Goal: Task Accomplishment & Management: Use online tool/utility

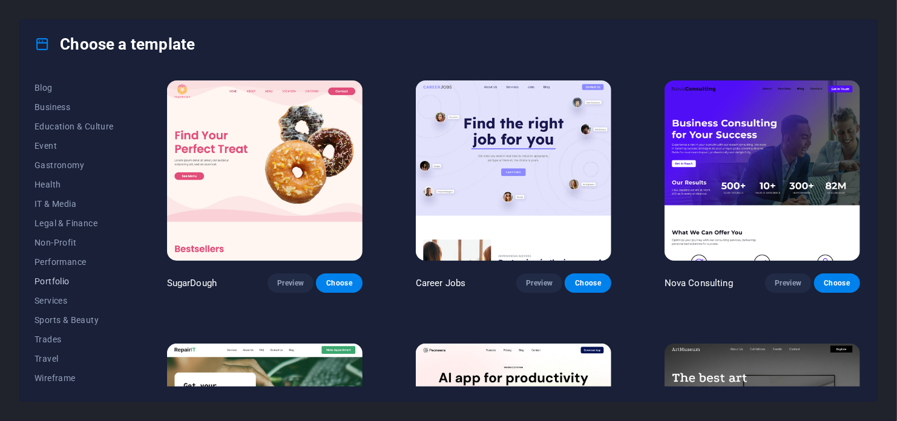
scroll to position [175, 0]
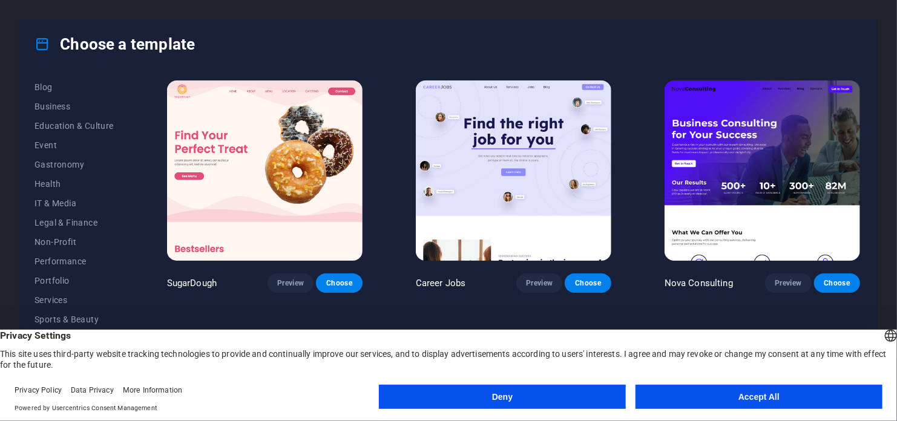
click at [798, 403] on button "Accept All" at bounding box center [759, 397] width 247 height 24
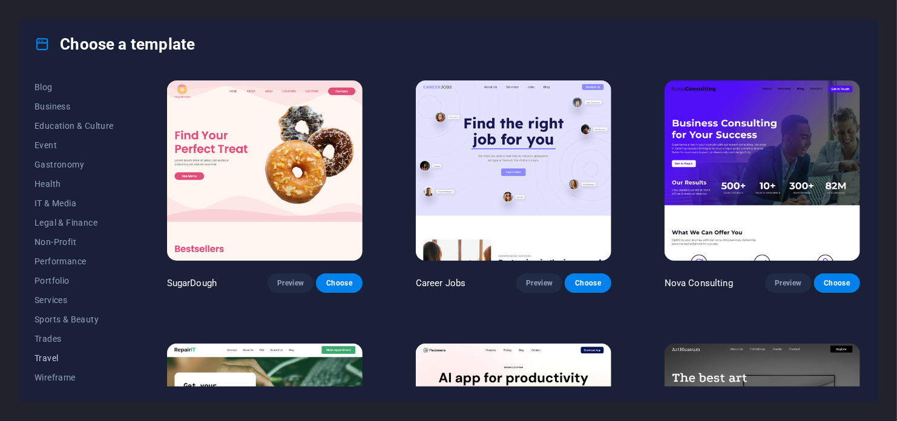
click at [43, 354] on span "Travel" at bounding box center [74, 359] width 79 height 10
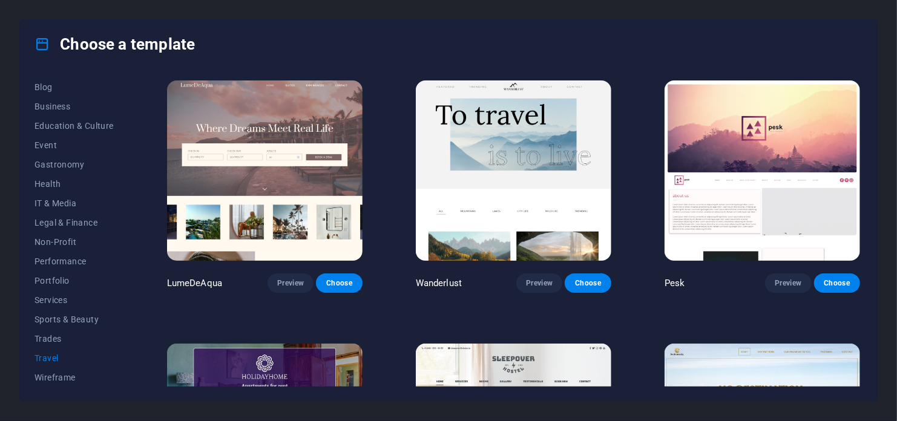
click at [883, 56] on div "Choose a template All Templates My Templates New Trending Landingpage Multipage…" at bounding box center [448, 210] width 897 height 421
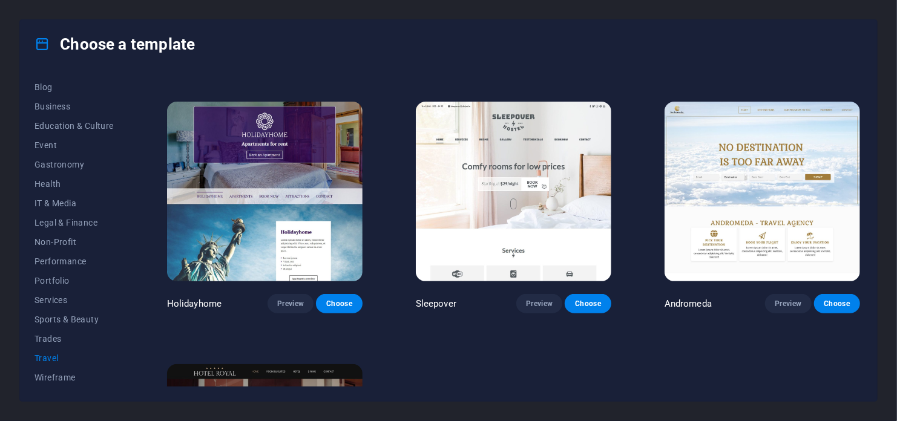
scroll to position [0, 0]
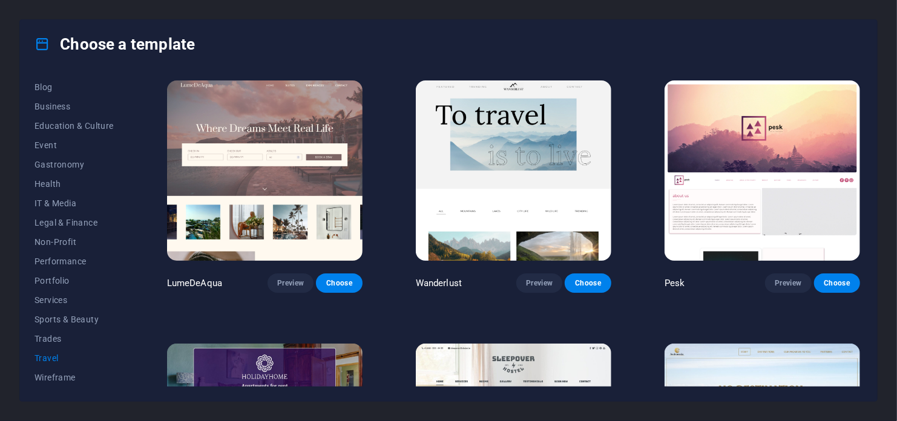
click at [250, 200] on img at bounding box center [265, 171] width 196 height 180
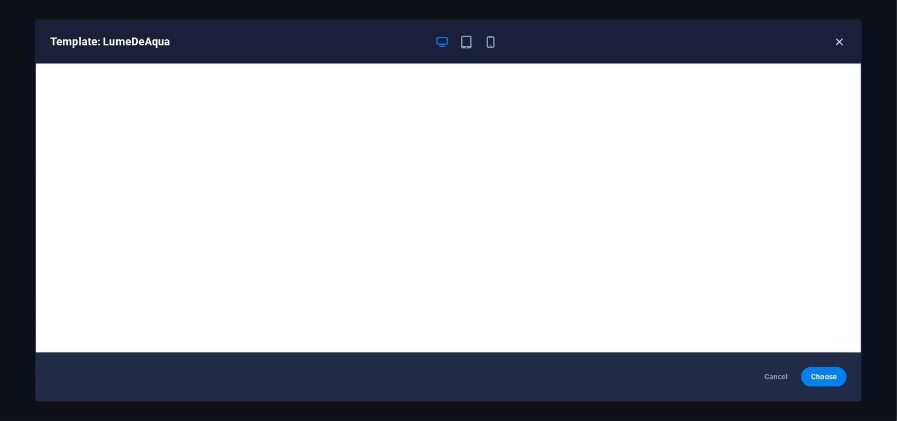
click at [843, 38] on icon "button" at bounding box center [840, 42] width 14 height 14
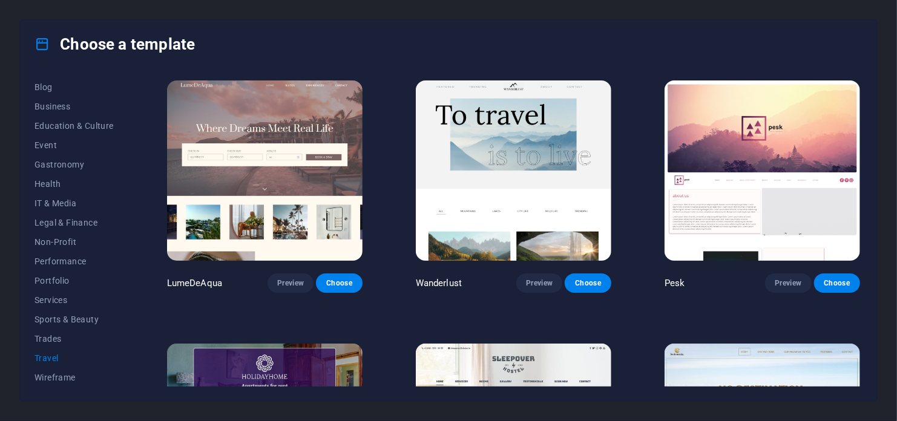
click at [472, 194] on img at bounding box center [514, 171] width 196 height 180
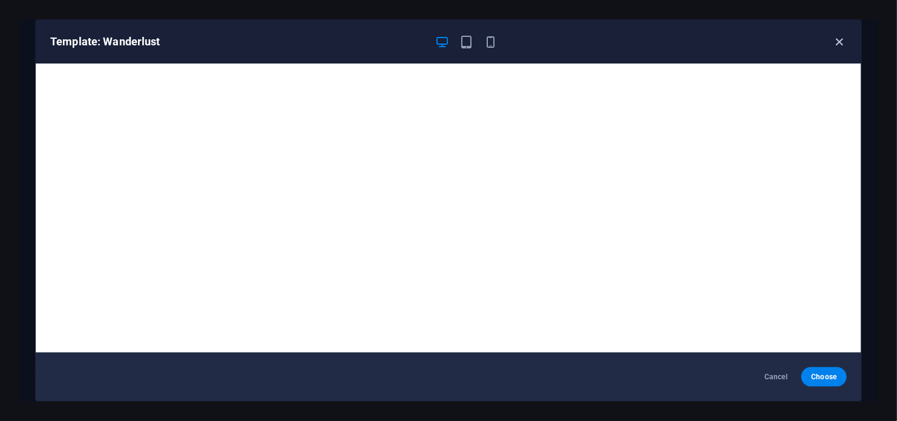
click at [839, 45] on icon "button" at bounding box center [840, 42] width 14 height 14
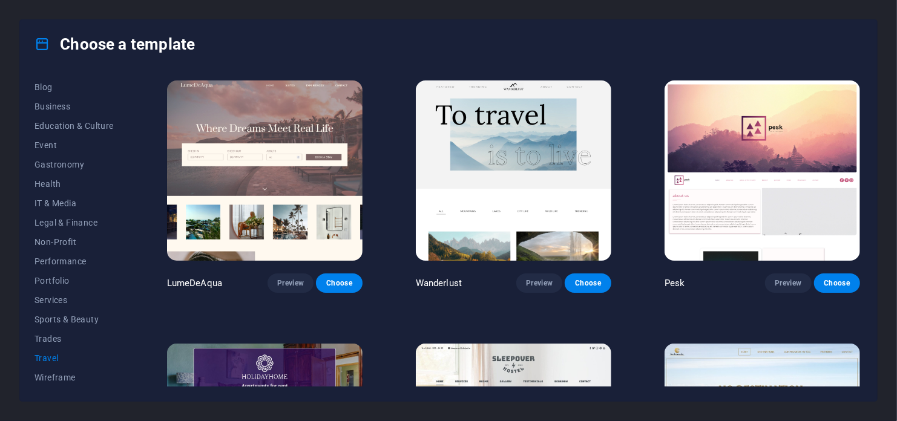
click at [750, 151] on img at bounding box center [763, 171] width 196 height 180
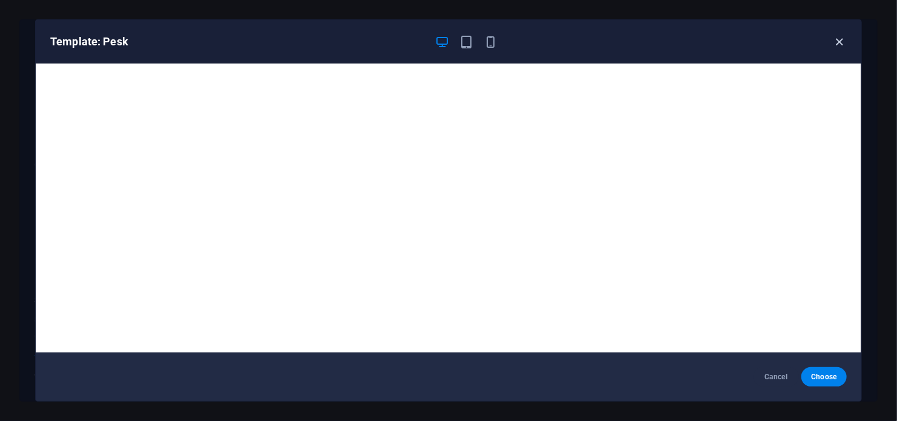
click at [840, 39] on icon "button" at bounding box center [840, 42] width 14 height 14
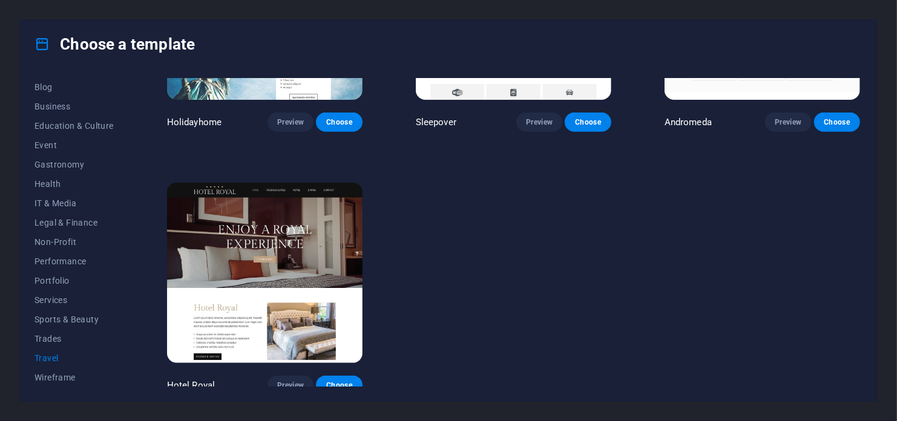
scroll to position [429, 0]
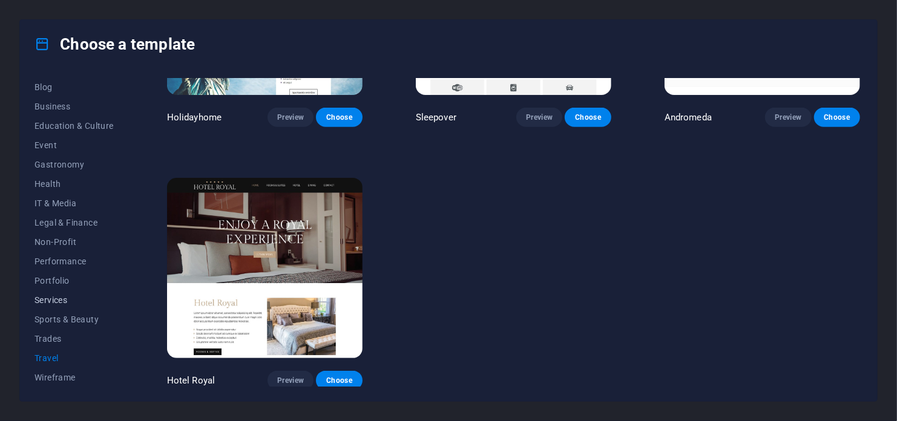
click at [61, 300] on span "Services" at bounding box center [74, 300] width 79 height 10
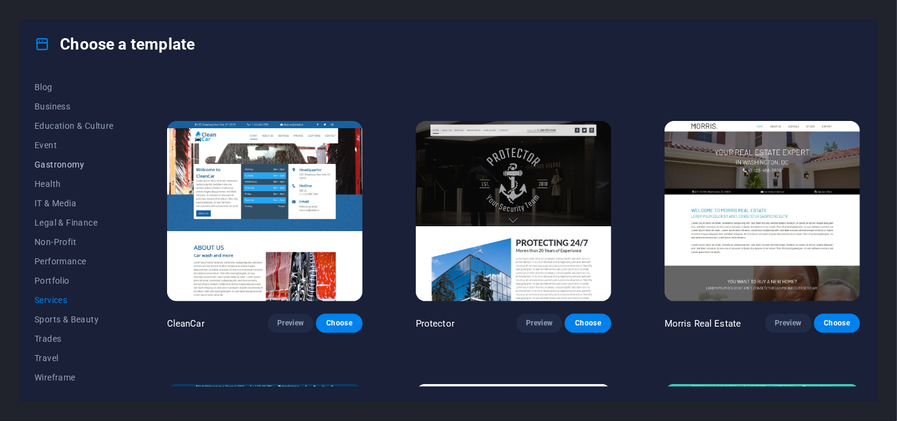
scroll to position [54, 0]
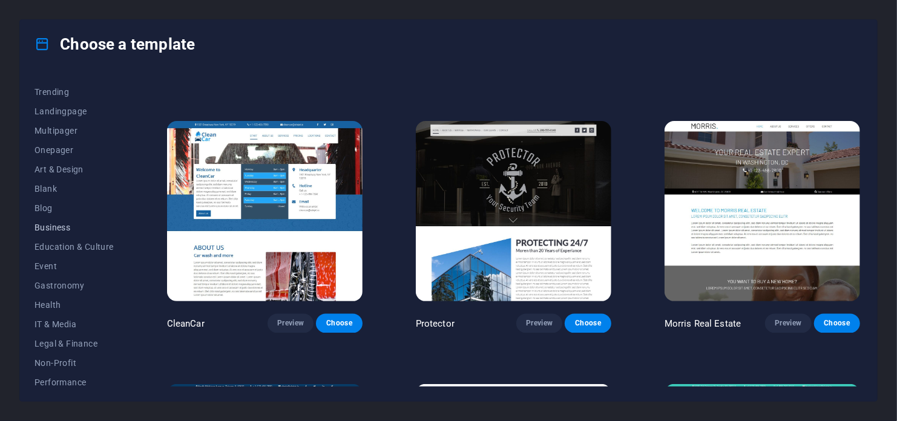
click at [65, 226] on span "Business" at bounding box center [74, 228] width 79 height 10
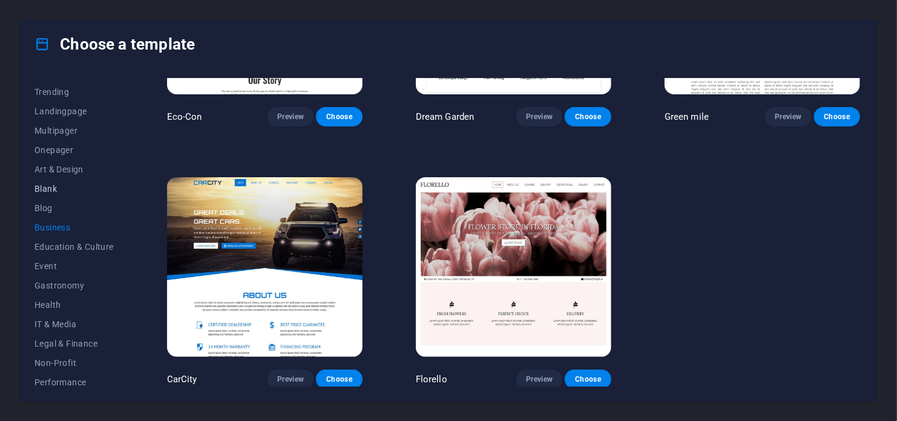
scroll to position [0, 0]
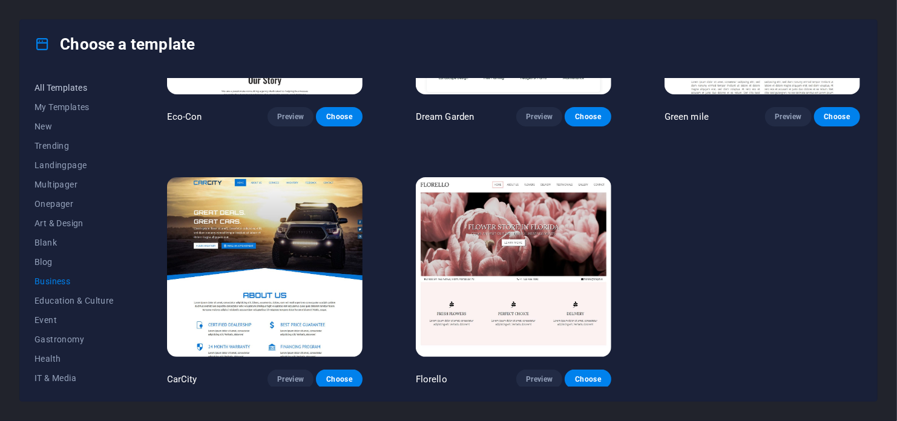
click at [74, 86] on span "All Templates" at bounding box center [74, 88] width 79 height 10
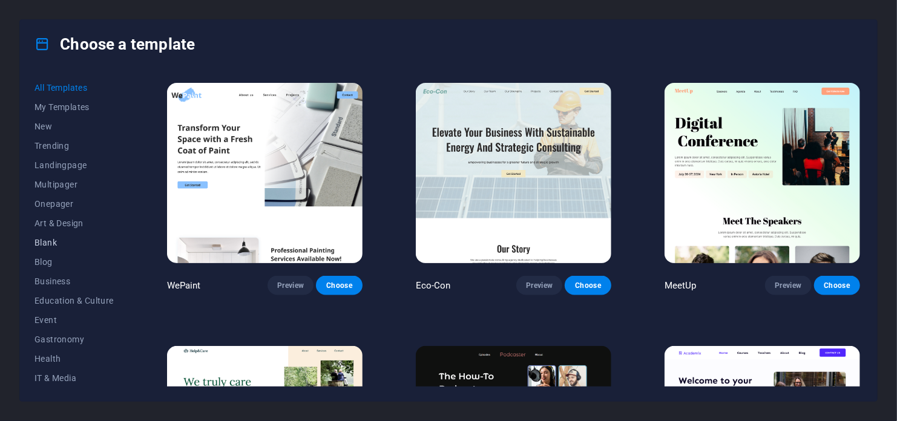
scroll to position [175, 0]
click at [58, 357] on span "Travel" at bounding box center [74, 359] width 79 height 10
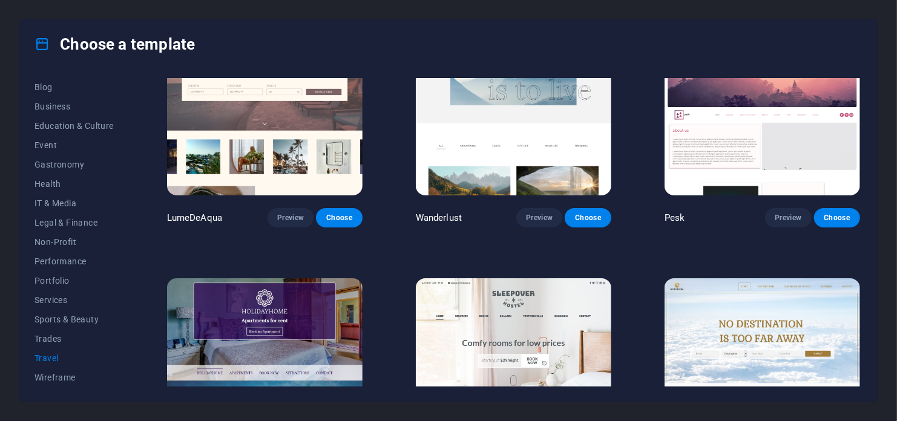
scroll to position [0, 0]
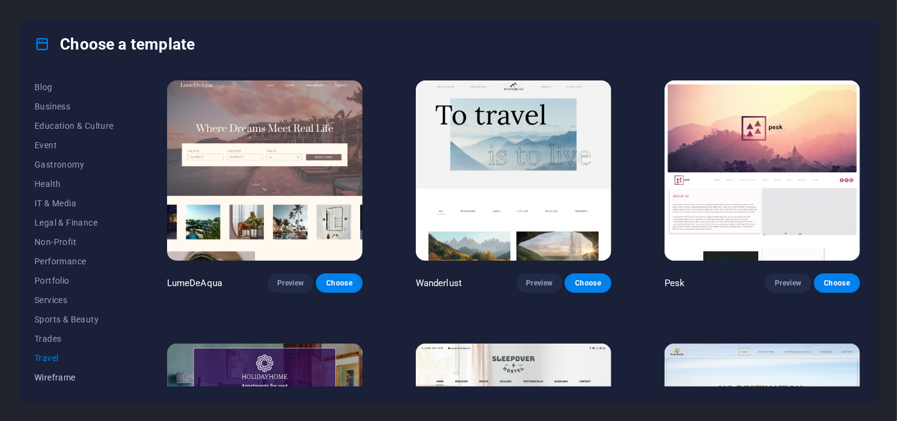
click at [60, 373] on span "Wireframe" at bounding box center [74, 378] width 79 height 10
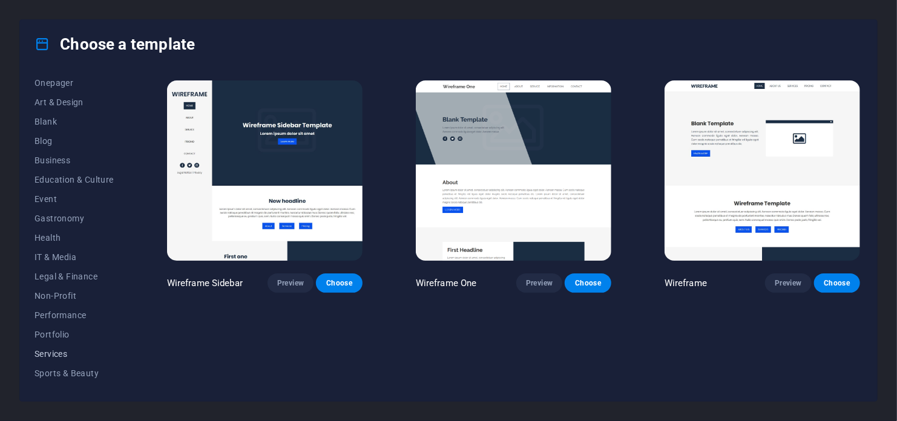
scroll to position [175, 0]
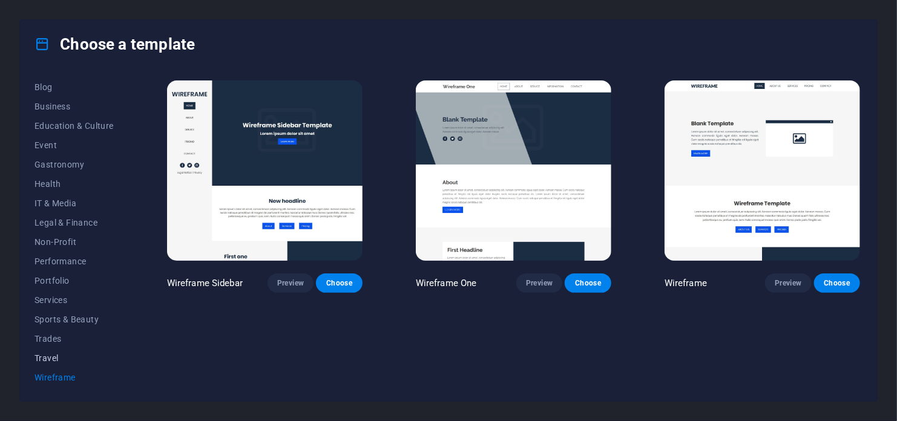
click at [62, 359] on span "Travel" at bounding box center [74, 359] width 79 height 10
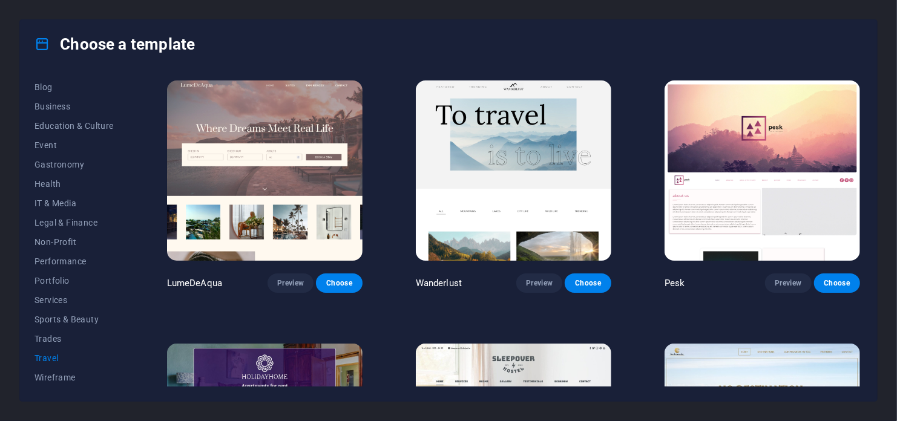
scroll to position [182, 0]
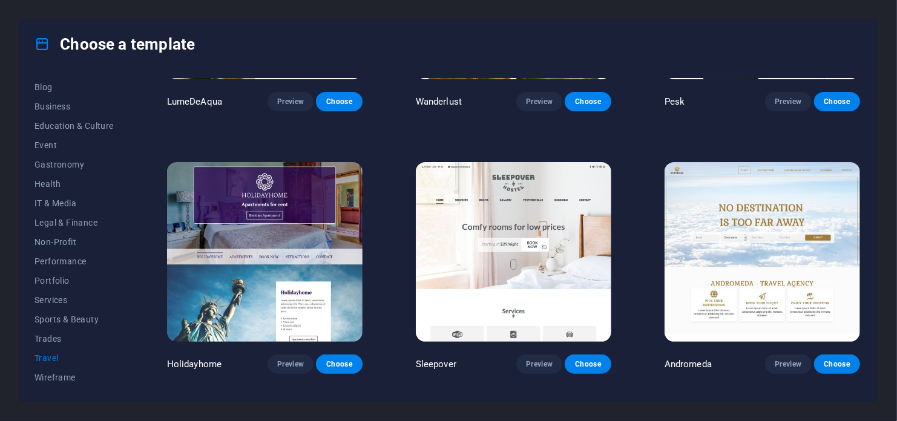
click at [752, 277] on img at bounding box center [763, 252] width 196 height 180
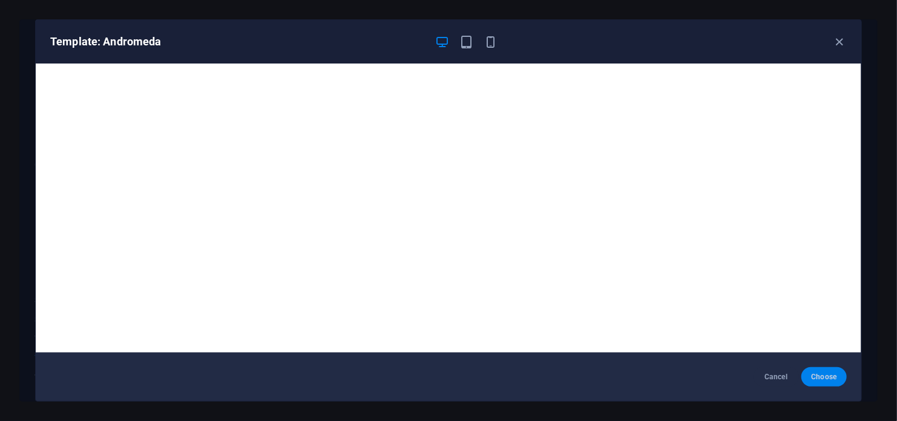
click at [825, 376] on span "Choose" at bounding box center [824, 377] width 26 height 10
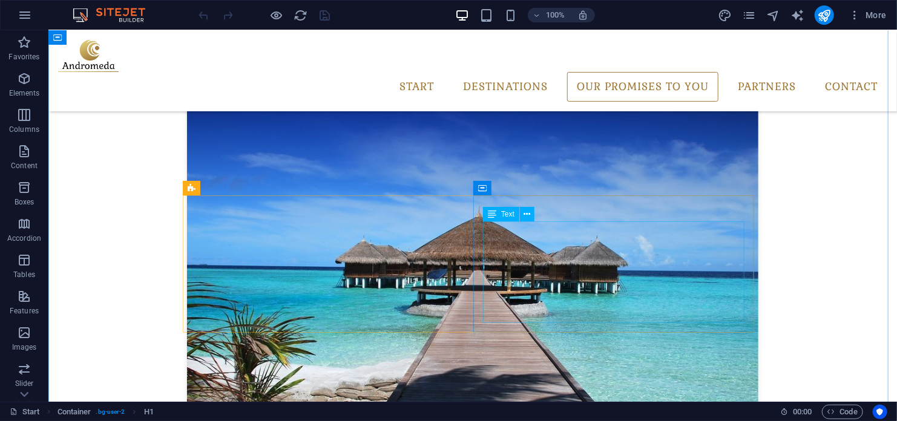
scroll to position [1489, 0]
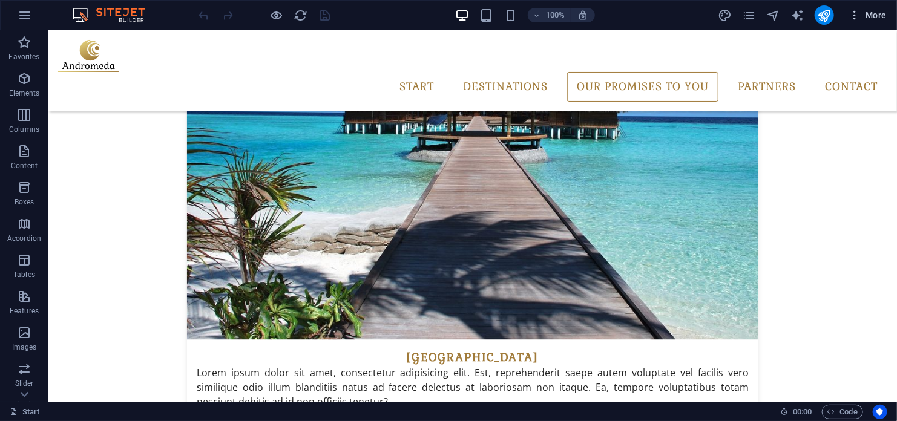
click at [857, 15] on icon "button" at bounding box center [855, 15] width 12 height 12
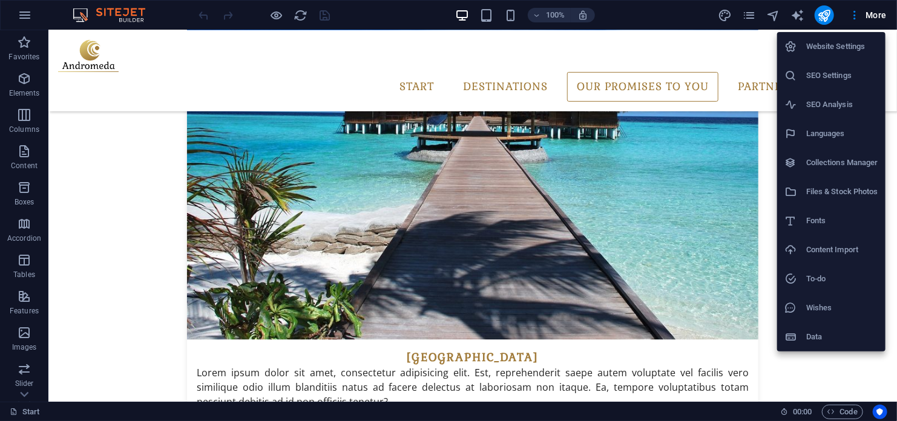
click at [831, 41] on h6 "Website Settings" at bounding box center [842, 46] width 72 height 15
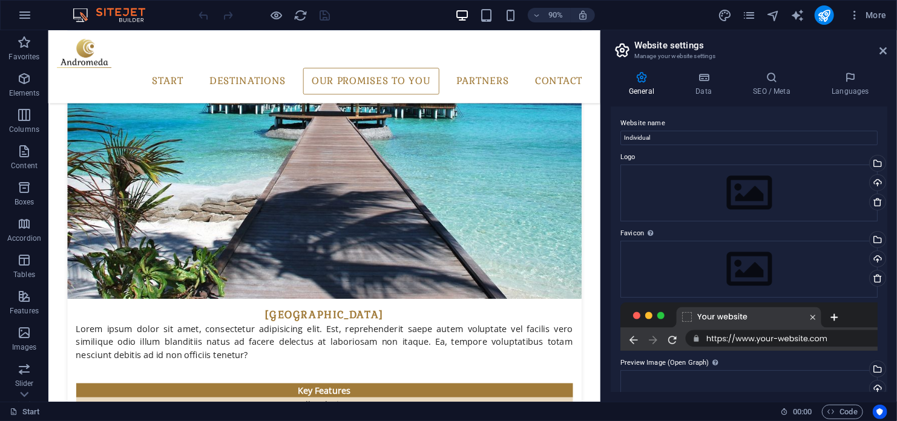
scroll to position [1504, 0]
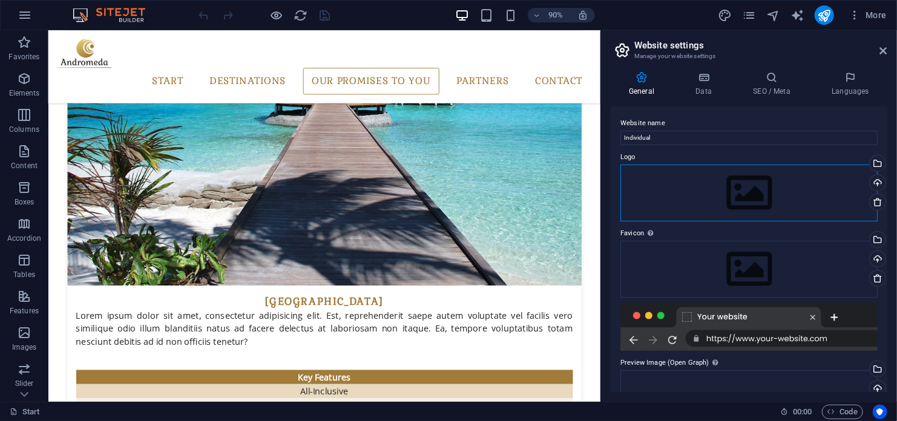
click at [759, 192] on div "Drag files here, click to choose files or select files from Files or our free s…" at bounding box center [749, 193] width 257 height 57
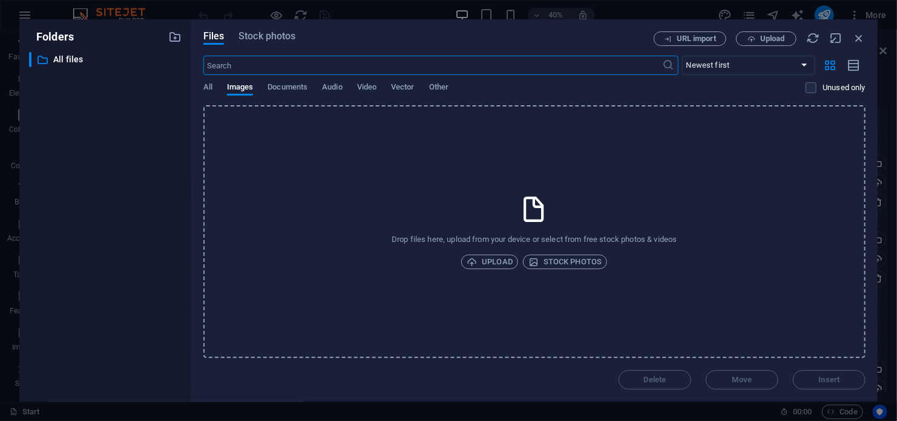
scroll to position [2020, 0]
click at [499, 262] on span "Upload" at bounding box center [490, 262] width 46 height 15
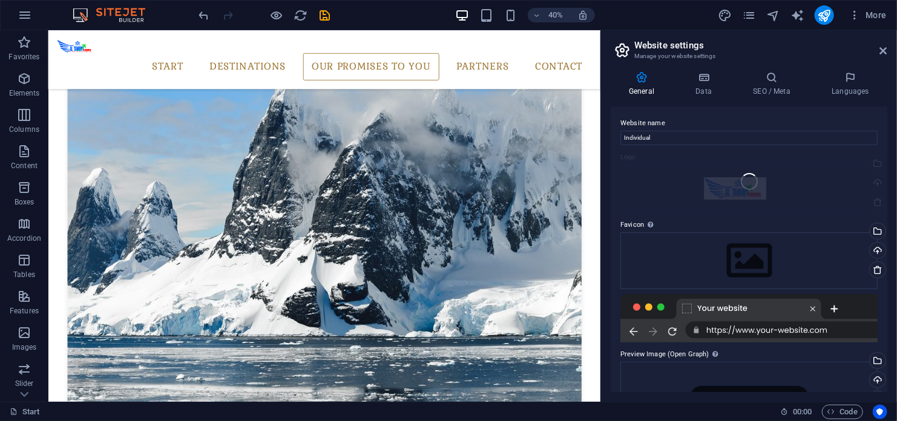
scroll to position [1504, 0]
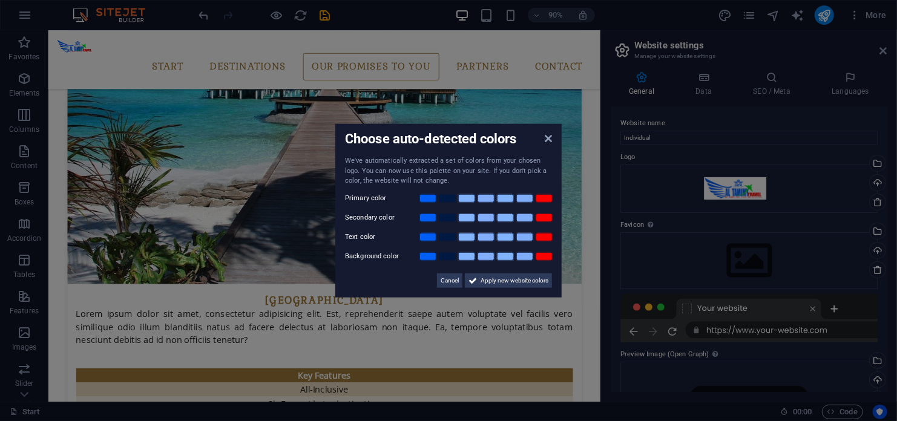
click at [739, 257] on aside "Choose auto-detected colors We've automatically extracted a set of colors from …" at bounding box center [448, 210] width 897 height 421
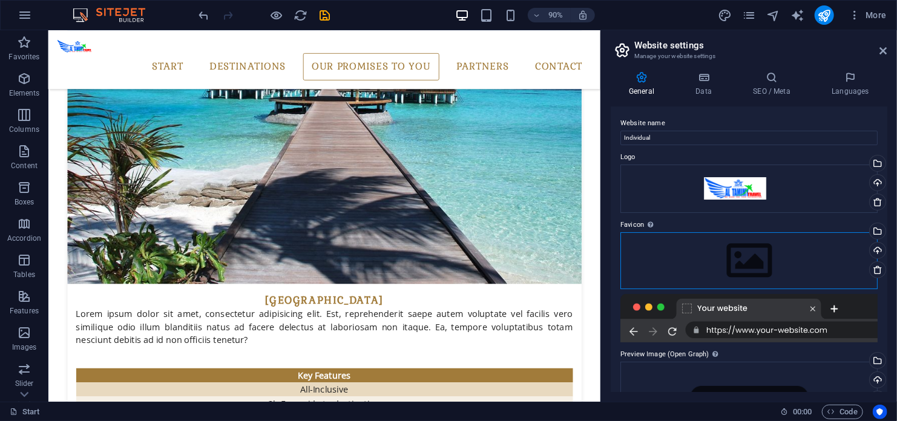
click at [751, 261] on div "Drag files here, click to choose files or select files from Files or our free s…" at bounding box center [749, 260] width 257 height 57
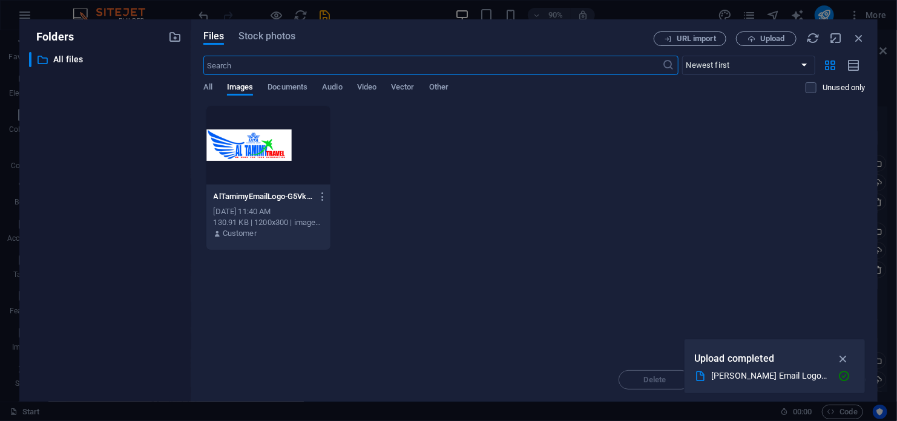
scroll to position [2020, 0]
click at [844, 357] on icon "button" at bounding box center [844, 358] width 14 height 13
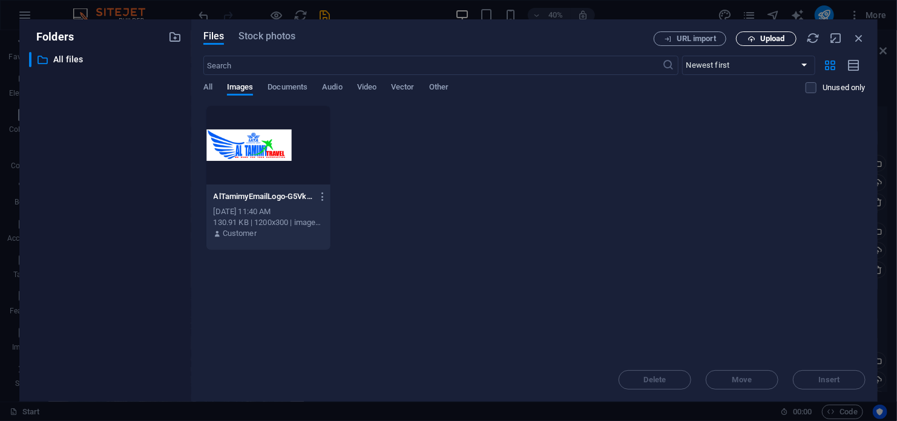
click at [768, 38] on span "Upload" at bounding box center [772, 38] width 25 height 7
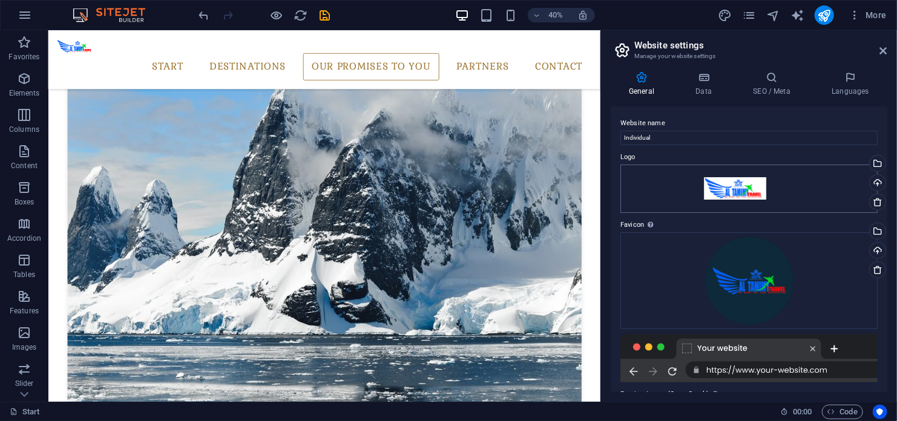
scroll to position [1504, 0]
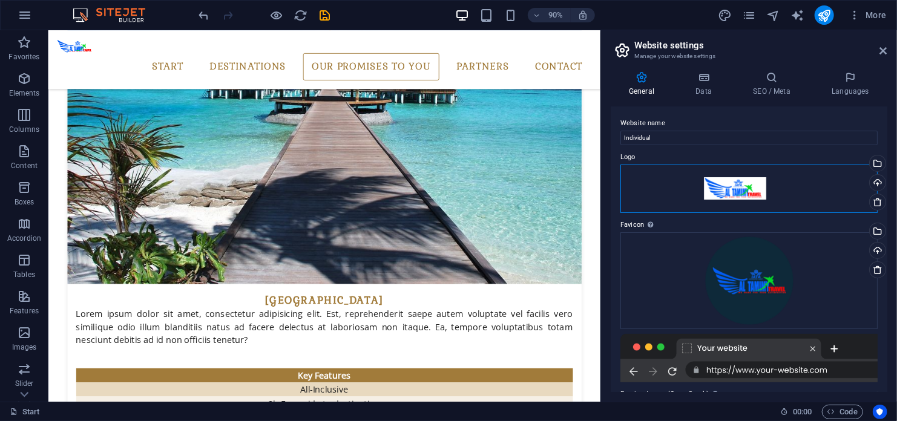
click at [741, 189] on div "Drag files here, click to choose files or select files from Files or our free s…" at bounding box center [749, 189] width 257 height 48
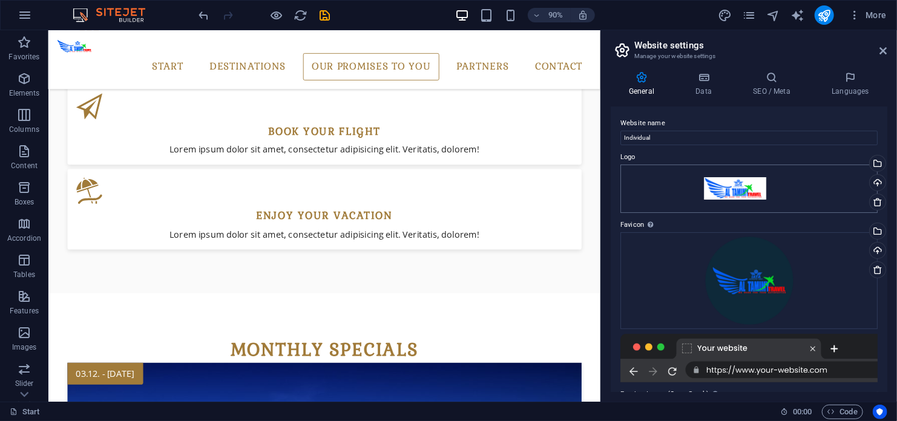
scroll to position [2020, 0]
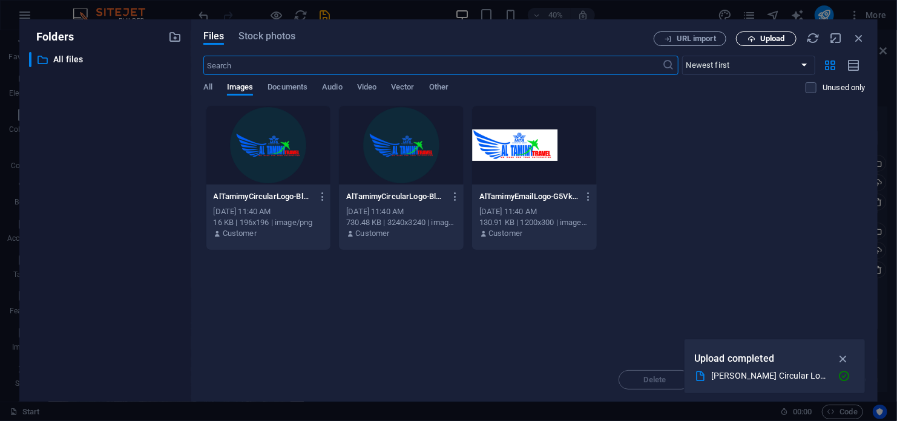
click at [767, 39] on span "Upload" at bounding box center [772, 38] width 25 height 7
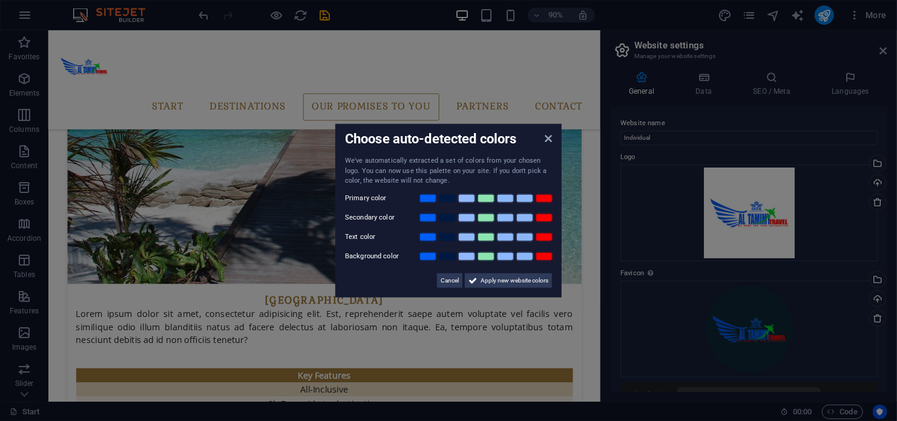
scroll to position [1518, 0]
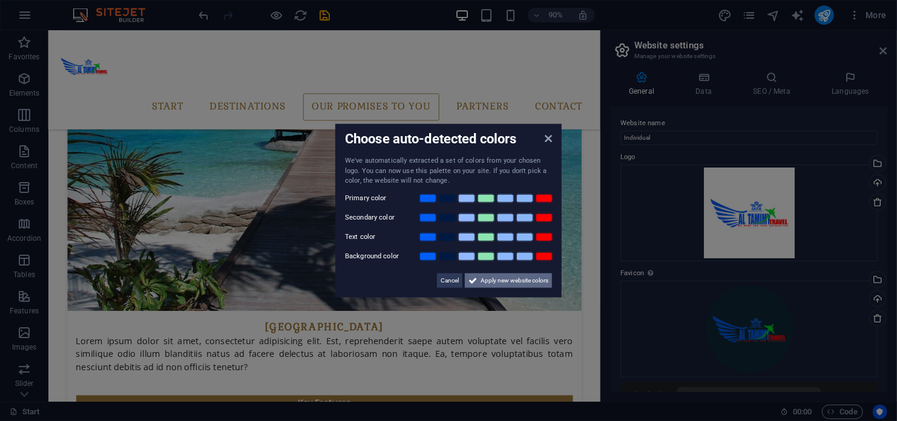
click at [513, 278] on span "Apply new website colors" at bounding box center [515, 280] width 68 height 15
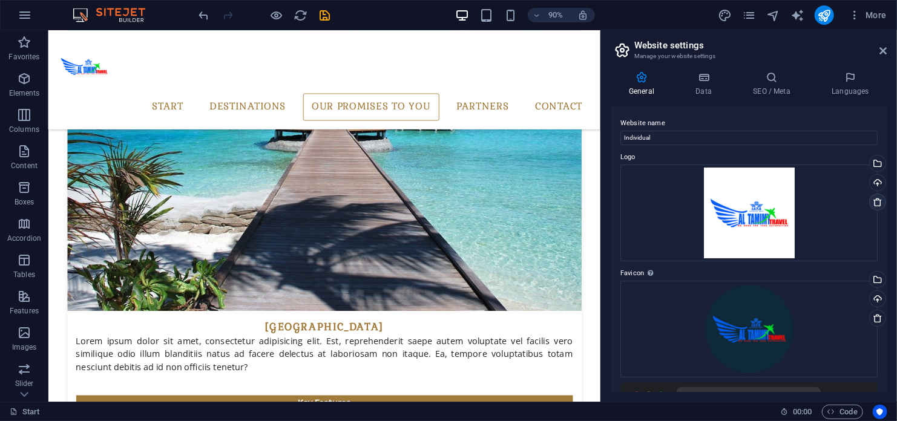
click at [876, 203] on icon at bounding box center [878, 202] width 10 height 10
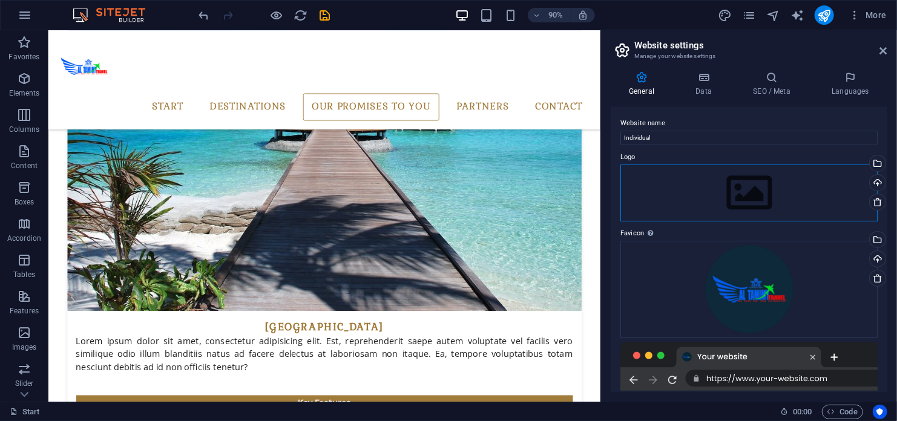
click at [762, 197] on div "Drag files here, click to choose files or select files from Files or our free s…" at bounding box center [749, 193] width 257 height 57
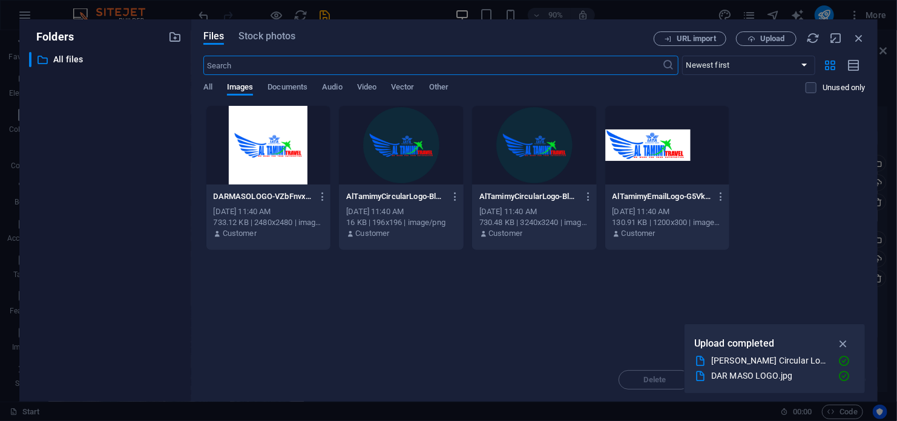
scroll to position [2020, 0]
click at [649, 148] on div at bounding box center [667, 145] width 125 height 79
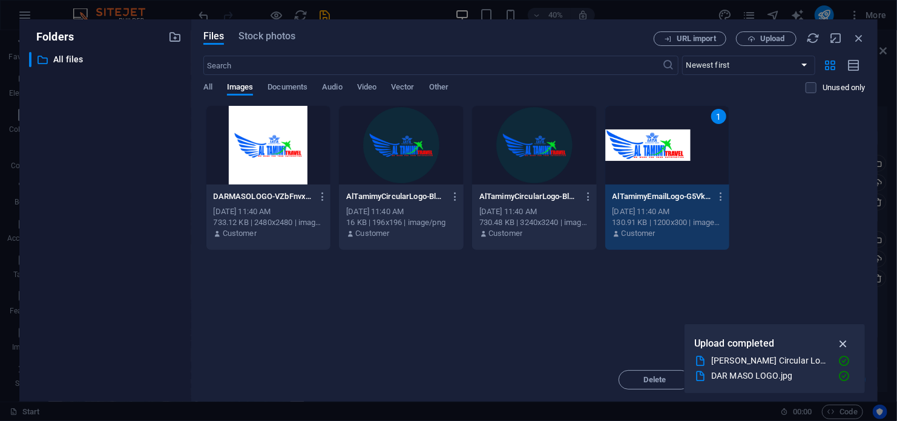
click at [847, 342] on icon "button" at bounding box center [844, 343] width 14 height 13
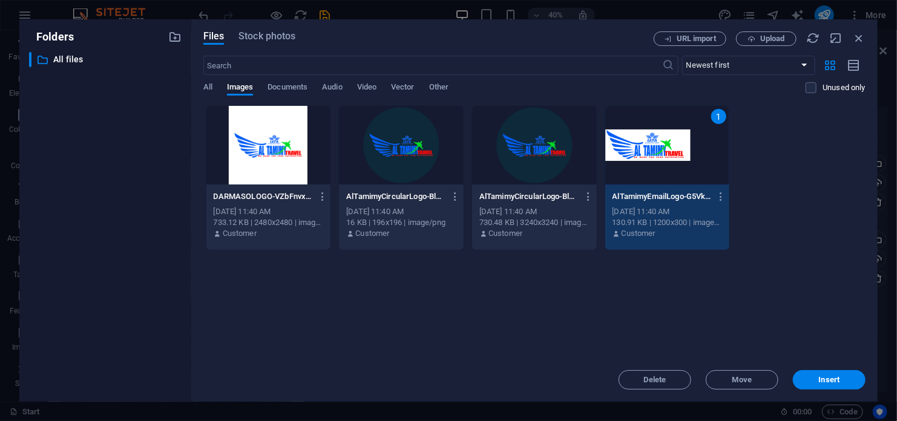
click at [833, 381] on span "Insert" at bounding box center [829, 380] width 21 height 7
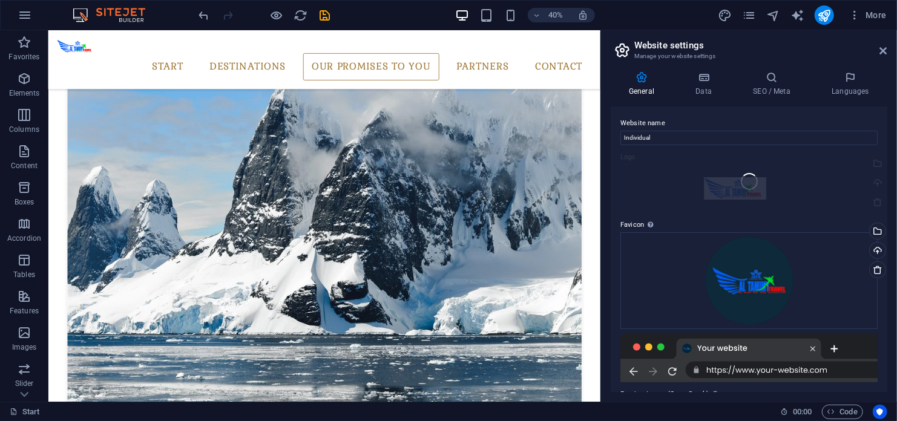
scroll to position [1504, 0]
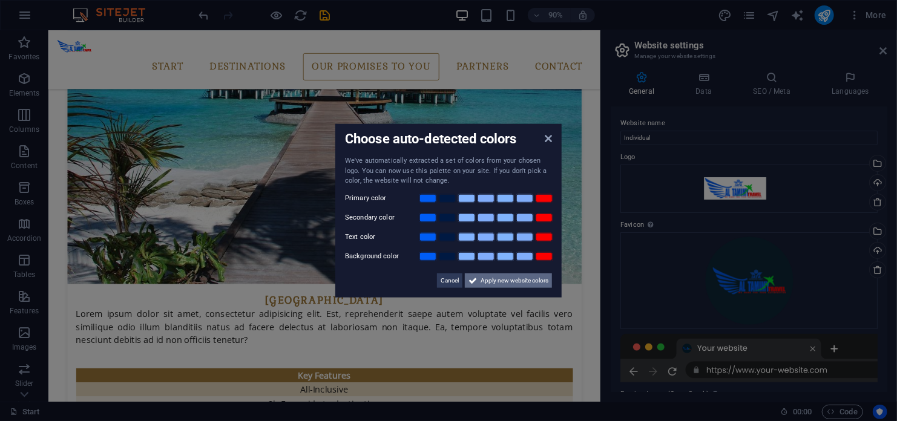
click at [501, 282] on span "Apply new website colors" at bounding box center [515, 280] width 68 height 15
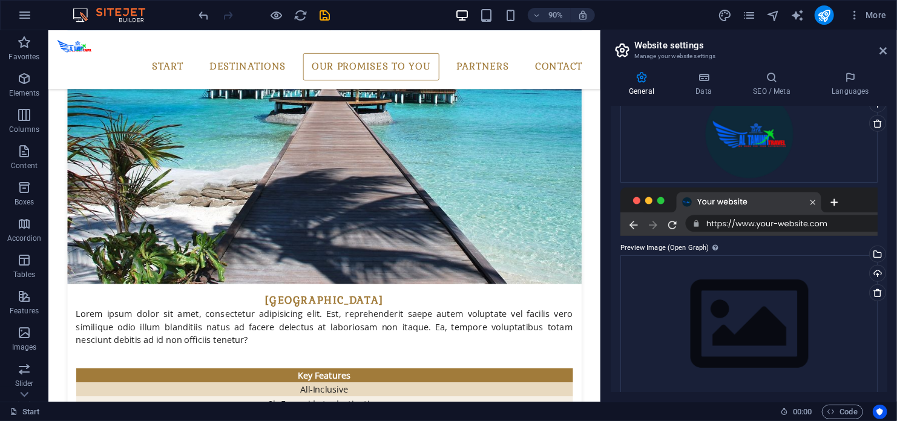
scroll to position [157, 0]
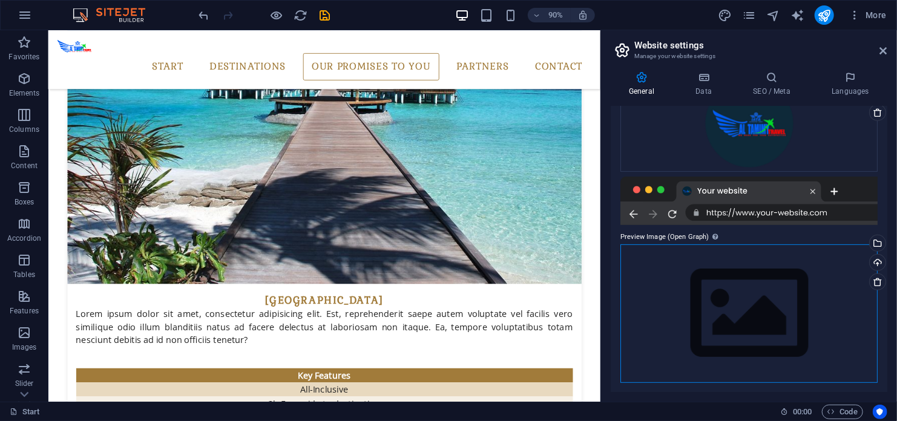
click at [737, 311] on div "Drag files here, click to choose files or select files from Files or our free s…" at bounding box center [749, 314] width 257 height 139
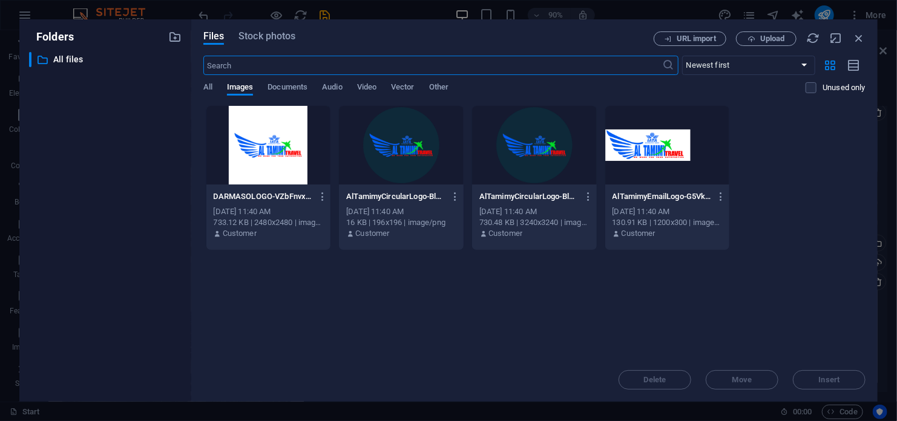
scroll to position [2020, 0]
click at [769, 39] on span "Upload" at bounding box center [772, 38] width 25 height 7
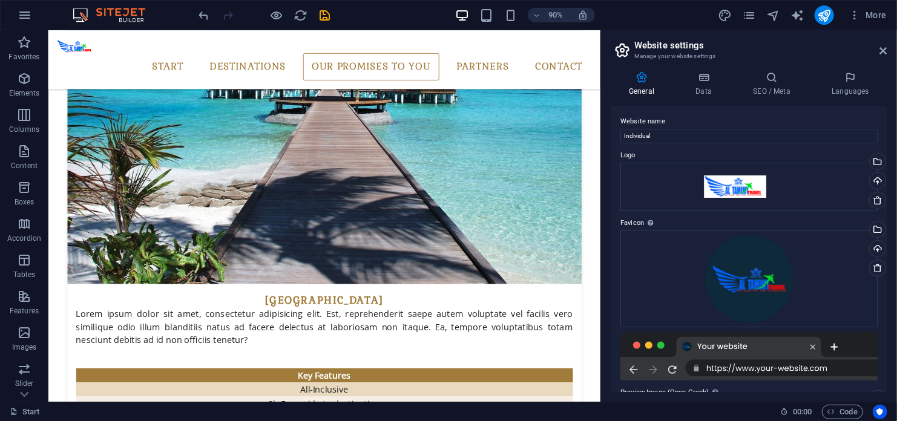
scroll to position [0, 0]
drag, startPoint x: 620, startPoint y: 121, endPoint x: 673, endPoint y: 120, distance: 53.3
click at [673, 120] on label "Website name" at bounding box center [749, 123] width 257 height 15
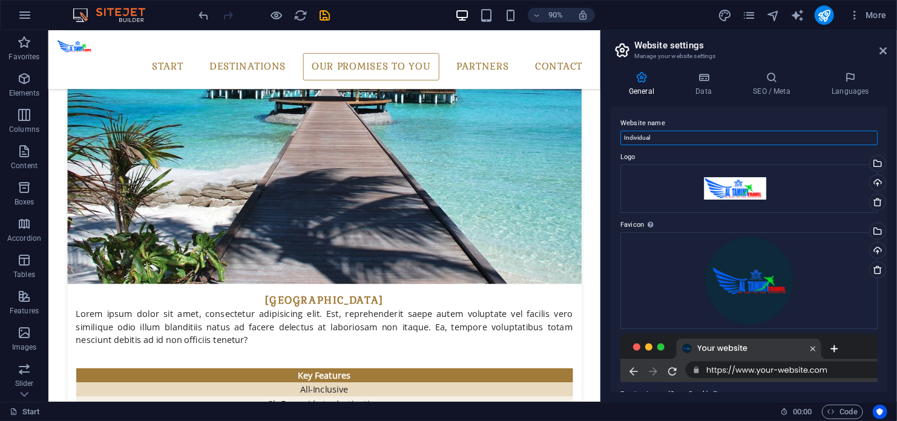
click at [673, 131] on input "Individual" at bounding box center [749, 138] width 257 height 15
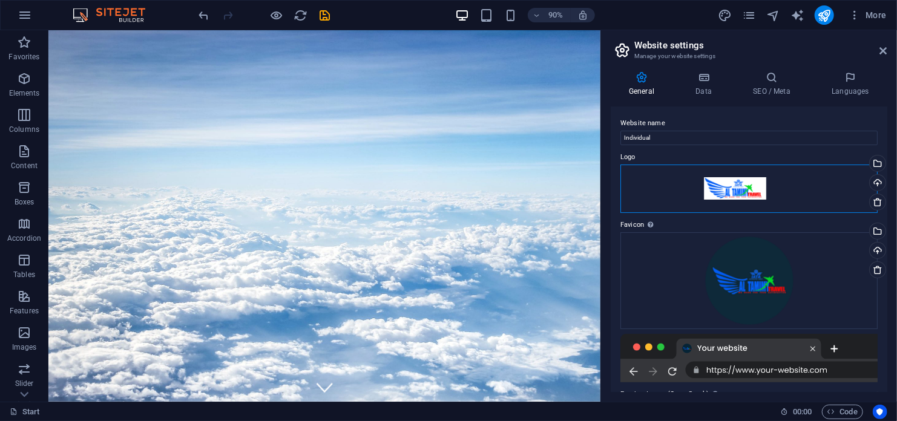
click at [780, 182] on div "Drag files here, click to choose files or select files from Files or our free s…" at bounding box center [749, 189] width 257 height 48
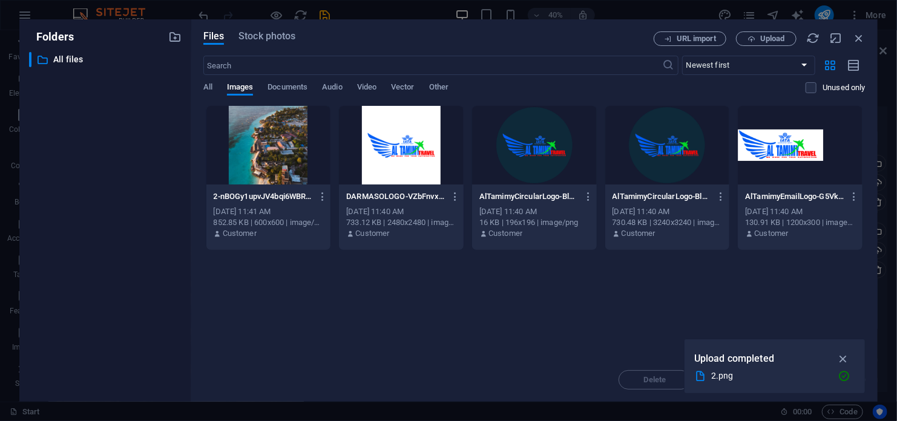
click at [789, 160] on div at bounding box center [800, 145] width 125 height 79
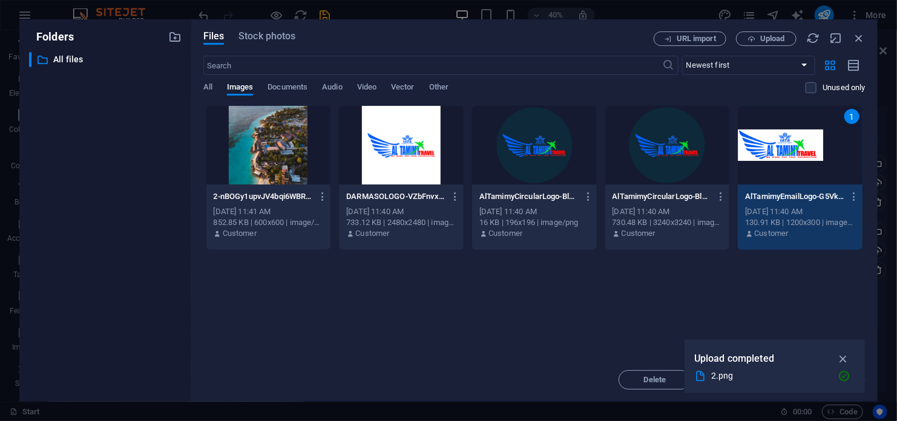
click at [848, 349] on div "Upload completed 2.png" at bounding box center [775, 366] width 182 height 55
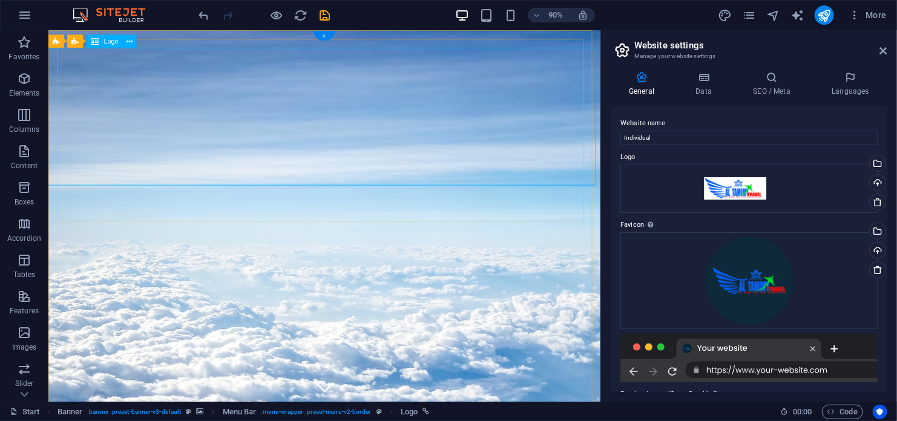
click at [874, 200] on icon at bounding box center [878, 202] width 10 height 10
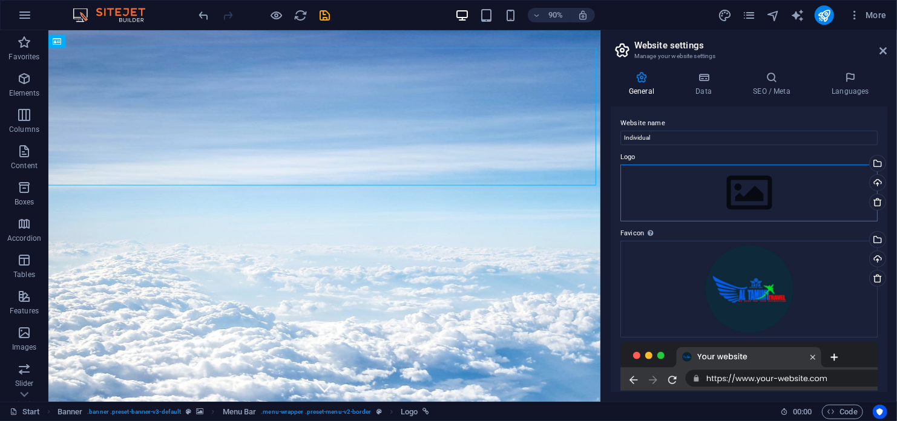
click at [762, 199] on div "Drag files here, click to choose files or select files from Files or our free s…" at bounding box center [749, 193] width 257 height 57
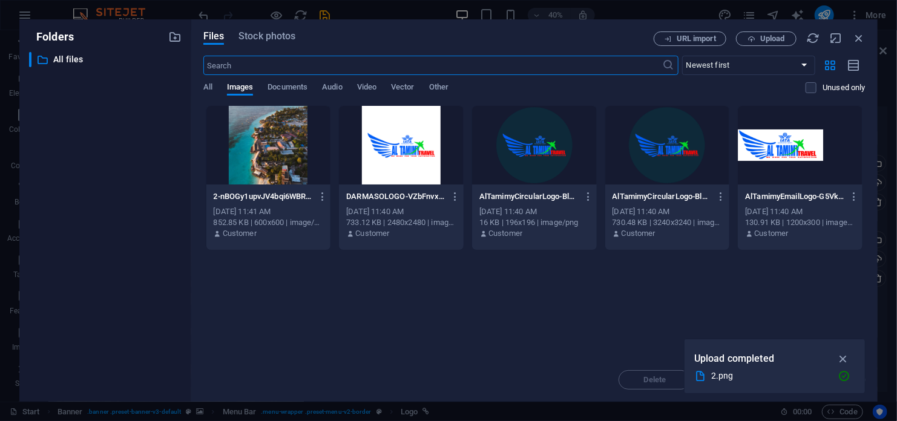
click at [772, 141] on div at bounding box center [800, 145] width 125 height 79
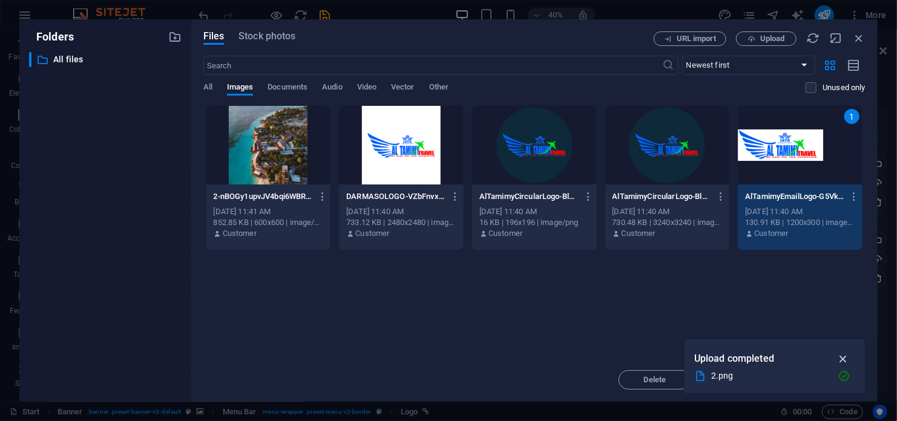
click at [846, 359] on icon "button" at bounding box center [844, 358] width 14 height 13
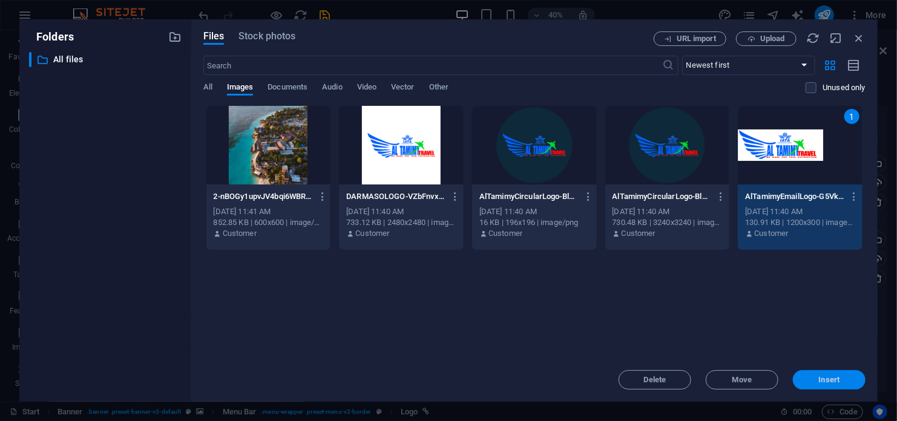
click at [823, 380] on span "Insert" at bounding box center [829, 380] width 21 height 7
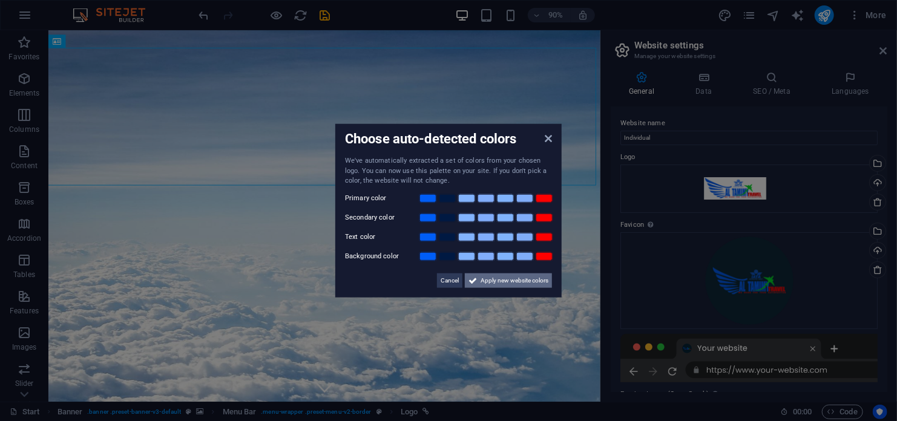
click at [494, 283] on span "Apply new website colors" at bounding box center [515, 280] width 68 height 15
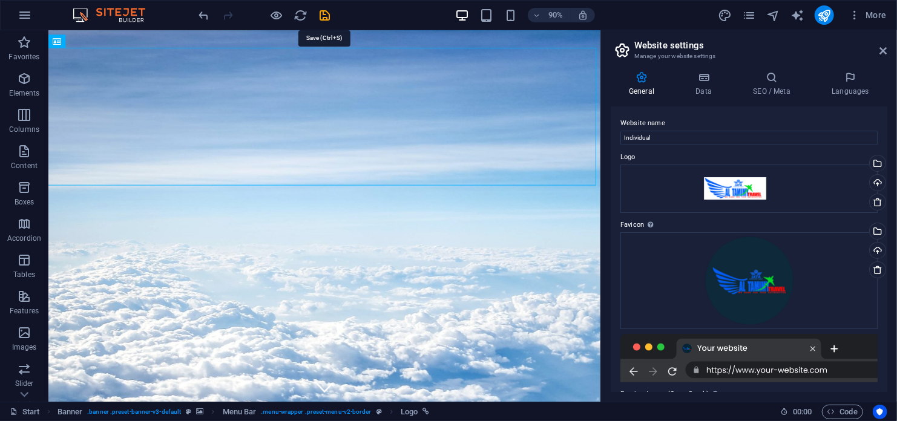
click at [329, 12] on icon "save" at bounding box center [325, 15] width 14 height 14
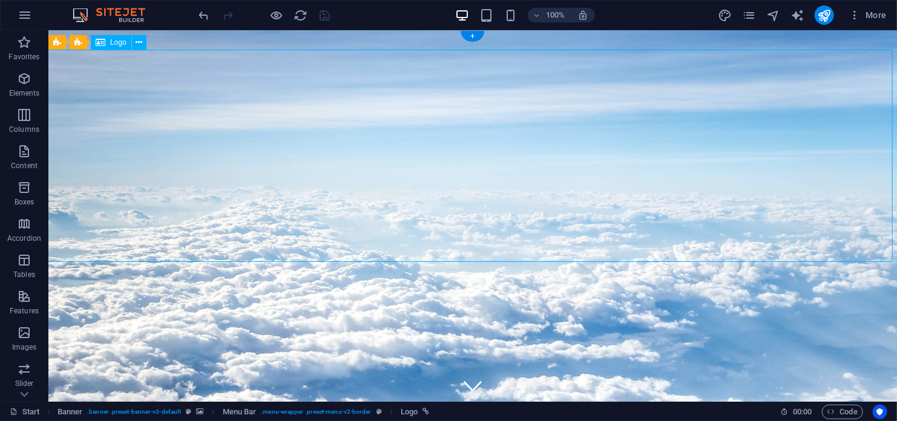
click at [117, 42] on span "Logo" at bounding box center [118, 42] width 16 height 7
click at [140, 41] on icon at bounding box center [139, 42] width 7 height 13
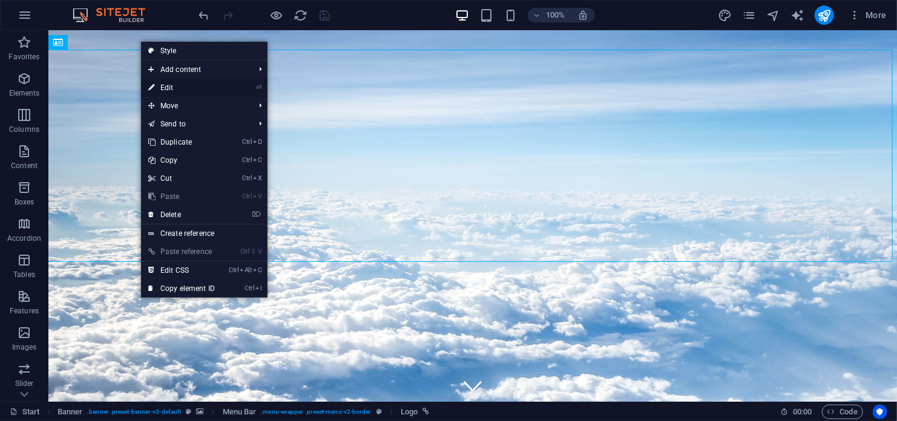
click at [186, 85] on link "⏎ Edit" at bounding box center [181, 88] width 81 height 18
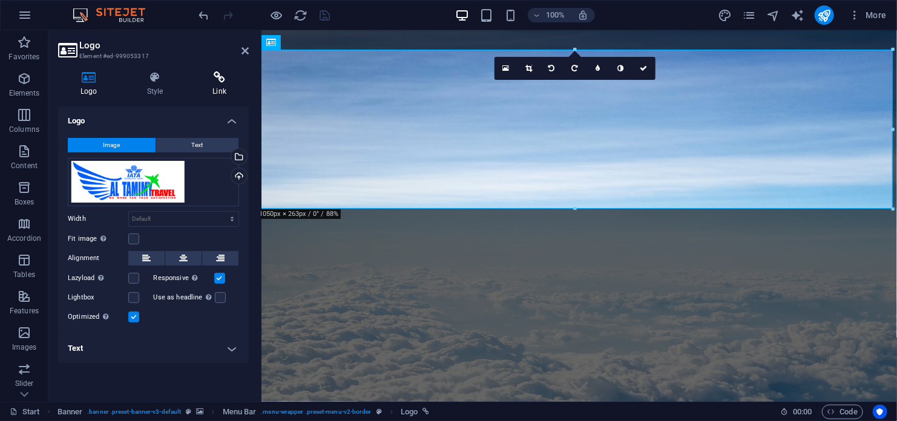
click at [220, 84] on h4 "Link" at bounding box center [219, 83] width 59 height 25
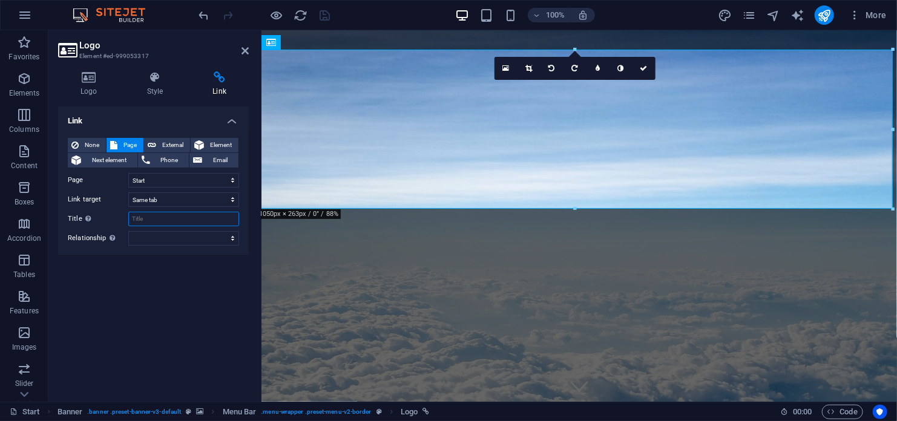
click at [164, 220] on input "Title Additional link description, should not be the same as the link text. The…" at bounding box center [183, 219] width 111 height 15
click at [158, 85] on h4 "Style" at bounding box center [158, 83] width 66 height 25
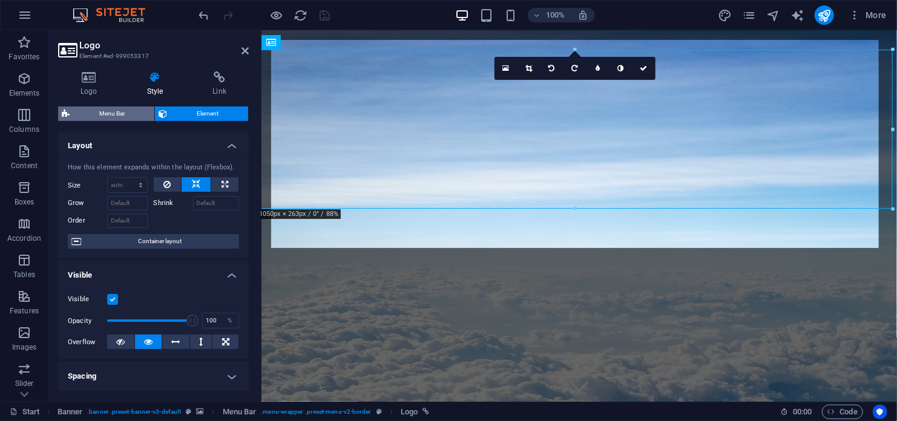
click at [126, 114] on span "Menu Bar" at bounding box center [111, 114] width 77 height 15
select select "rem"
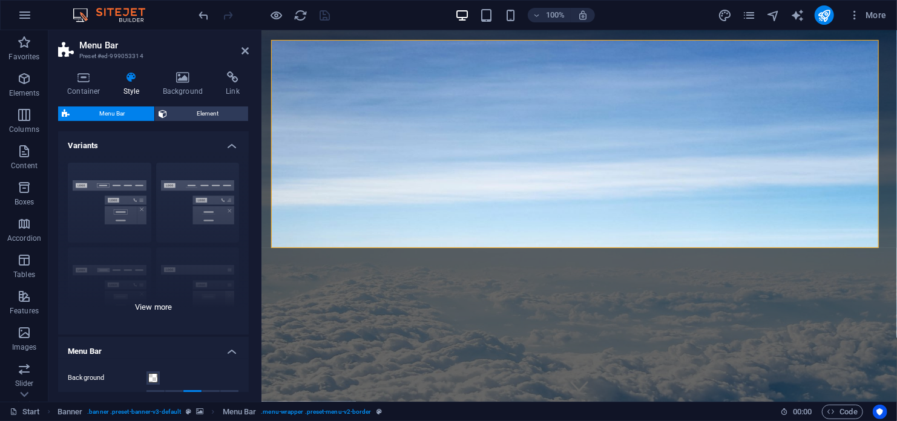
click at [104, 182] on div "Border Centered Default Fixed Loki Trigger Wide XXL" at bounding box center [153, 244] width 191 height 182
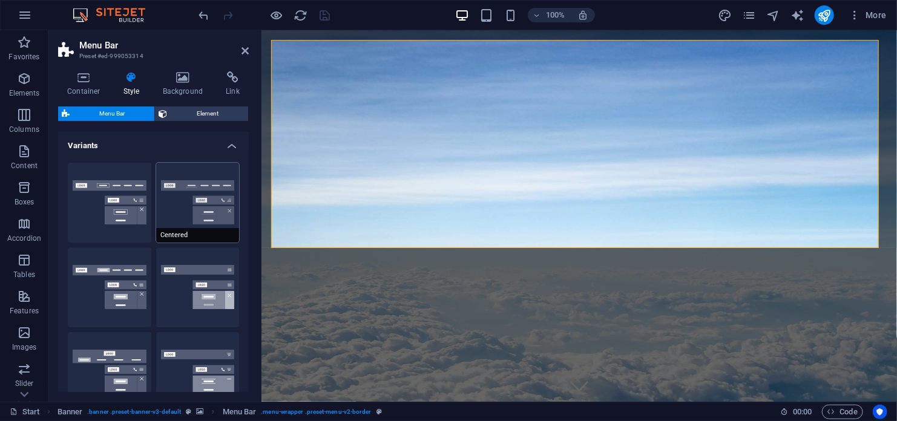
click at [188, 192] on button "Centered" at bounding box center [198, 203] width 84 height 80
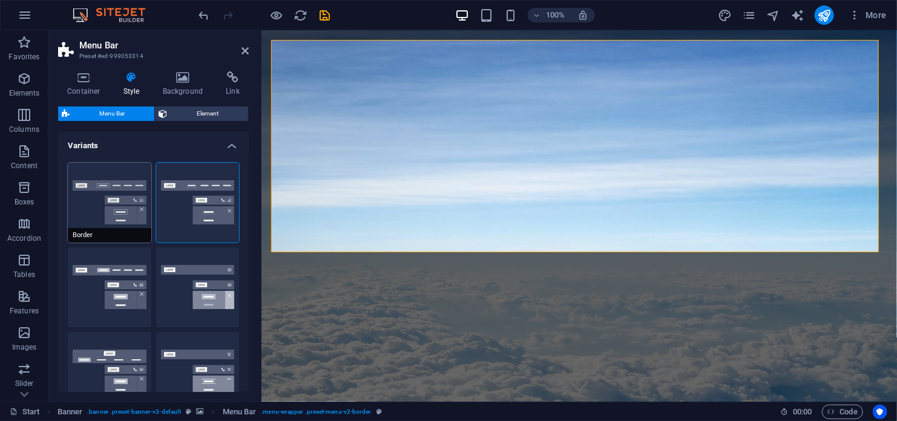
click at [97, 186] on button "Border" at bounding box center [110, 203] width 84 height 80
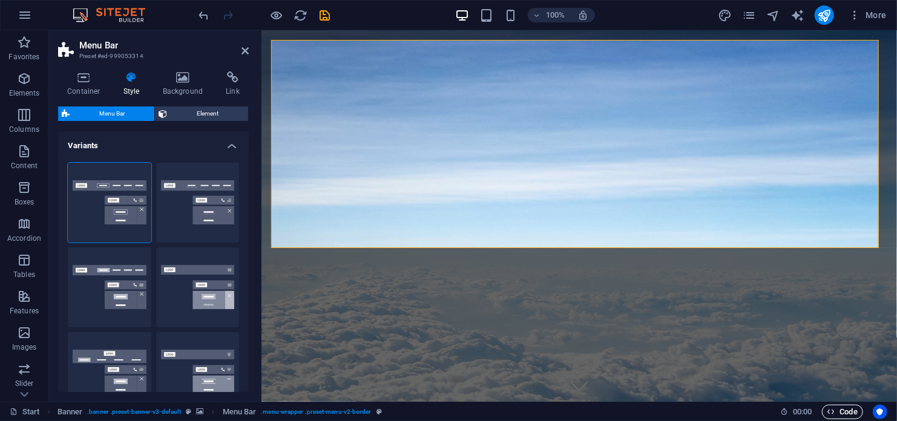
click at [856, 409] on span "Code" at bounding box center [843, 412] width 30 height 15
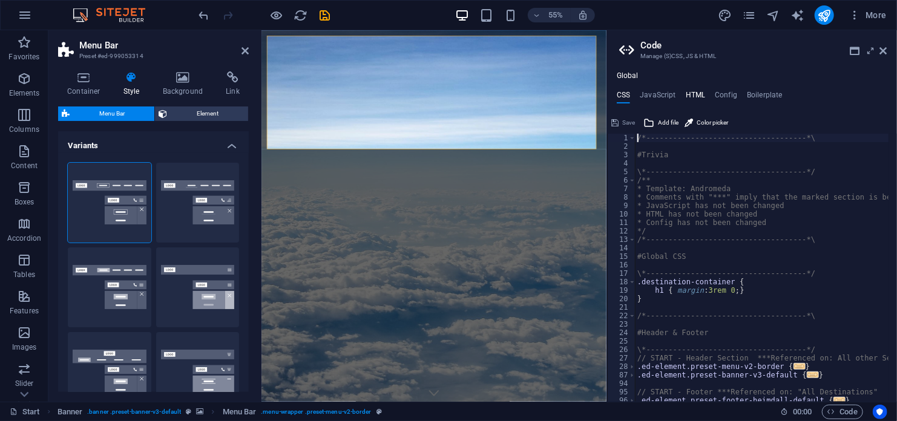
click at [696, 95] on h4 "HTML" at bounding box center [696, 97] width 20 height 13
type textarea "<a href="#main-content" class="wv-link-content button">Skip to main content</a>"
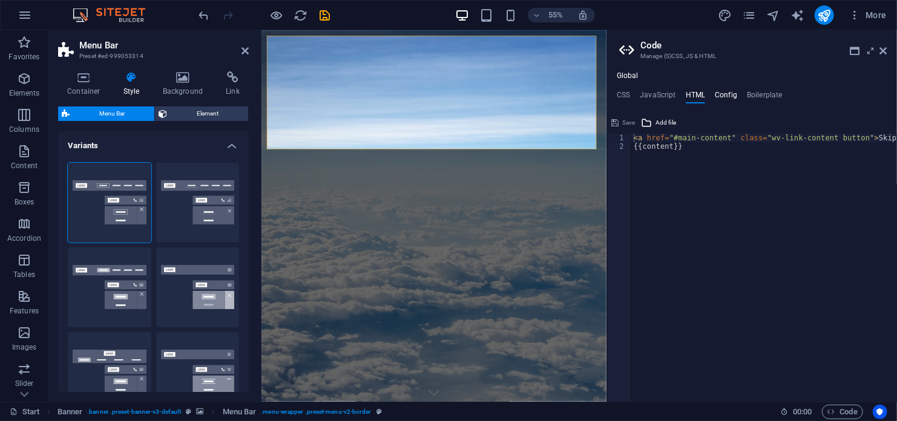
click at [723, 94] on h4 "Config" at bounding box center [726, 97] width 22 height 13
type textarea "$color-background: #ffffff;"
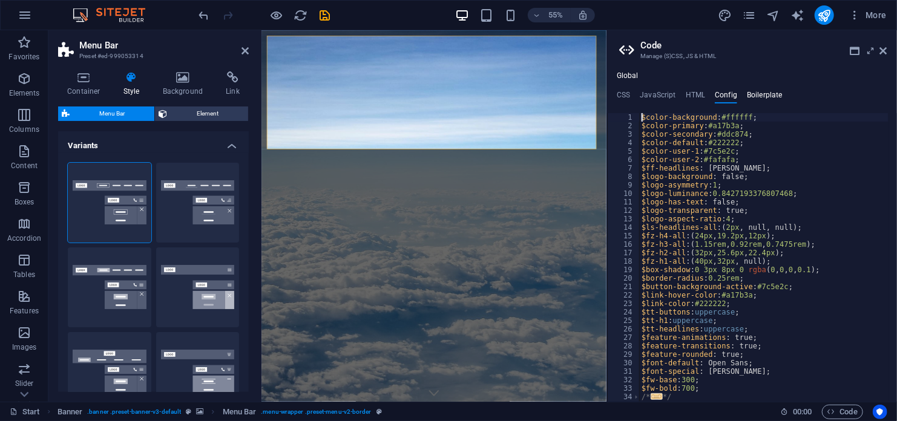
click at [755, 91] on h4 "Boilerplate" at bounding box center [765, 97] width 36 height 13
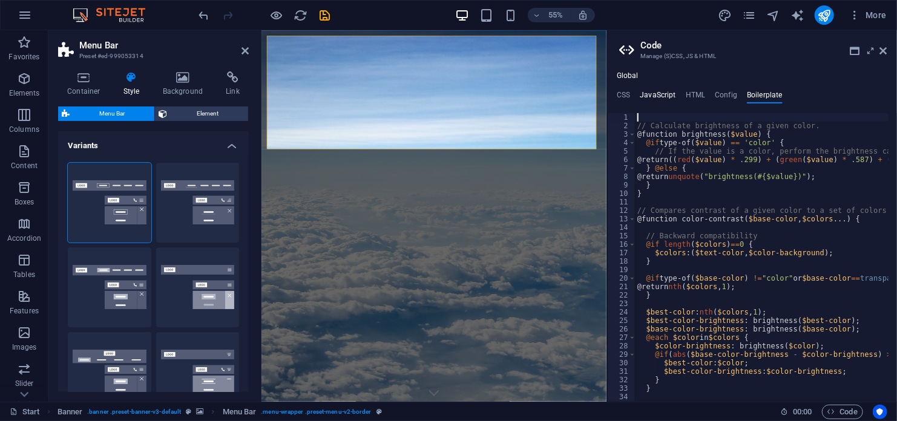
click at [660, 97] on h4 "JavaScript" at bounding box center [658, 97] width 36 height 13
type textarea "/* JS for preset "Menu V2" */"
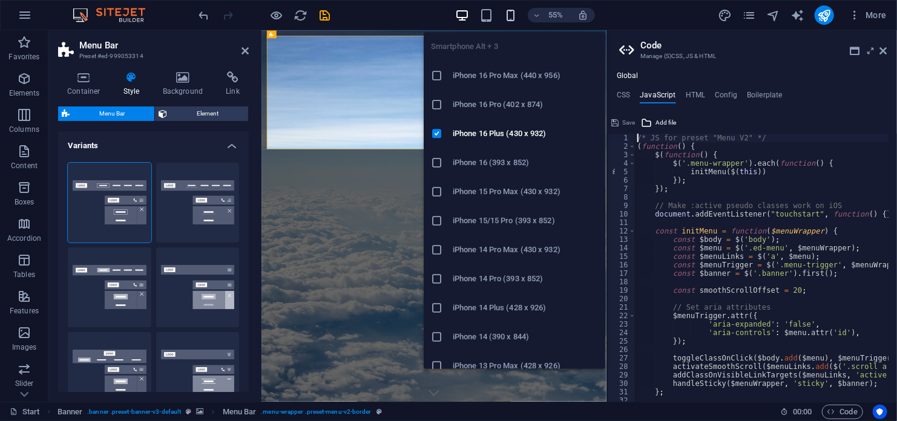
click at [515, 16] on icon "button" at bounding box center [511, 15] width 14 height 14
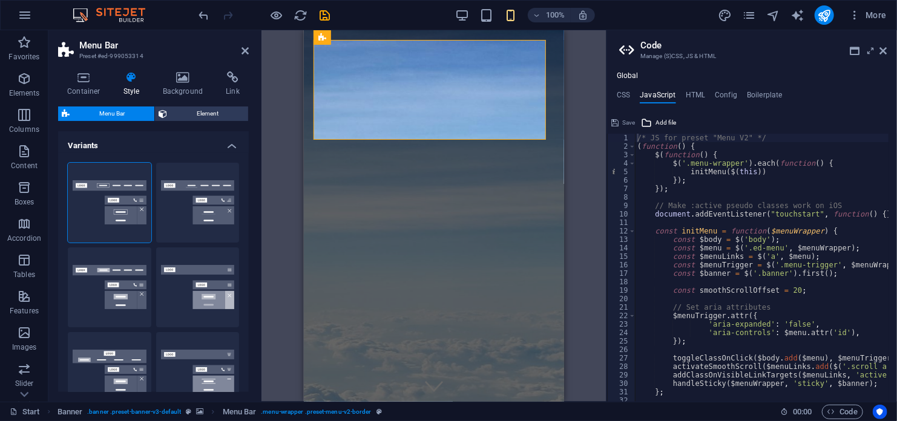
click at [632, 8] on div "100% More" at bounding box center [544, 14] width 695 height 19
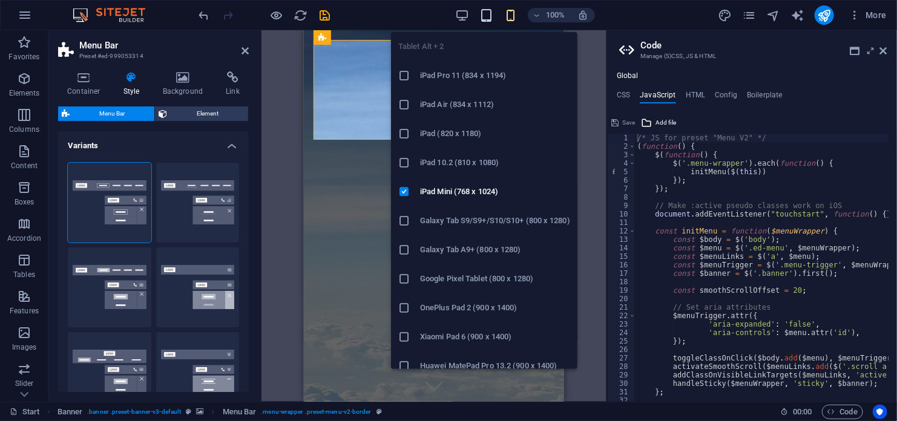
click at [487, 10] on icon "button" at bounding box center [486, 15] width 14 height 14
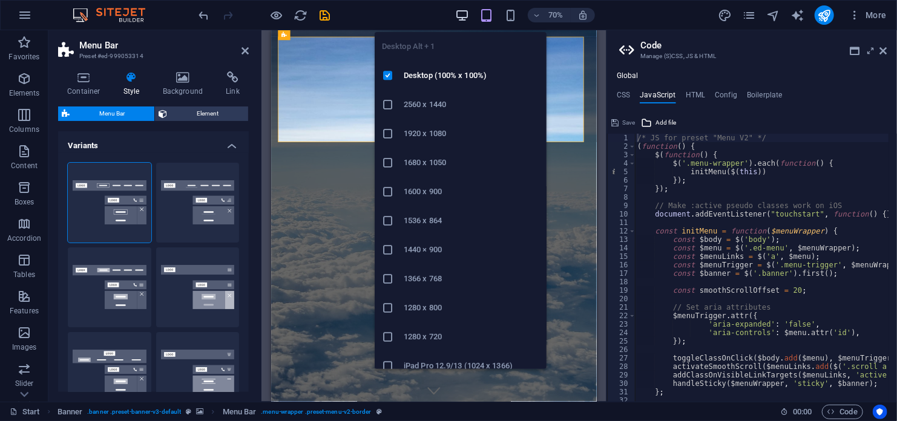
click at [468, 12] on icon "button" at bounding box center [462, 15] width 14 height 14
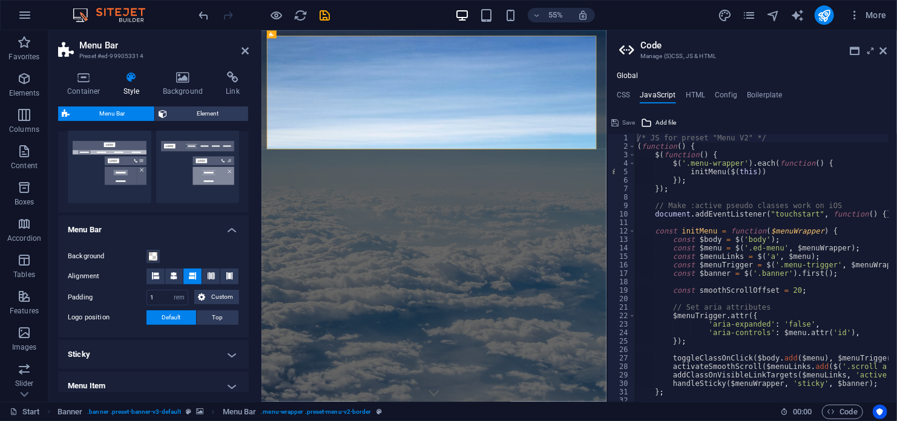
scroll to position [303, 0]
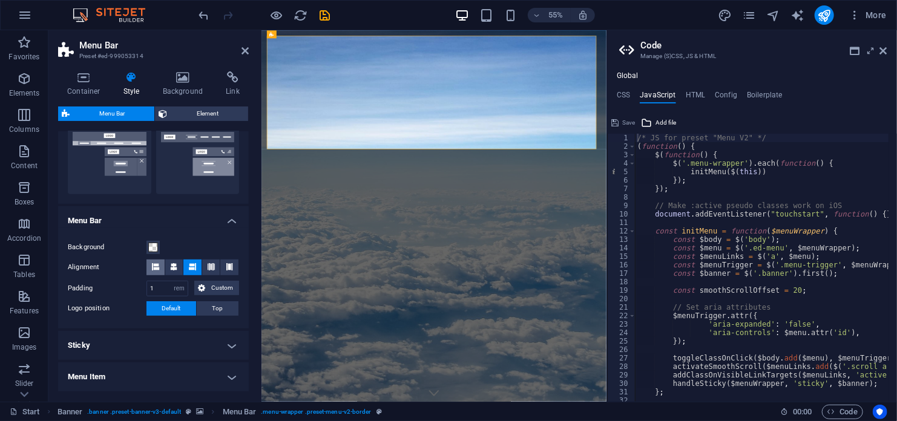
click at [156, 267] on icon at bounding box center [155, 266] width 7 height 7
click at [220, 306] on button "Top" at bounding box center [218, 308] width 42 height 15
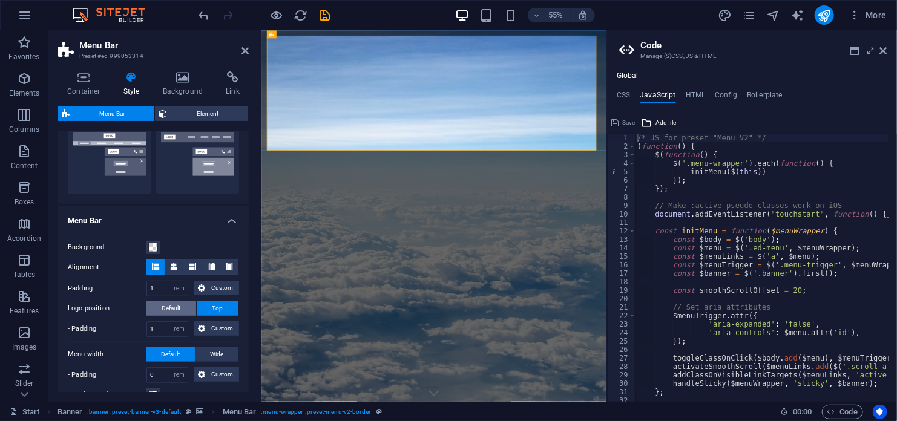
click at [183, 305] on button "Default" at bounding box center [171, 308] width 50 height 15
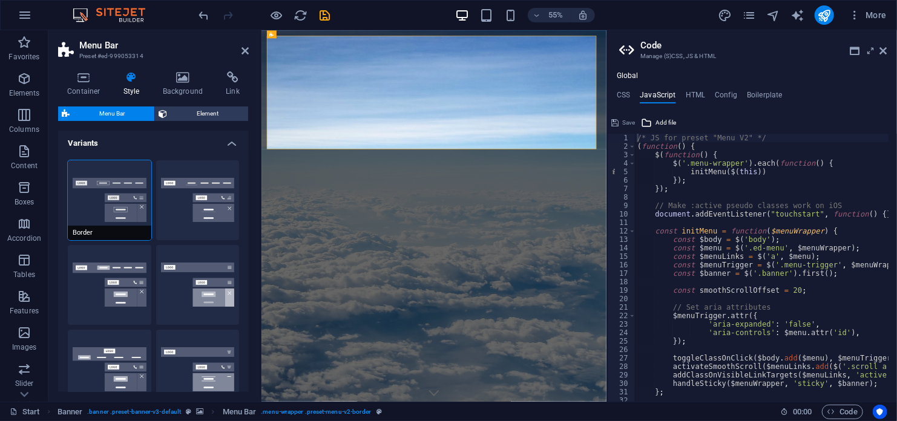
scroll to position [0, 0]
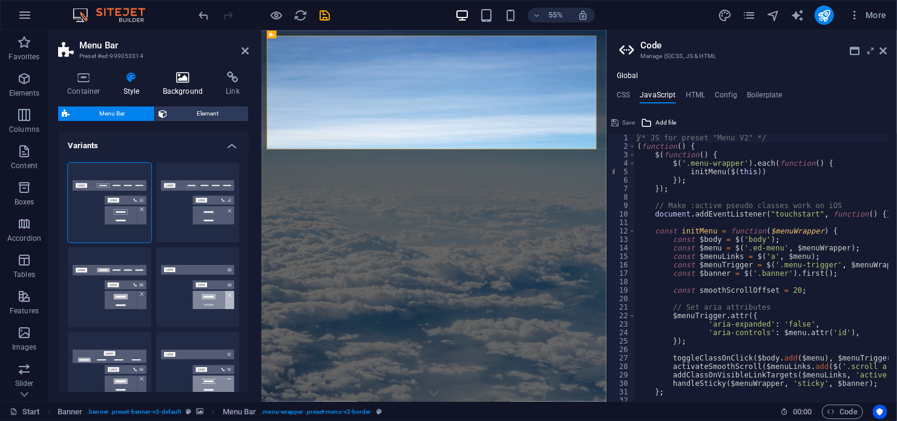
click at [181, 90] on h4 "Background" at bounding box center [186, 83] width 64 height 25
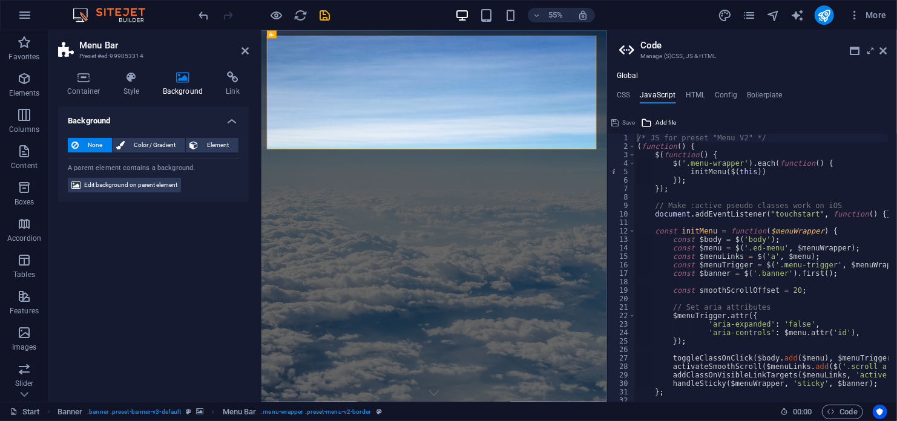
click at [96, 143] on span "None" at bounding box center [95, 145] width 26 height 15
click at [123, 185] on span "Edit background on parent element" at bounding box center [130, 185] width 93 height 15
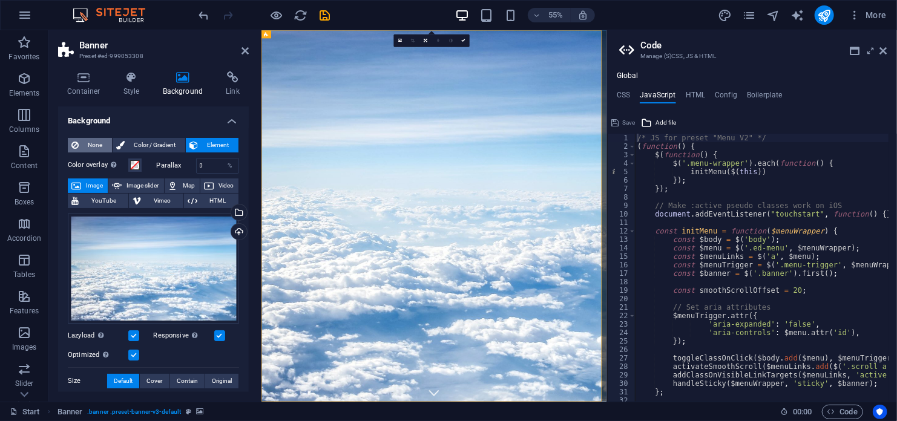
click at [102, 143] on span "None" at bounding box center [95, 145] width 26 height 15
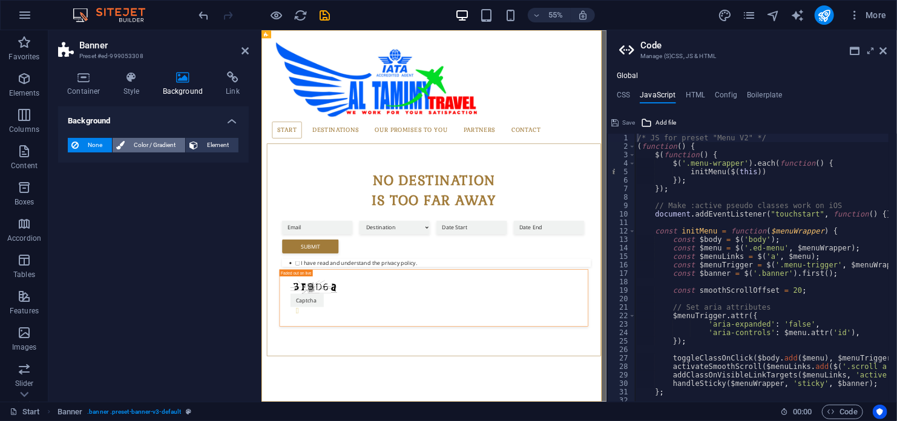
click at [162, 143] on span "Color / Gradient" at bounding box center [154, 145] width 53 height 15
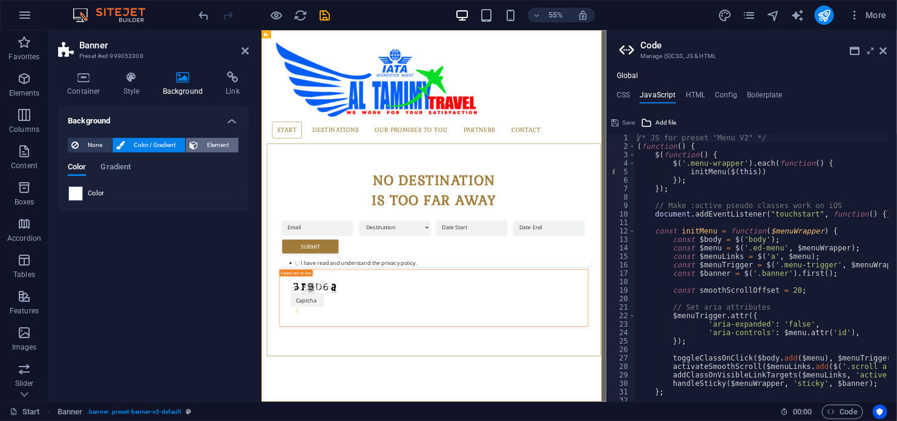
click at [203, 140] on span "Element" at bounding box center [218, 145] width 33 height 15
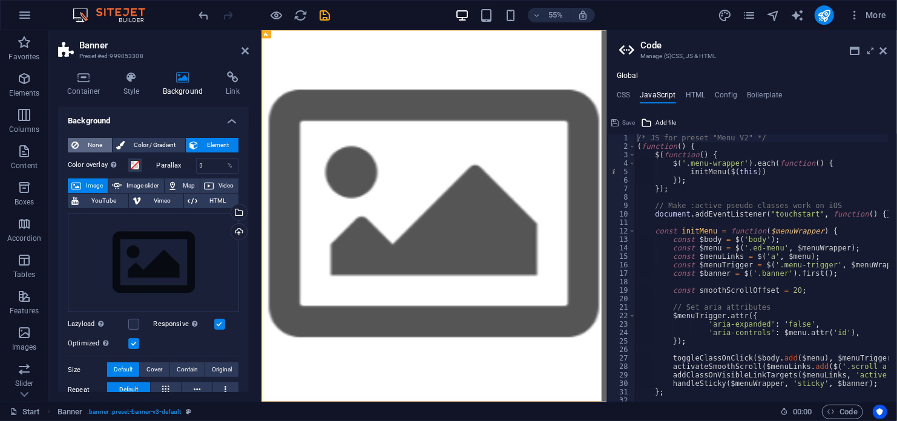
click at [90, 143] on span "None" at bounding box center [95, 145] width 26 height 15
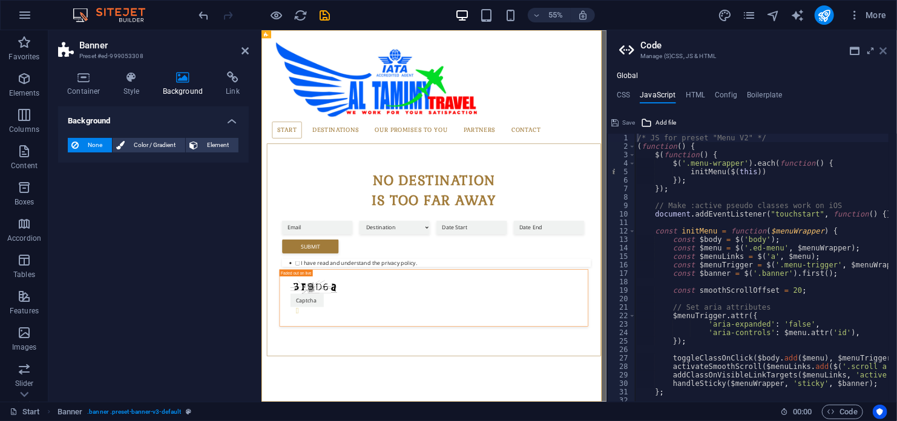
click at [884, 49] on icon at bounding box center [883, 51] width 7 height 10
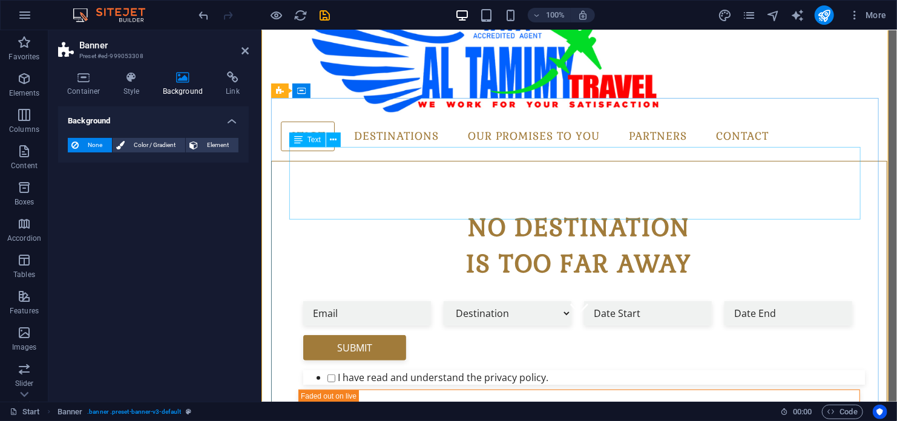
scroll to position [61, 0]
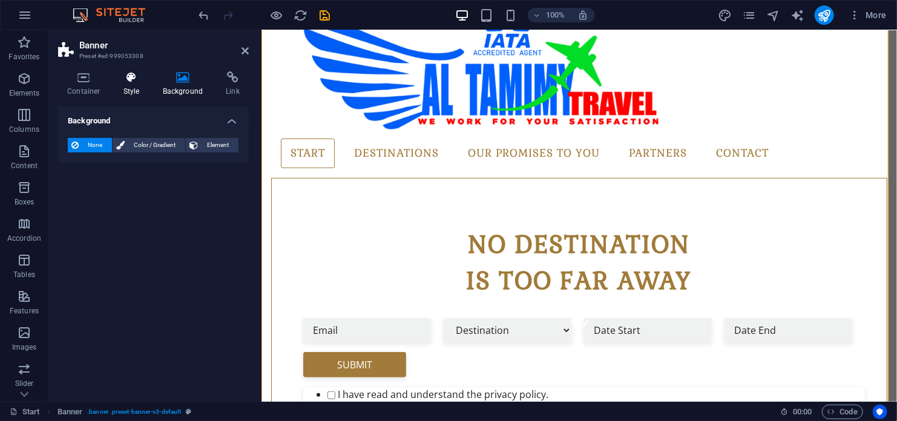
click at [129, 77] on icon at bounding box center [131, 77] width 35 height 12
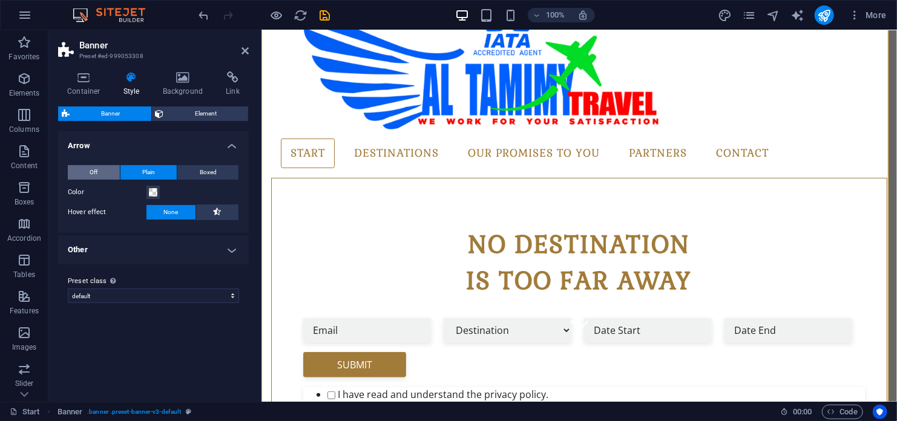
click at [106, 173] on button "Off" at bounding box center [94, 172] width 52 height 15
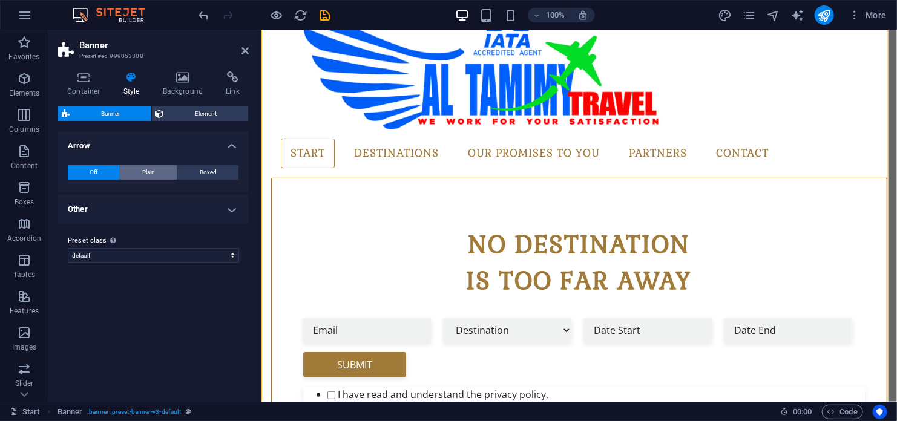
click at [157, 171] on button "Plain" at bounding box center [148, 172] width 57 height 15
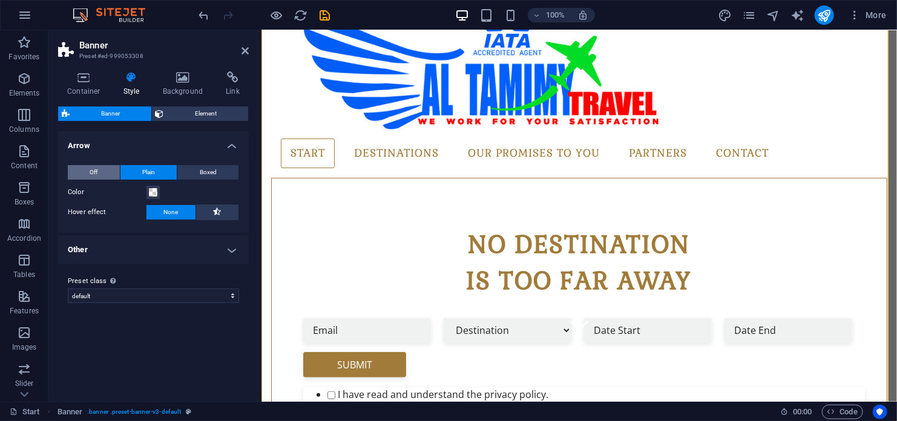
click at [104, 173] on button "Off" at bounding box center [94, 172] width 52 height 15
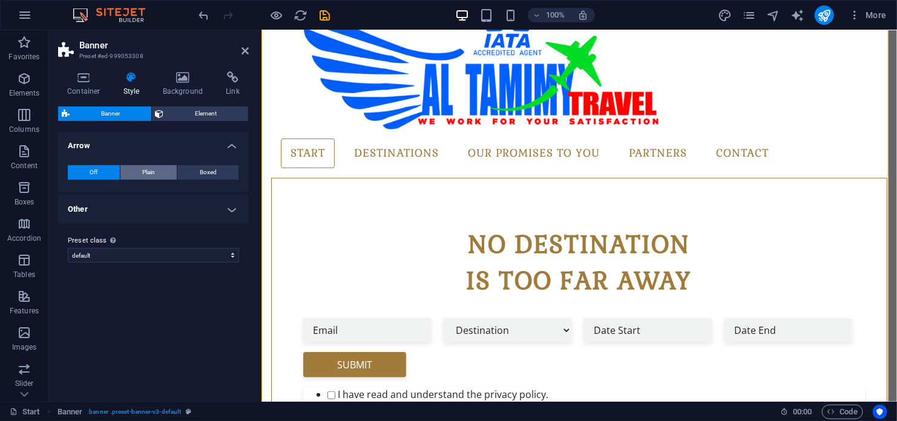
click at [143, 171] on span "Plain" at bounding box center [148, 172] width 13 height 15
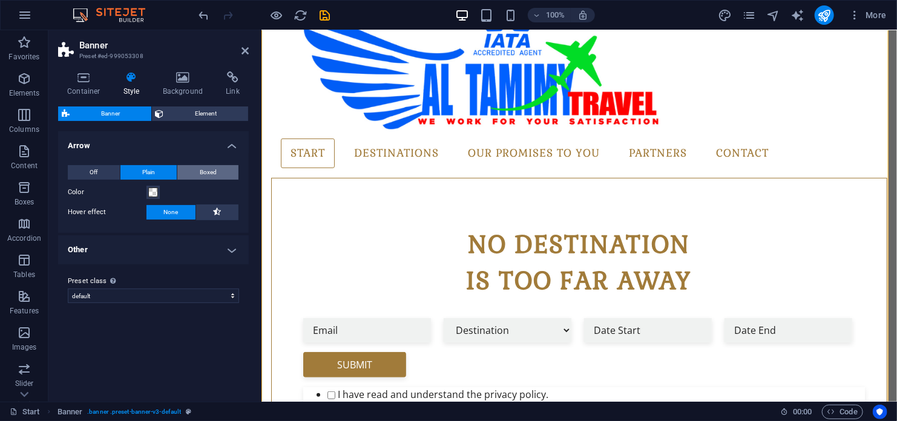
click at [196, 170] on button "Boxed" at bounding box center [207, 172] width 61 height 15
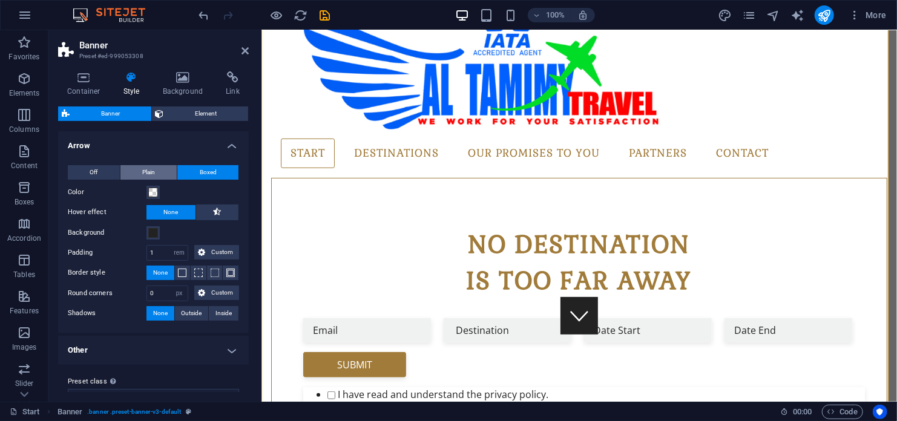
click at [137, 171] on button "Plain" at bounding box center [148, 172] width 57 height 15
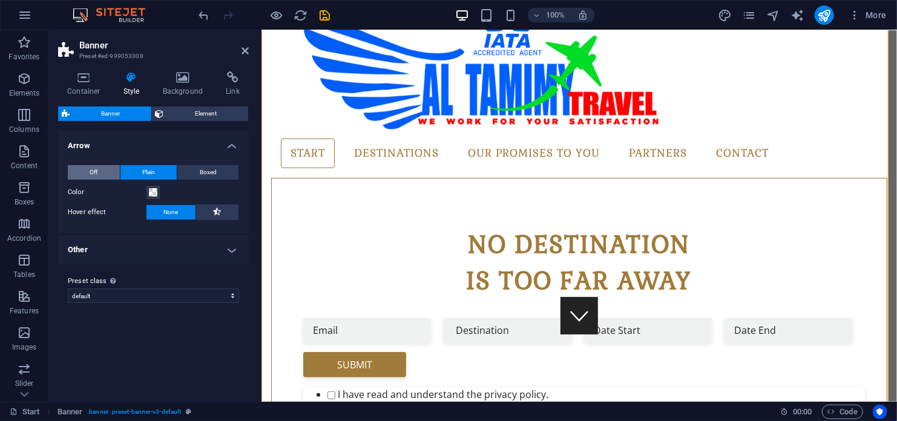
click at [110, 171] on button "Off" at bounding box center [94, 172] width 52 height 15
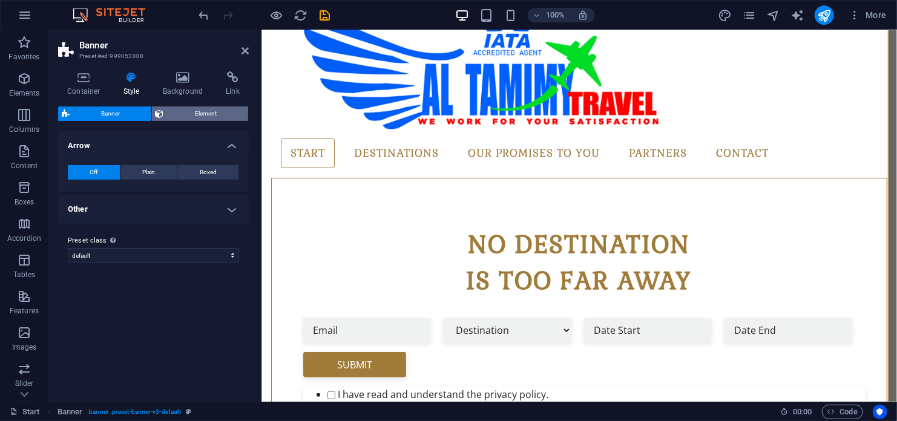
click at [187, 107] on span "Element" at bounding box center [206, 114] width 77 height 15
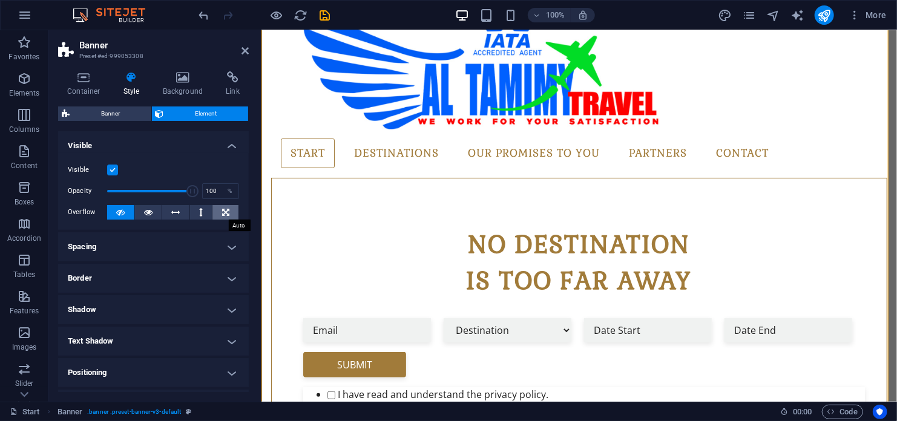
click at [226, 208] on icon at bounding box center [225, 212] width 7 height 15
click at [174, 212] on icon at bounding box center [176, 212] width 8 height 15
click at [195, 214] on button at bounding box center [201, 212] width 22 height 15
click at [123, 211] on icon at bounding box center [120, 212] width 8 height 15
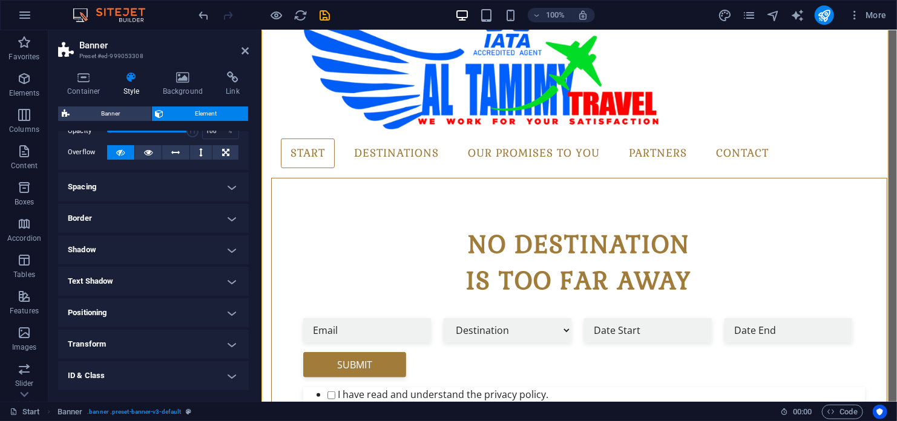
scroll to position [121, 0]
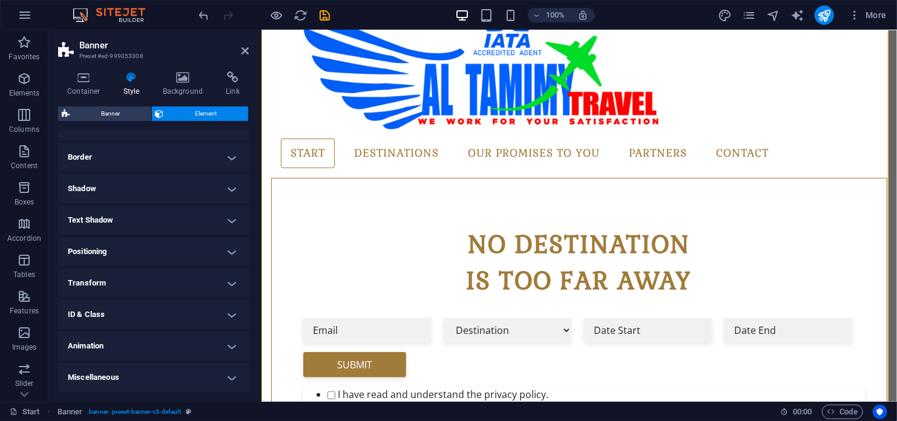
click at [122, 250] on h4 "Positioning" at bounding box center [153, 251] width 191 height 29
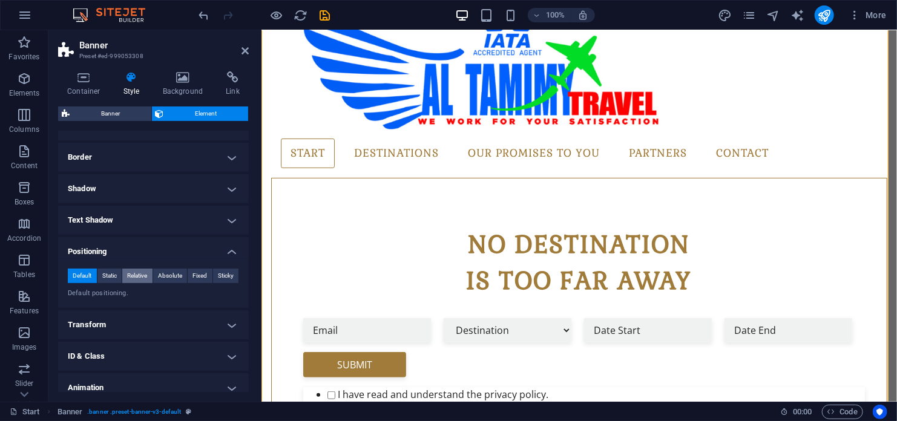
click at [136, 271] on span "Relative" at bounding box center [137, 276] width 20 height 15
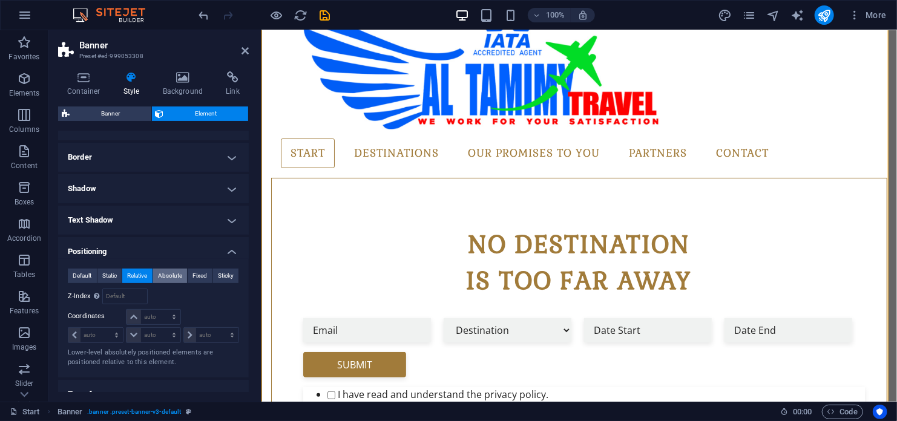
click at [170, 274] on span "Absolute" at bounding box center [170, 276] width 24 height 15
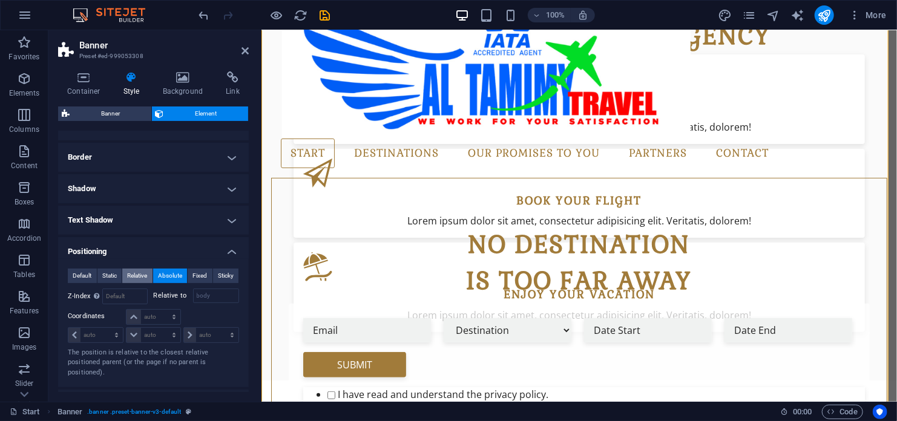
click at [142, 274] on span "Relative" at bounding box center [137, 276] width 20 height 15
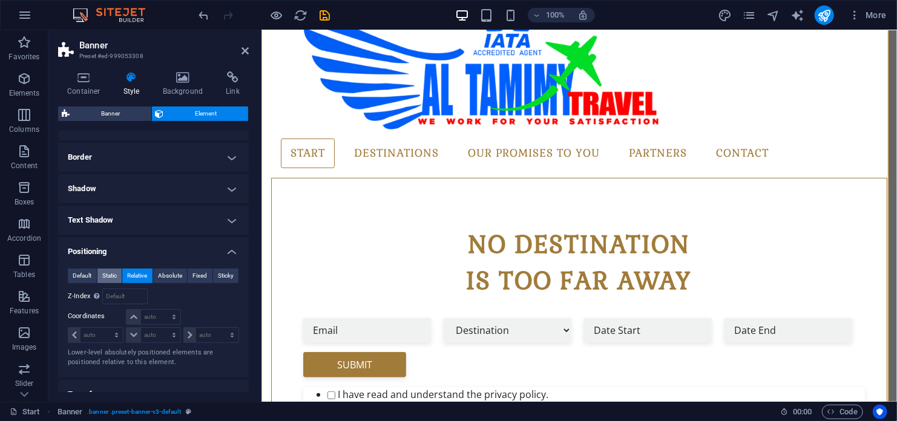
click at [115, 274] on span "Static" at bounding box center [109, 276] width 15 height 15
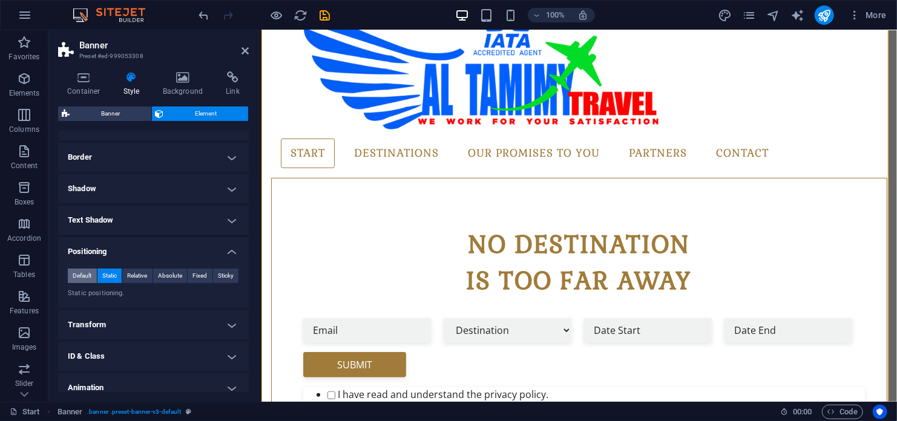
click at [90, 273] on span "Default" at bounding box center [82, 276] width 19 height 15
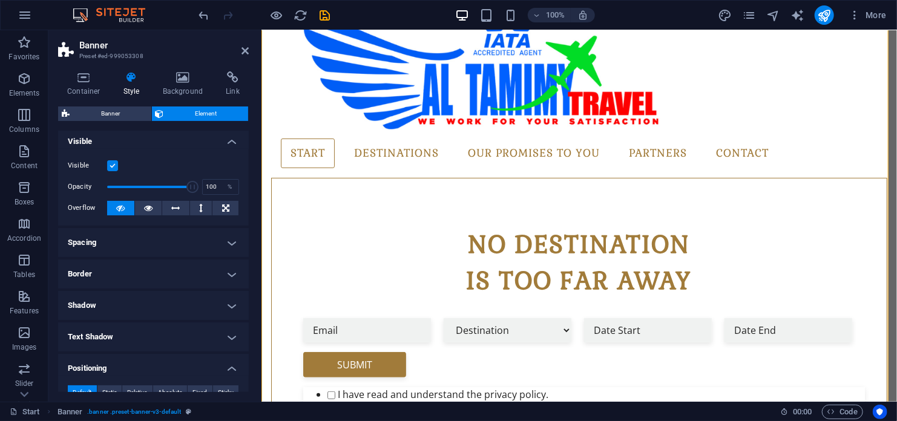
scroll to position [0, 0]
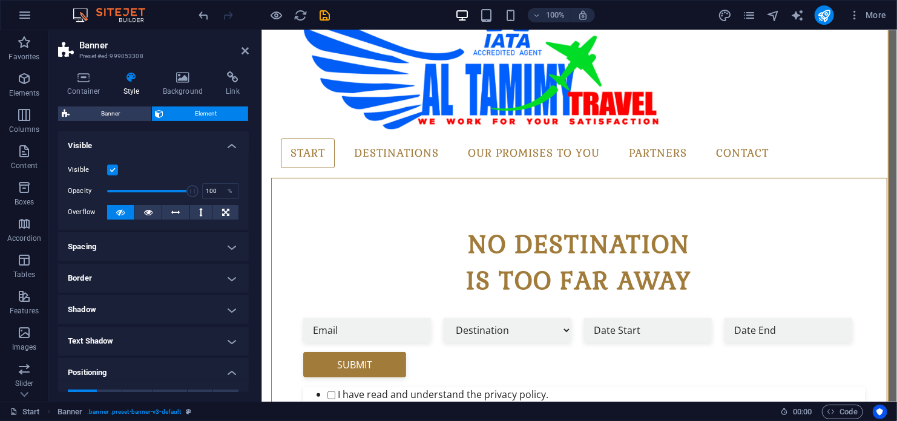
click at [114, 173] on label at bounding box center [112, 170] width 11 height 11
click at [0, 0] on input "Visible" at bounding box center [0, 0] width 0 height 0
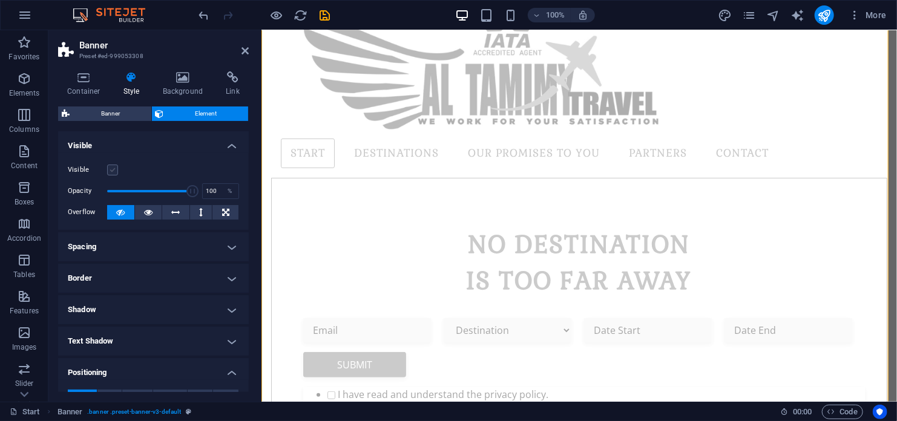
click at [114, 173] on label at bounding box center [112, 170] width 11 height 11
click at [0, 0] on input "Visible" at bounding box center [0, 0] width 0 height 0
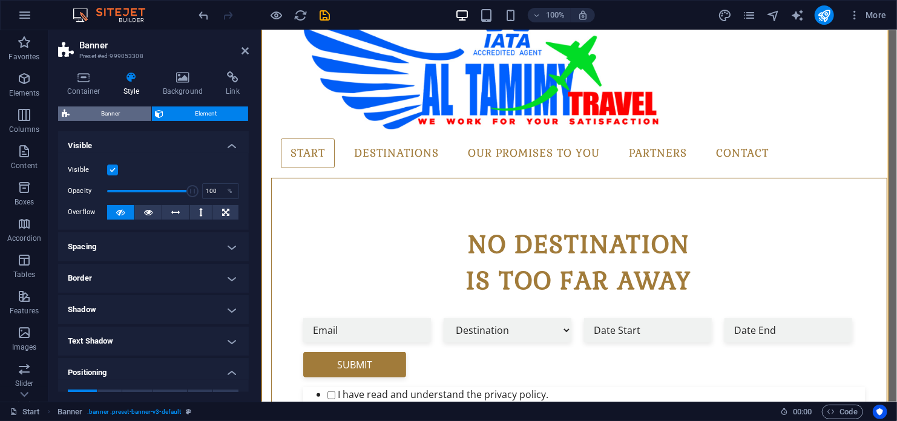
click at [100, 111] on span "Banner" at bounding box center [110, 114] width 74 height 15
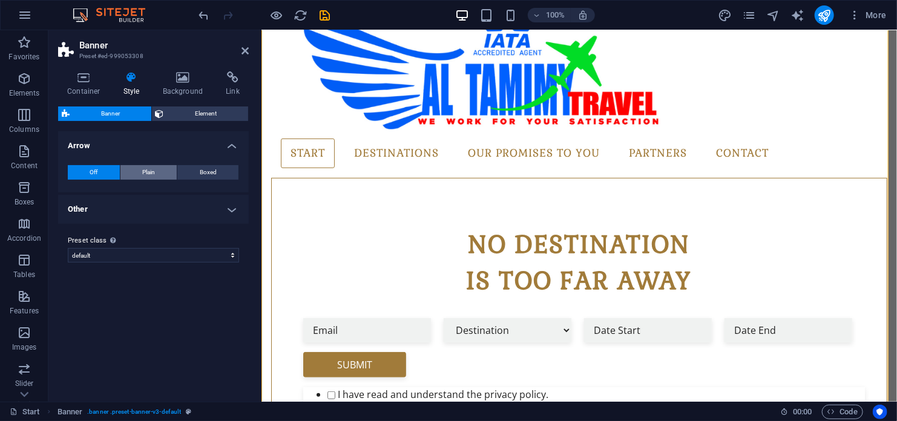
click at [154, 176] on span "Plain" at bounding box center [148, 172] width 13 height 15
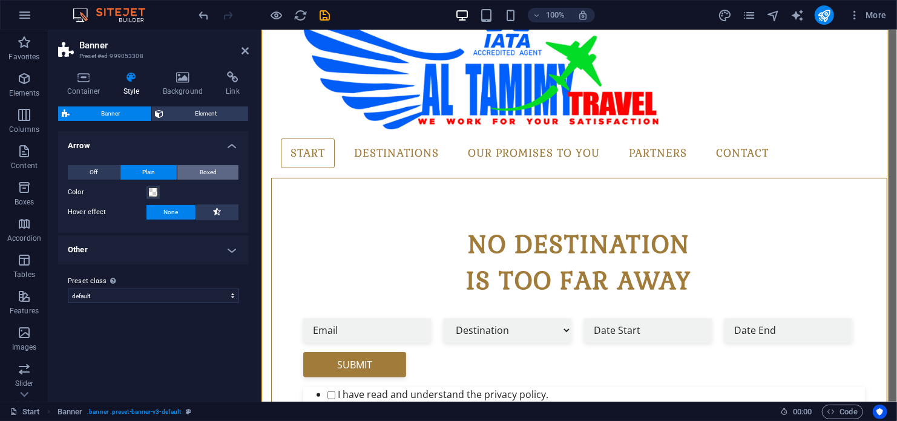
click at [202, 169] on span "Boxed" at bounding box center [208, 172] width 17 height 15
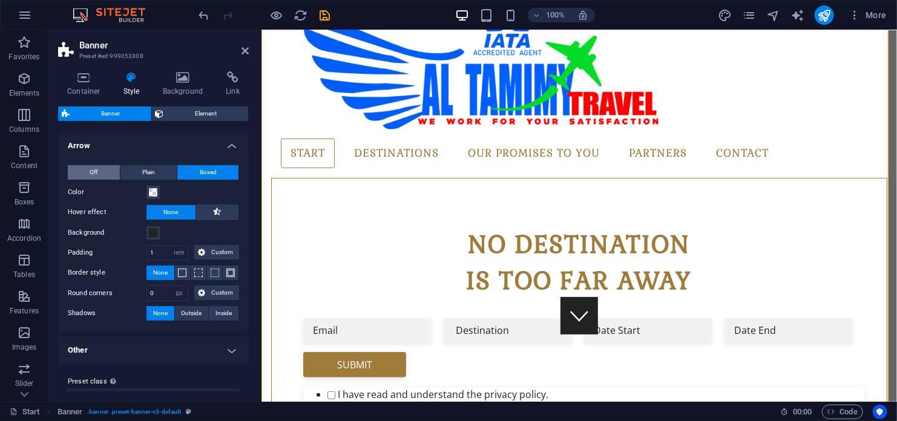
click at [85, 171] on button "Off" at bounding box center [94, 172] width 52 height 15
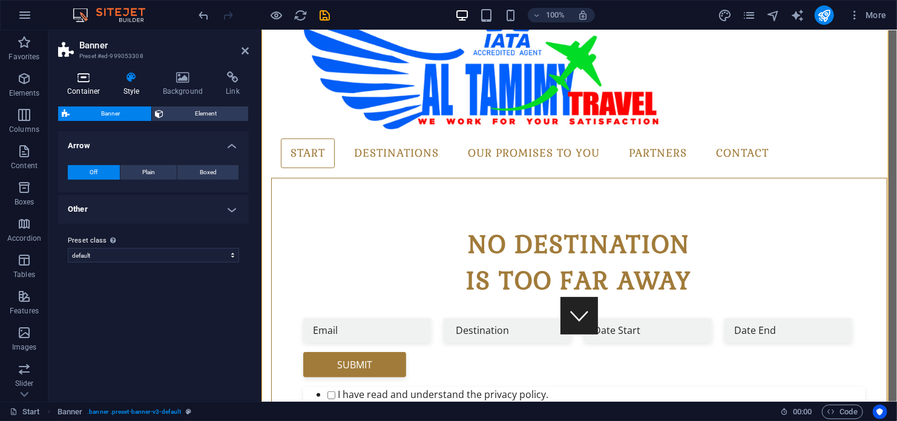
click at [89, 78] on icon at bounding box center [83, 77] width 51 height 12
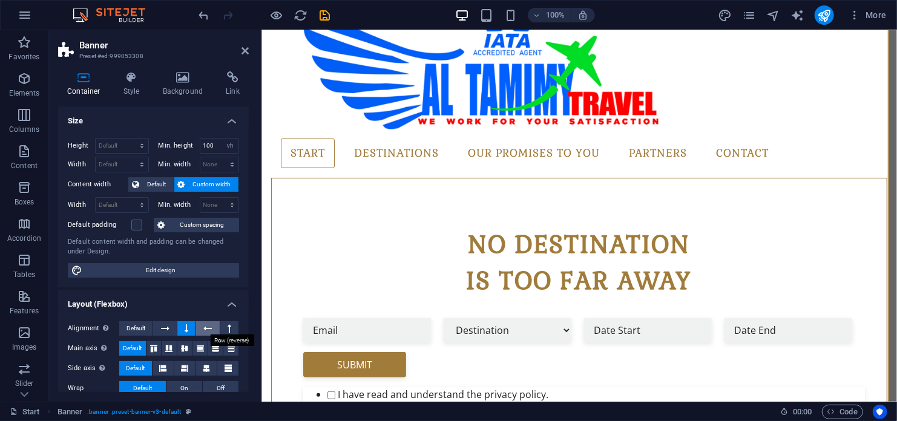
click at [206, 326] on icon at bounding box center [207, 328] width 8 height 15
click at [185, 325] on icon at bounding box center [187, 328] width 4 height 15
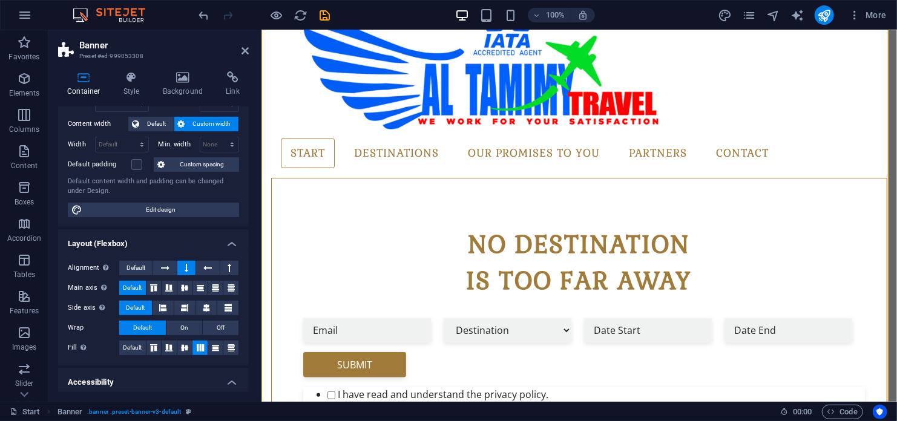
scroll to position [121, 0]
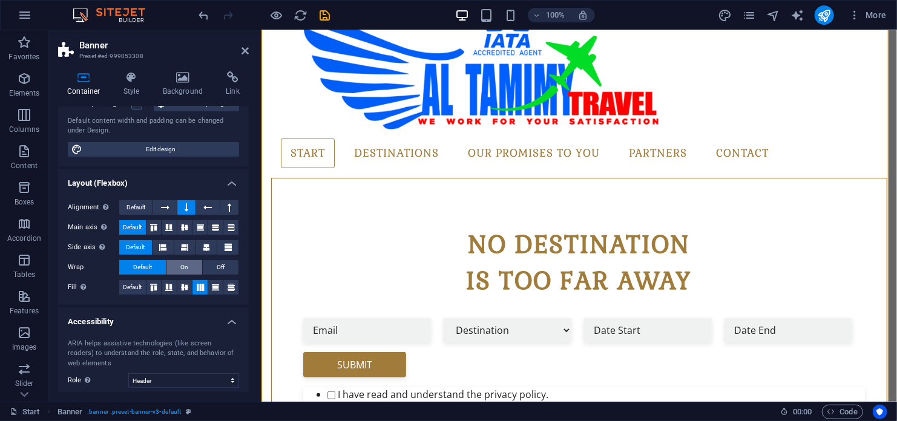
click at [183, 266] on span "On" at bounding box center [184, 267] width 8 height 15
click at [145, 267] on span "Default" at bounding box center [142, 267] width 19 height 15
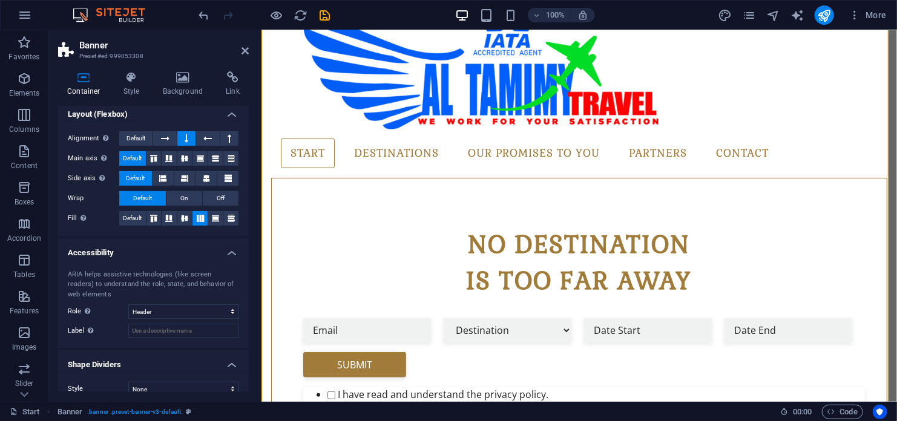
scroll to position [203, 0]
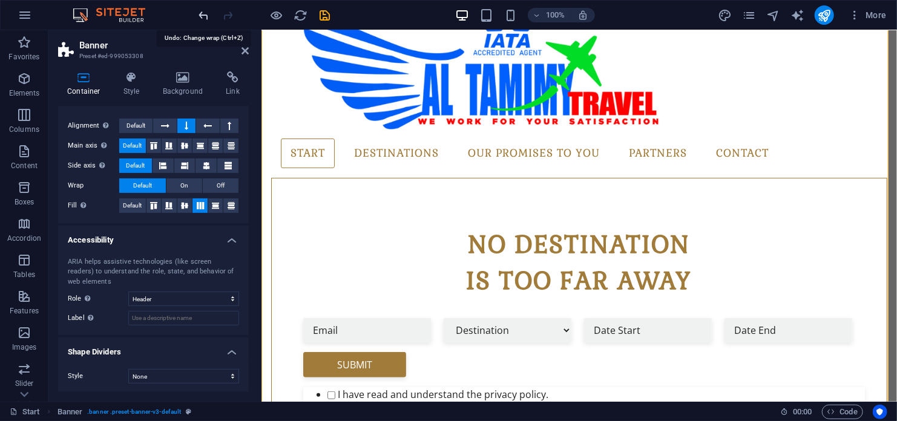
click at [200, 19] on icon "undo" at bounding box center [204, 15] width 14 height 14
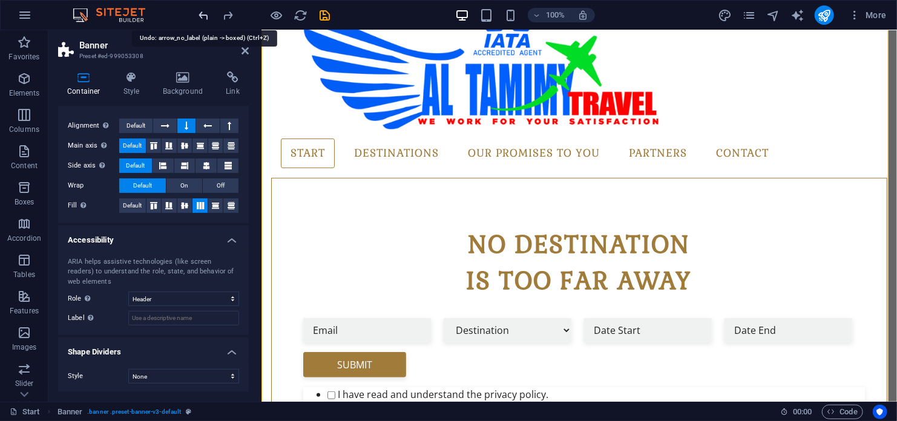
click at [200, 19] on icon "undo" at bounding box center [204, 15] width 14 height 14
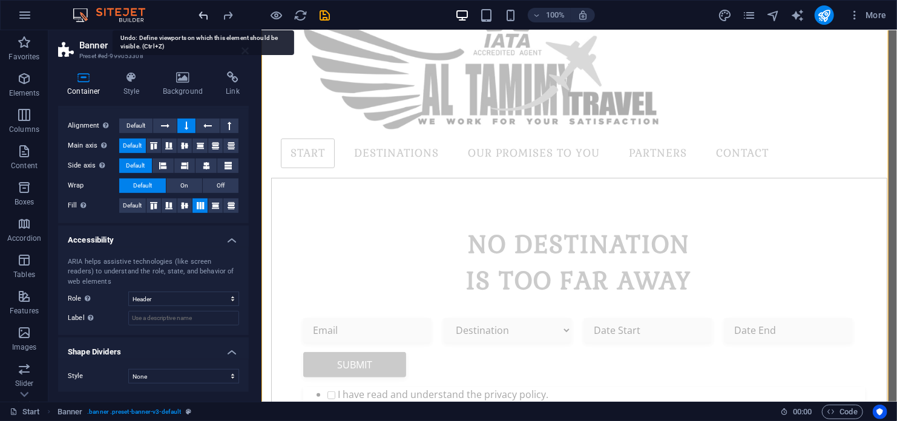
click at [200, 19] on icon "undo" at bounding box center [204, 15] width 14 height 14
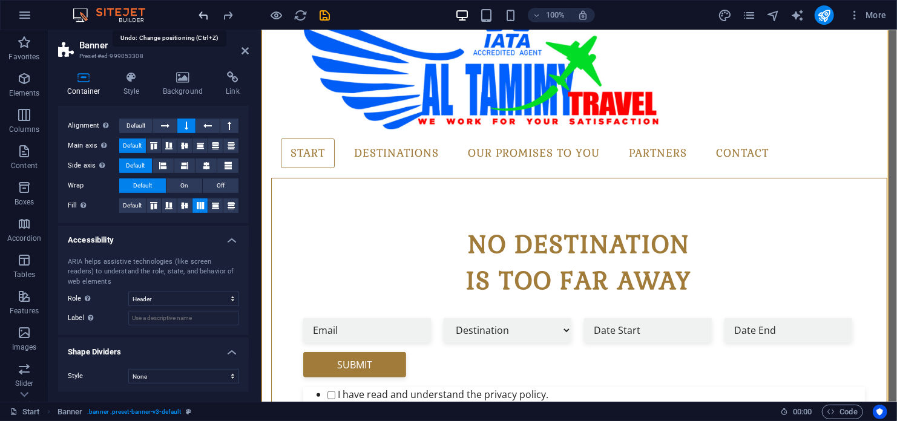
click at [200, 19] on icon "undo" at bounding box center [204, 15] width 14 height 14
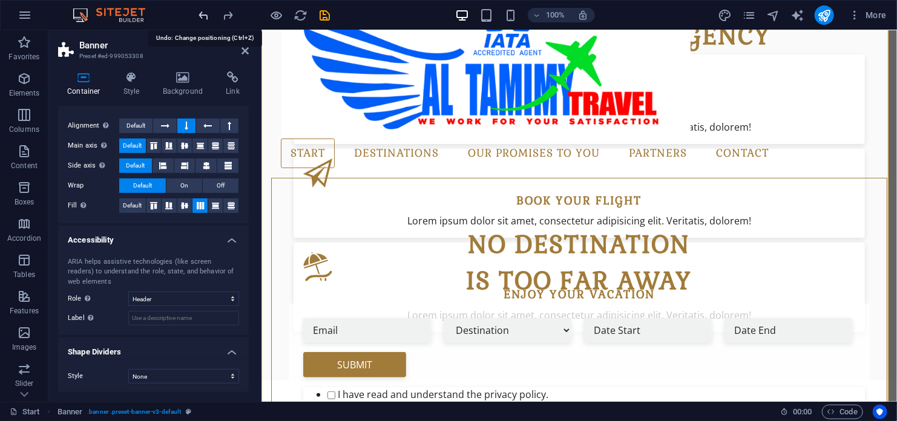
click at [200, 19] on icon "undo" at bounding box center [204, 15] width 14 height 14
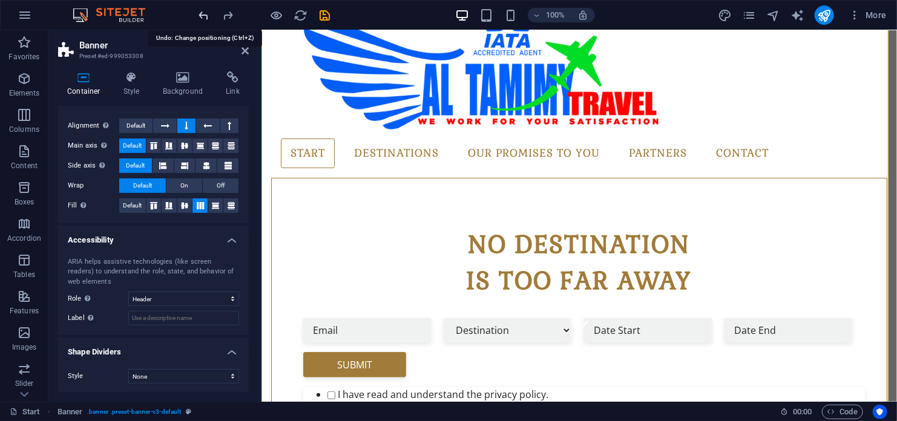
click at [200, 19] on icon "undo" at bounding box center [204, 15] width 14 height 14
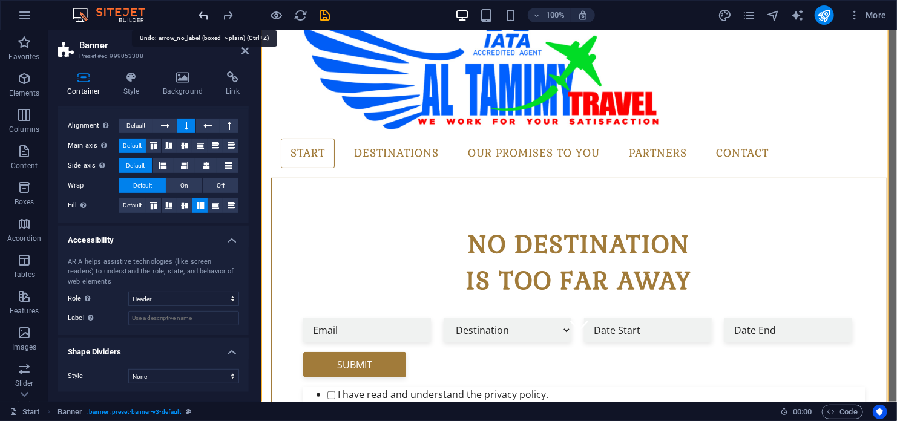
click at [200, 19] on icon "undo" at bounding box center [204, 15] width 14 height 14
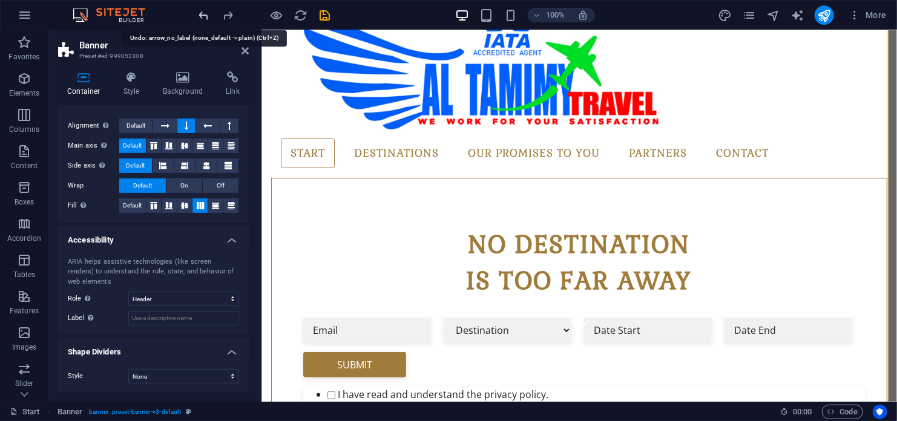
click at [200, 19] on icon "undo" at bounding box center [204, 15] width 14 height 14
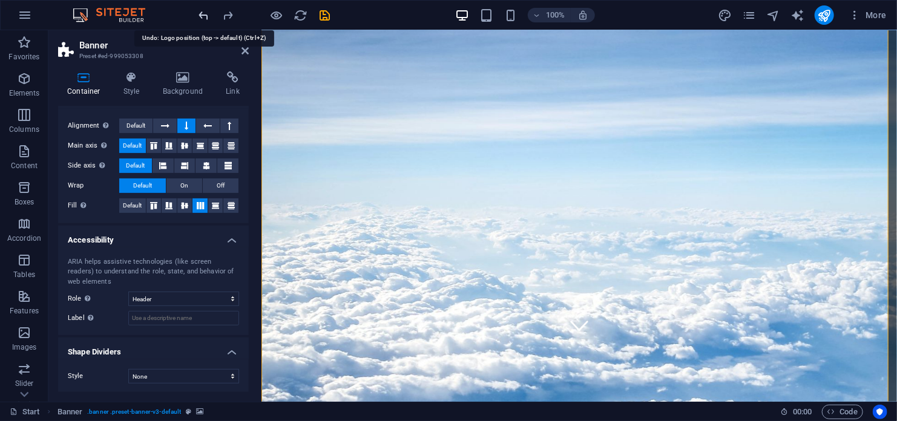
click at [200, 19] on icon "undo" at bounding box center [204, 15] width 14 height 14
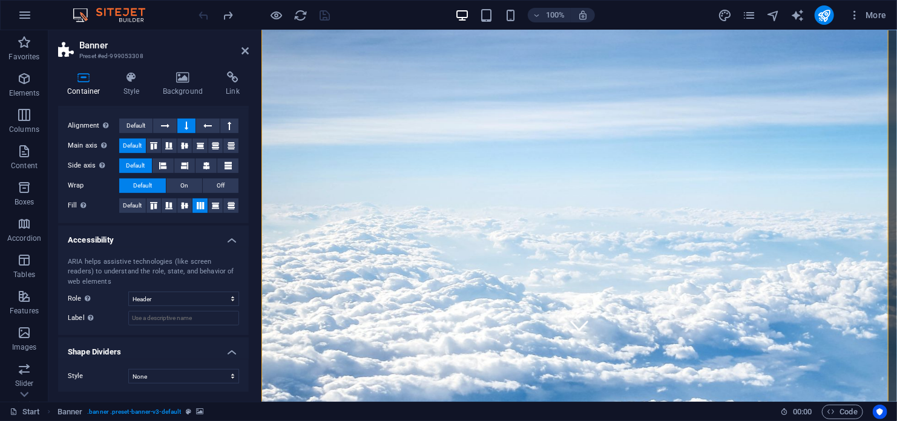
click at [200, 19] on div at bounding box center [265, 14] width 136 height 19
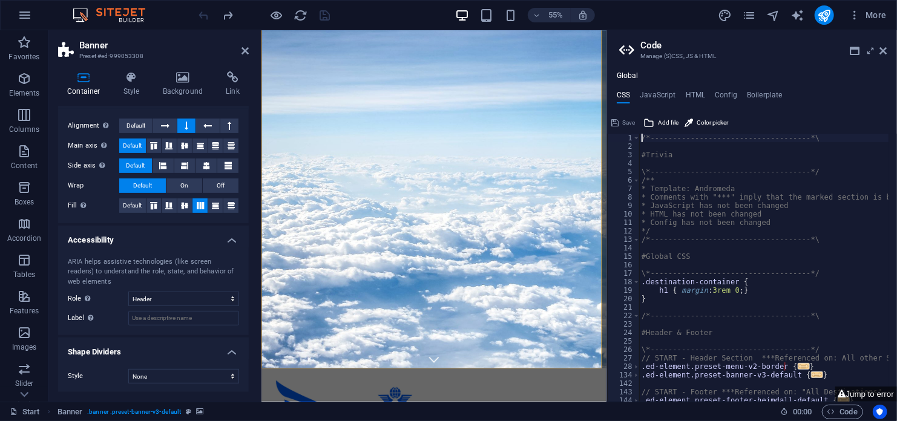
click at [201, 15] on div at bounding box center [265, 14] width 136 height 19
click at [302, 20] on icon "reload" at bounding box center [301, 15] width 14 height 14
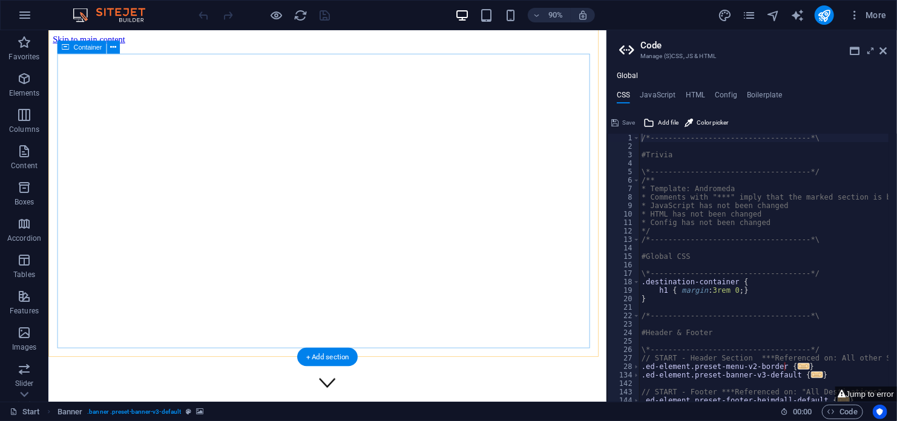
scroll to position [0, 0]
click at [308, 13] on div at bounding box center [265, 14] width 136 height 19
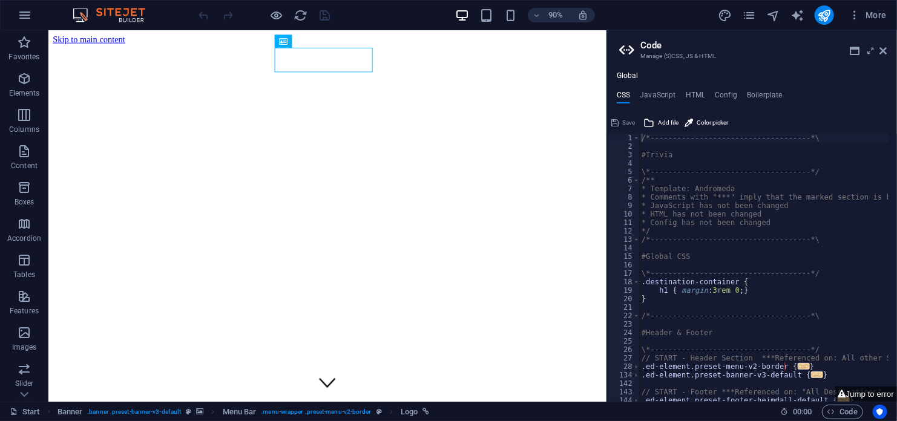
drag, startPoint x: 444, startPoint y: 30, endPoint x: 427, endPoint y: 7, distance: 28.6
click at [444, 30] on header "90% More" at bounding box center [448, 15] width 897 height 30
click at [882, 49] on icon at bounding box center [883, 51] width 7 height 10
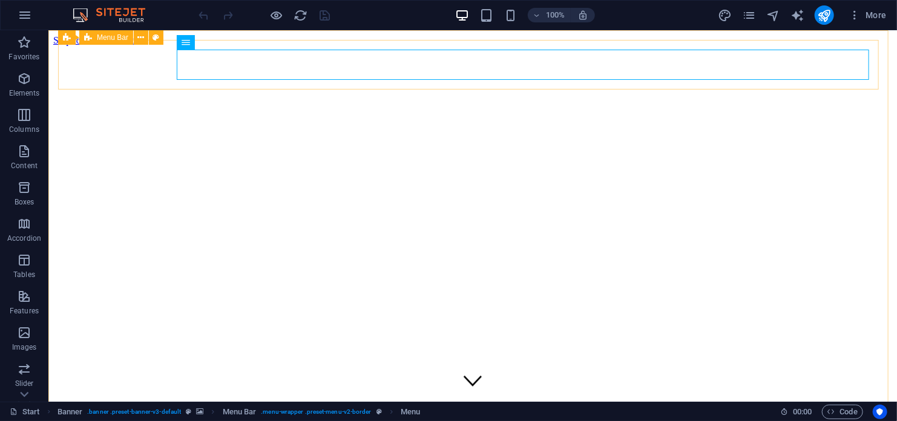
click at [110, 37] on span "Menu Bar" at bounding box center [112, 37] width 31 height 7
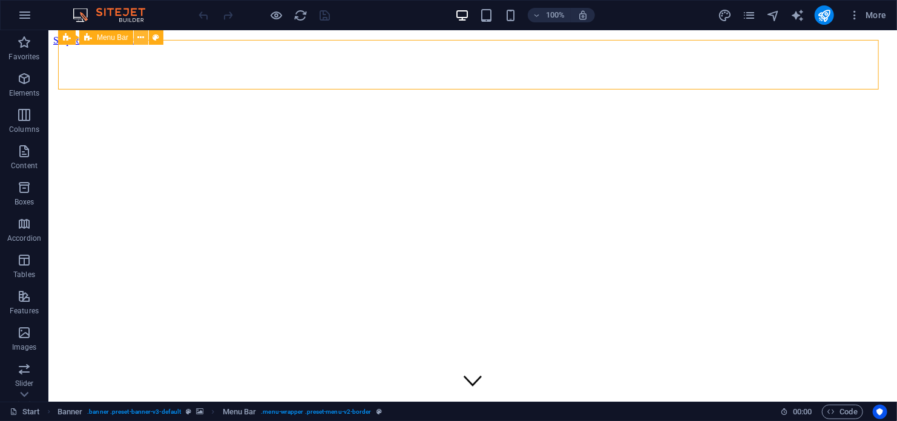
click at [142, 39] on icon at bounding box center [141, 37] width 7 height 13
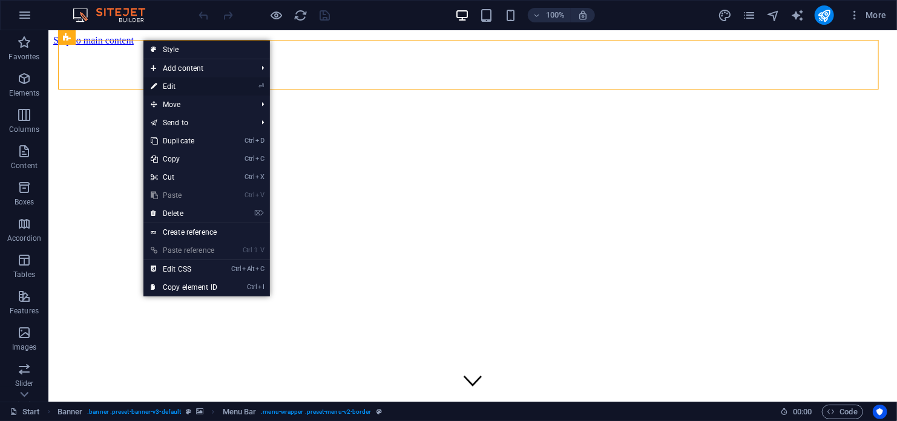
click at [172, 85] on link "⏎ Edit" at bounding box center [183, 86] width 81 height 18
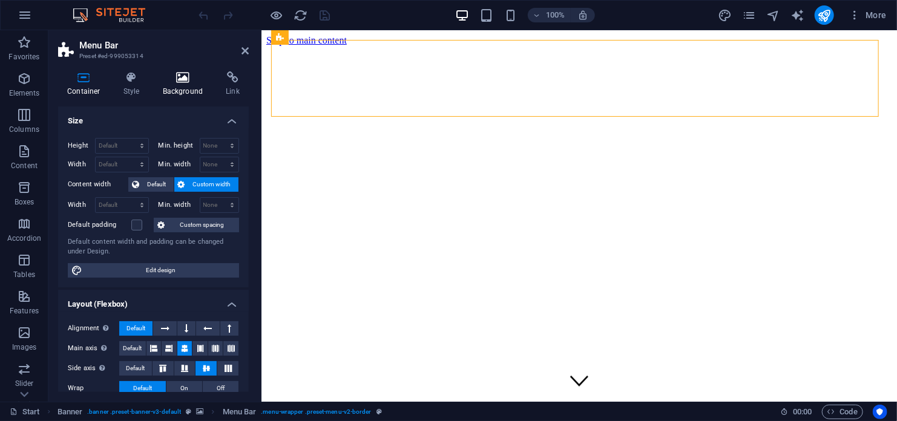
click at [183, 81] on icon at bounding box center [183, 77] width 59 height 12
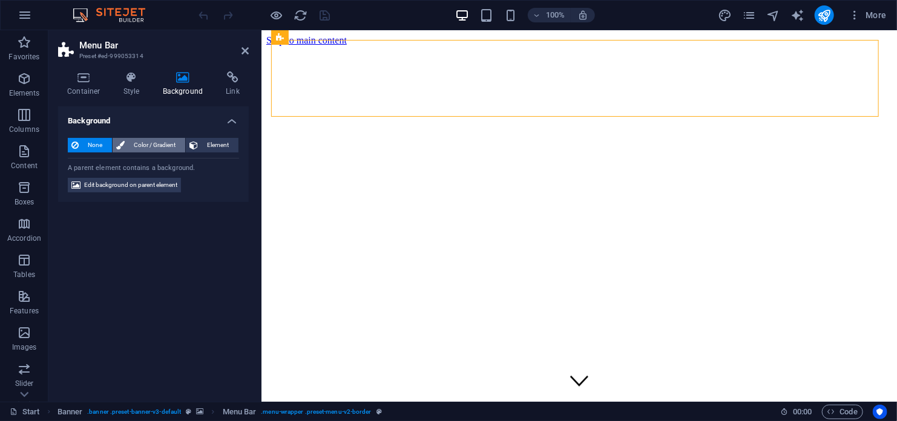
click at [136, 145] on span "Color / Gradient" at bounding box center [154, 145] width 53 height 15
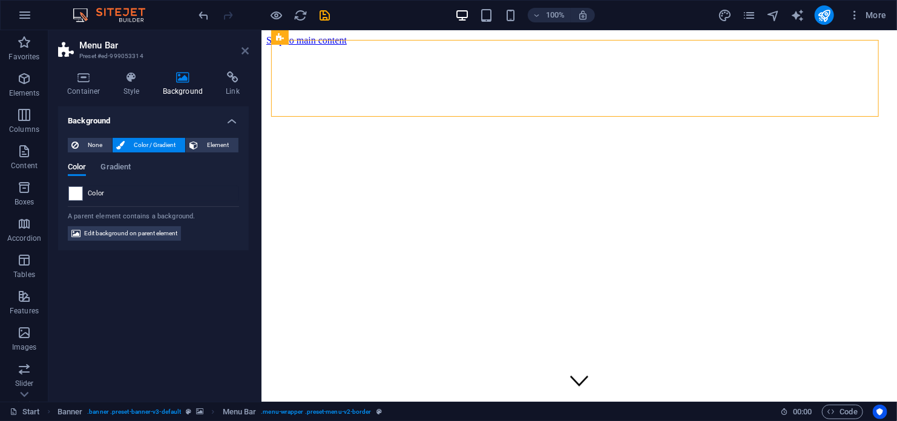
click at [246, 52] on icon at bounding box center [245, 51] width 7 height 10
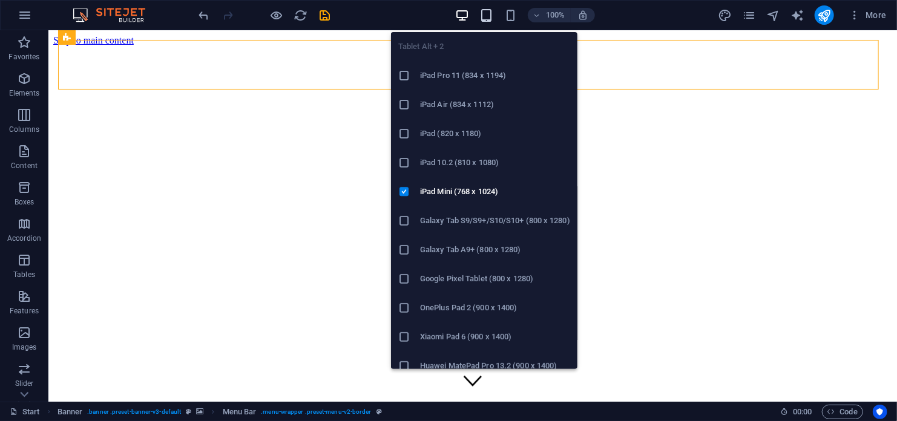
click at [487, 14] on icon "button" at bounding box center [486, 15] width 14 height 14
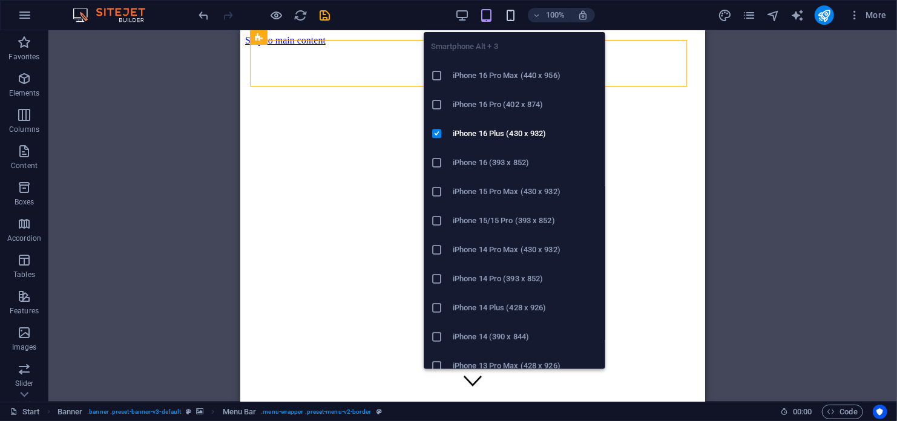
click at [507, 16] on icon "button" at bounding box center [511, 15] width 14 height 14
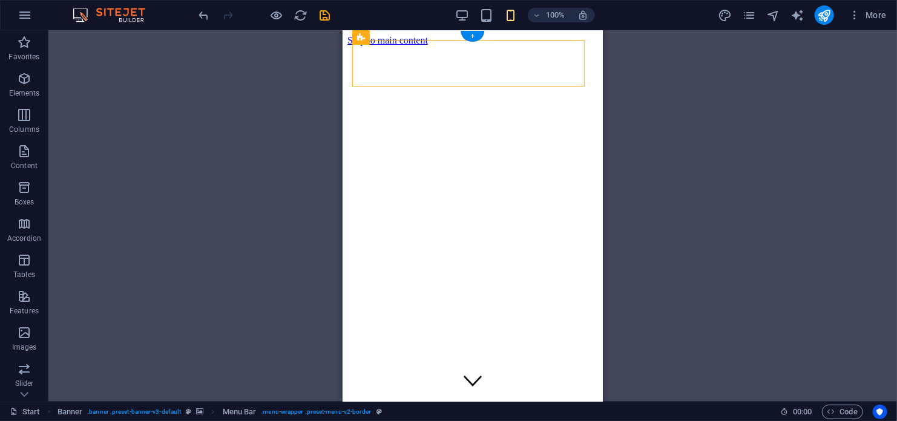
click at [349, 45] on figure at bounding box center [472, 45] width 251 height 0
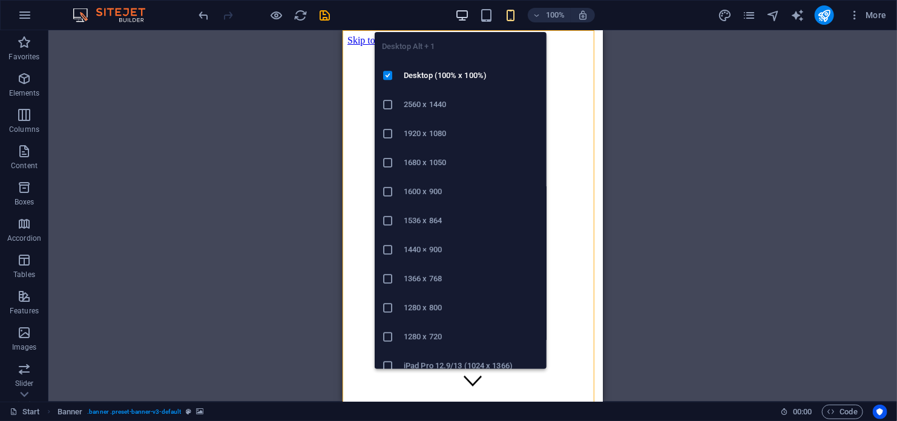
click at [461, 13] on icon "button" at bounding box center [462, 15] width 14 height 14
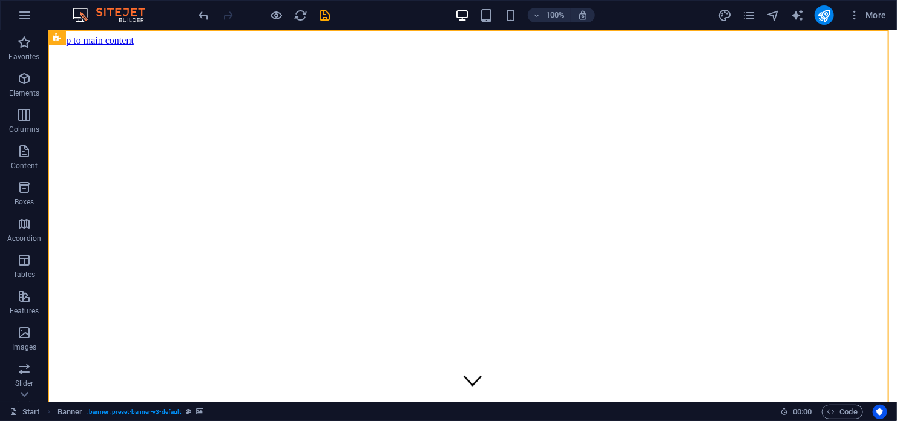
click at [48, 94] on iframe at bounding box center [472, 216] width 849 height 372
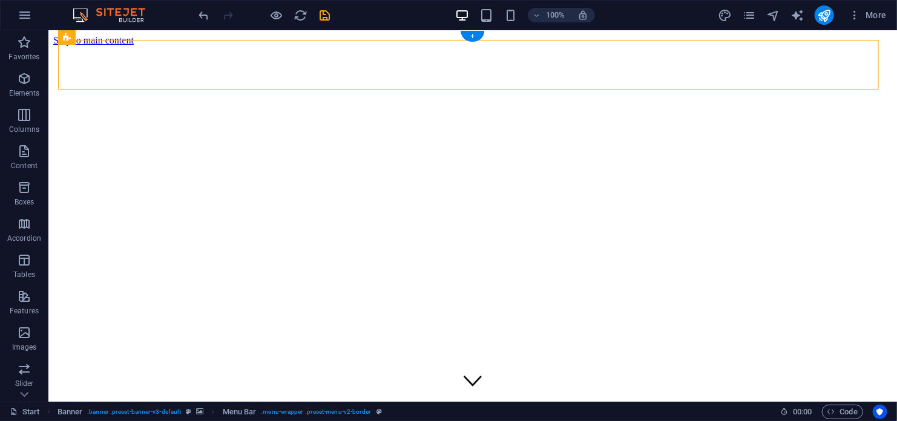
click at [54, 45] on figure at bounding box center [472, 45] width 839 height 0
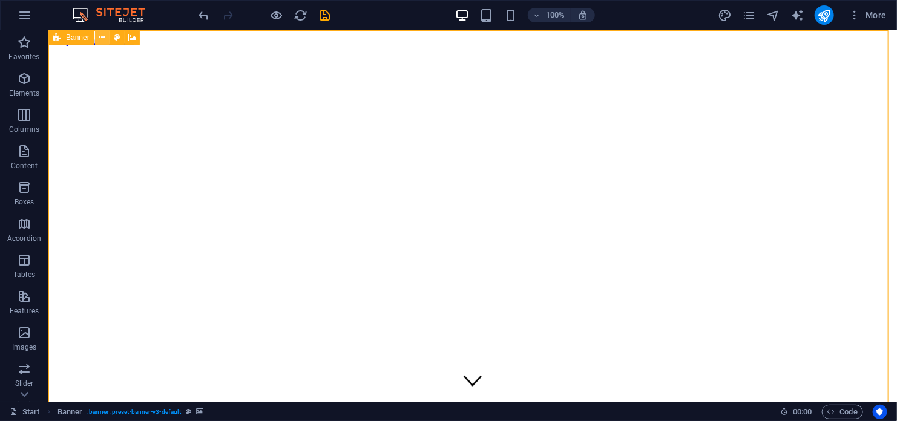
click at [100, 38] on icon at bounding box center [102, 37] width 7 height 13
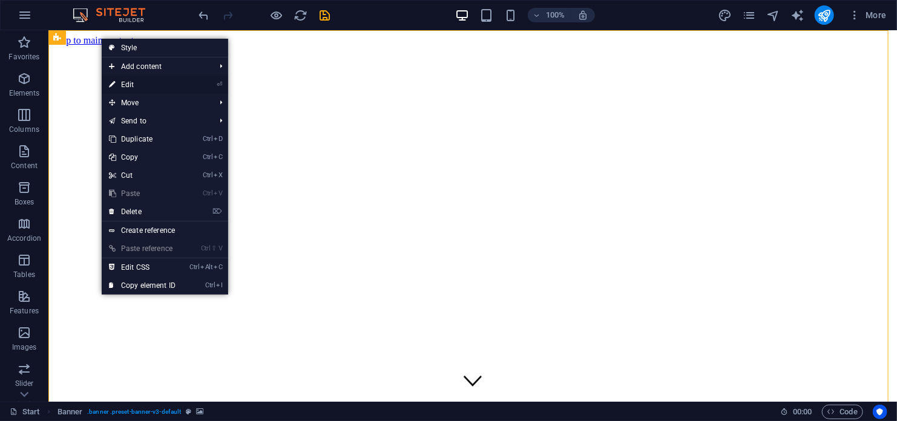
click at [154, 83] on link "⏎ Edit" at bounding box center [142, 85] width 81 height 18
select select "vh"
select select "header"
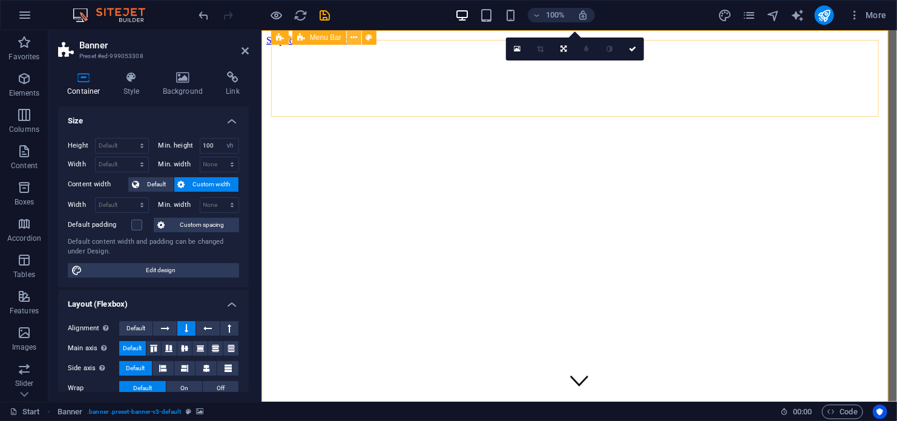
click at [355, 36] on icon at bounding box center [354, 37] width 7 height 13
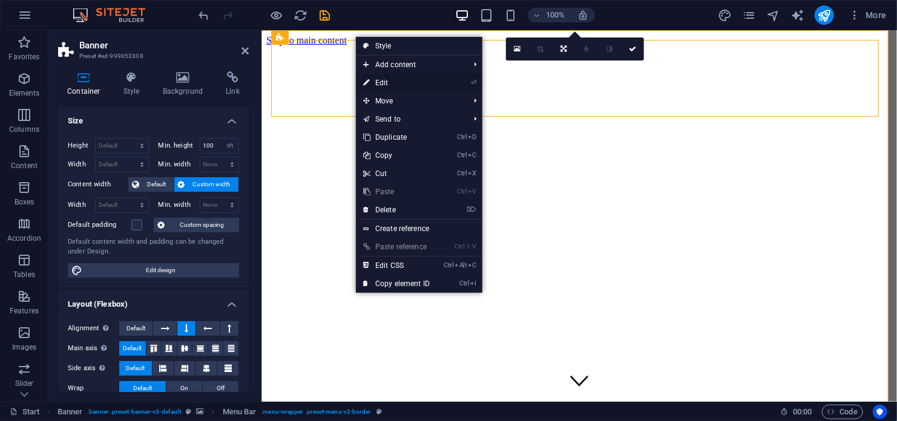
click at [378, 79] on link "⏎ Edit" at bounding box center [396, 83] width 81 height 18
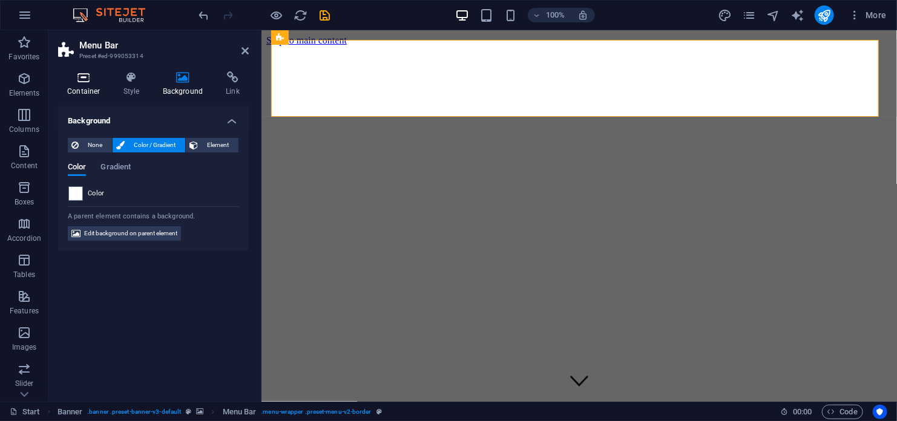
click at [92, 84] on h4 "Container" at bounding box center [86, 83] width 56 height 25
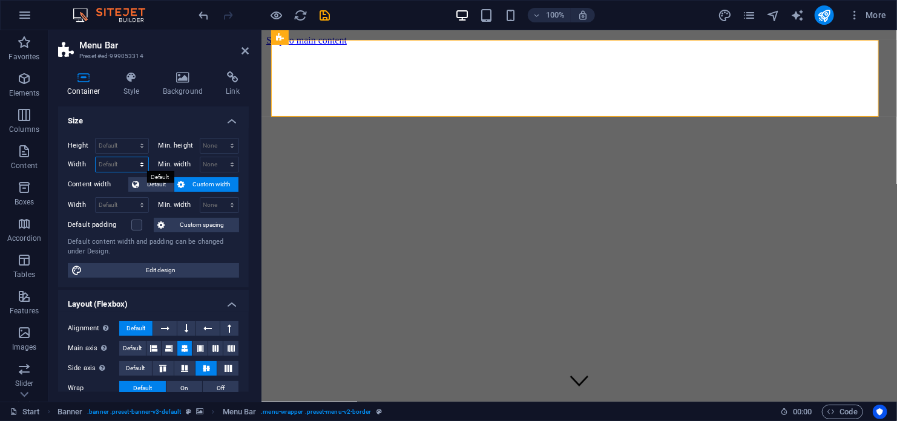
click at [129, 162] on select "Default px rem % em vh vw" at bounding box center [122, 164] width 53 height 15
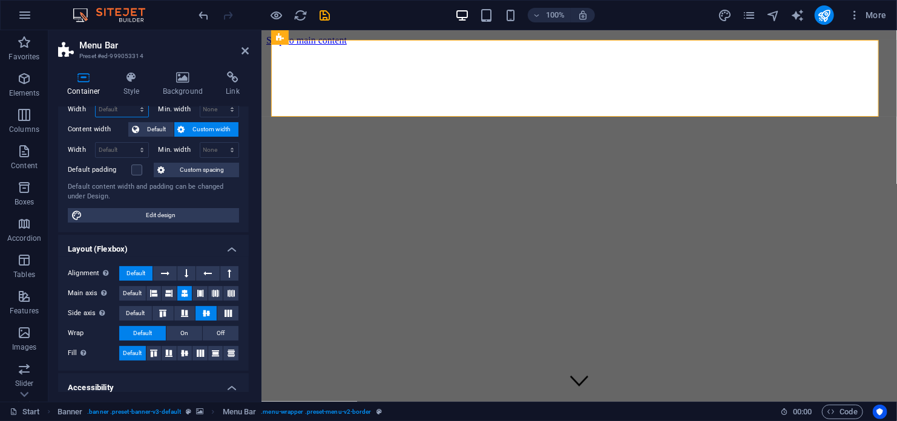
scroll to position [121, 0]
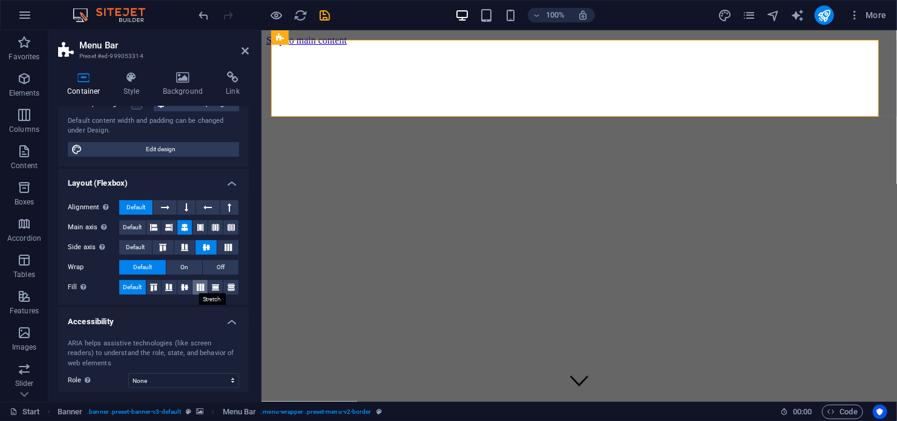
click at [194, 289] on icon at bounding box center [200, 287] width 15 height 7
click at [135, 286] on span "Default" at bounding box center [132, 287] width 19 height 15
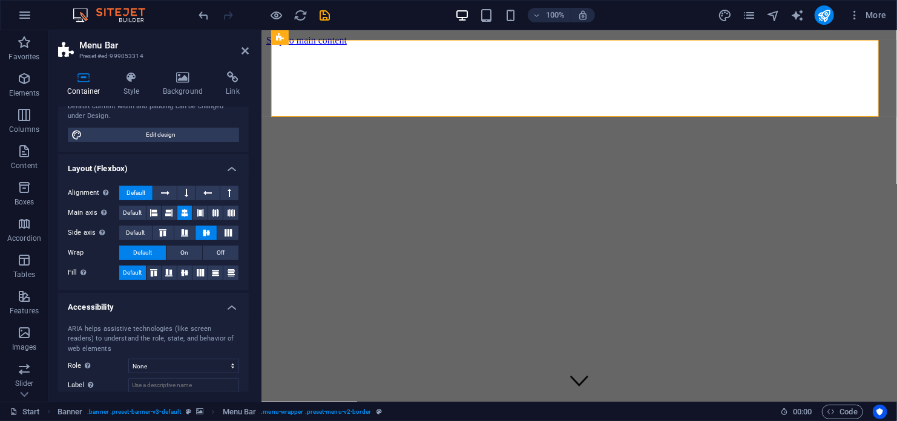
scroll to position [82, 0]
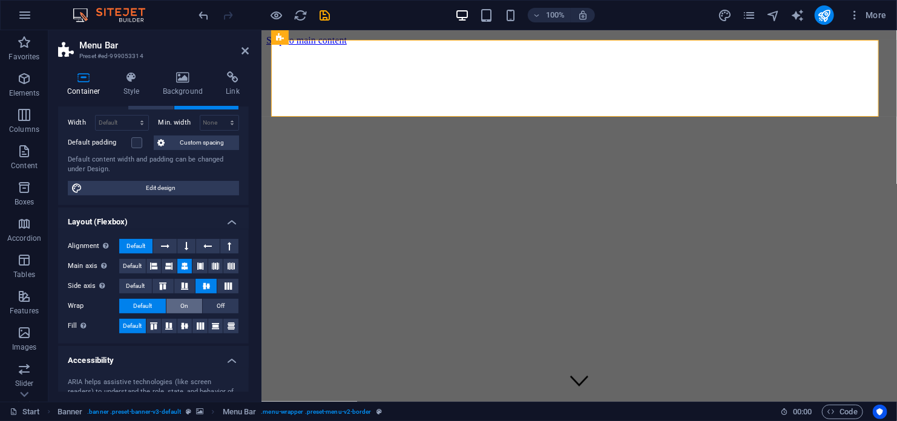
click at [185, 303] on span "On" at bounding box center [184, 306] width 8 height 15
click at [144, 303] on span "Default" at bounding box center [142, 306] width 19 height 15
click at [372, 36] on icon at bounding box center [369, 37] width 7 height 13
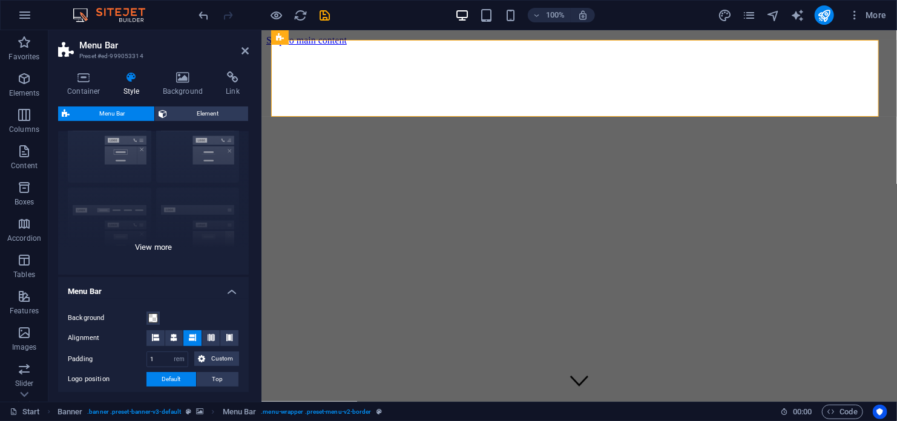
scroll to position [121, 0]
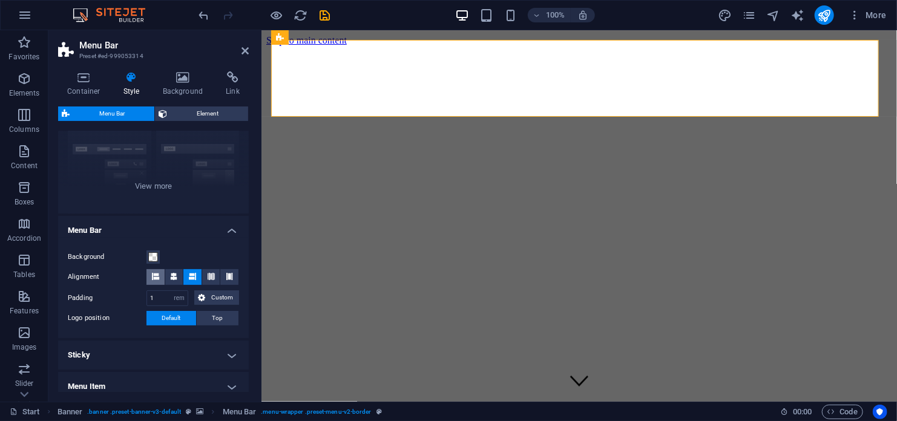
click at [159, 278] on icon at bounding box center [155, 276] width 7 height 7
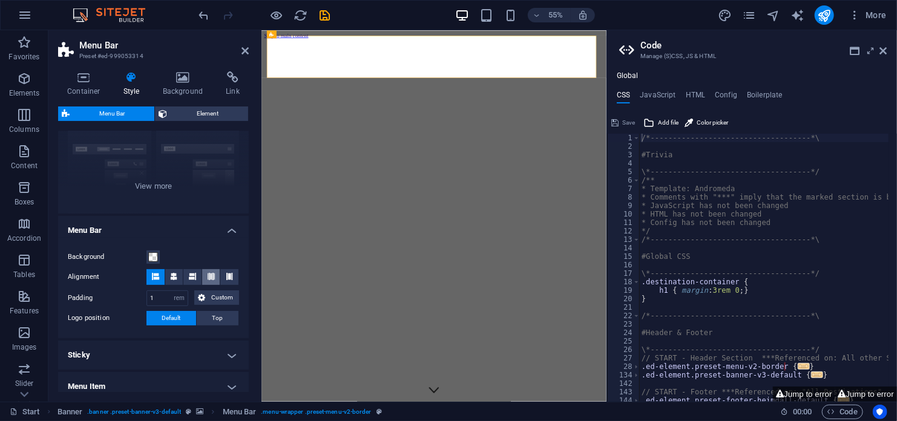
click at [208, 277] on icon at bounding box center [211, 276] width 7 height 7
click at [110, 289] on div "Background Alignment Padding 1 px rem % vh vw Custom Custom 1 px rem % vh vw 1 …" at bounding box center [154, 288] width 196 height 100
type input "0"
click at [176, 222] on h4 "Menu Bar" at bounding box center [153, 227] width 191 height 22
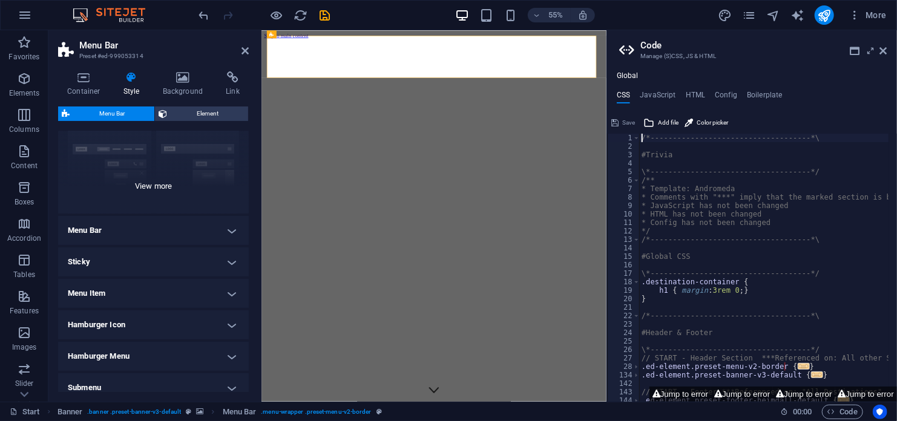
click at [157, 191] on div "Border Centered Default Fixed Loki Trigger Wide XXL" at bounding box center [153, 123] width 191 height 182
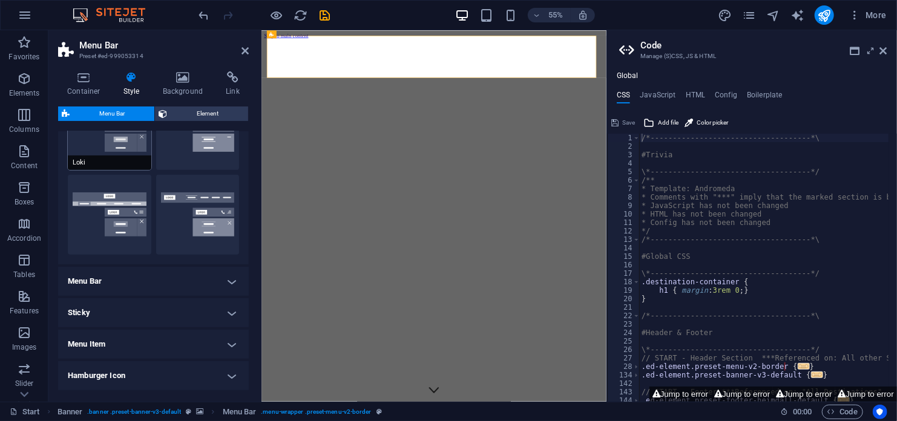
scroll to position [351, 0]
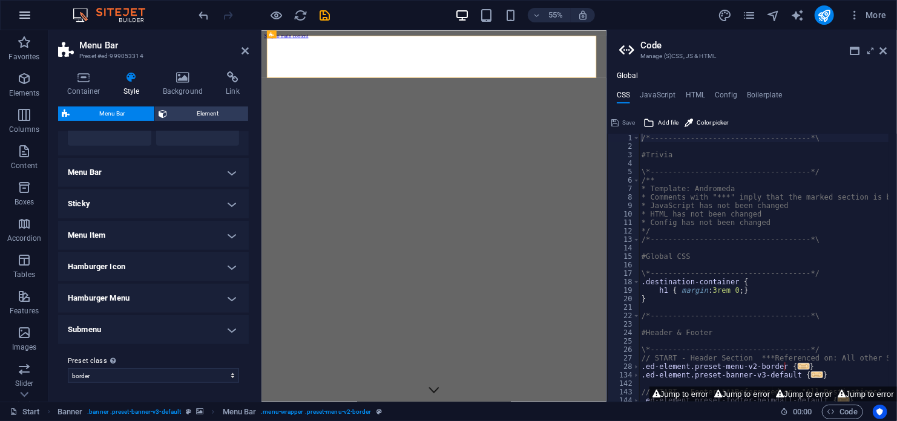
click at [25, 21] on icon "button" at bounding box center [25, 15] width 15 height 15
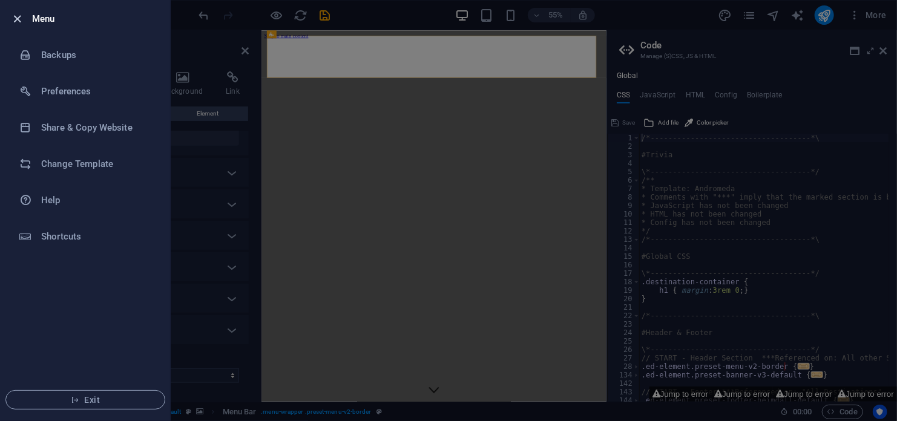
click at [21, 15] on icon "button" at bounding box center [18, 19] width 14 height 14
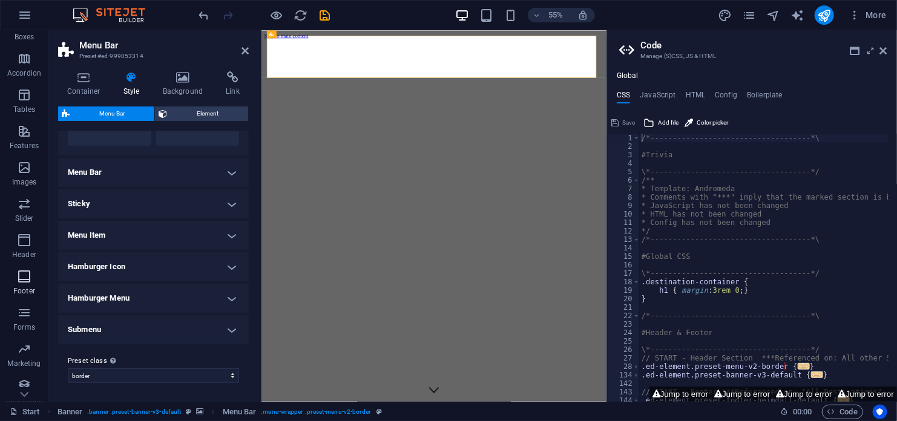
scroll to position [173, 0]
click at [22, 234] on icon "button" at bounding box center [24, 233] width 15 height 15
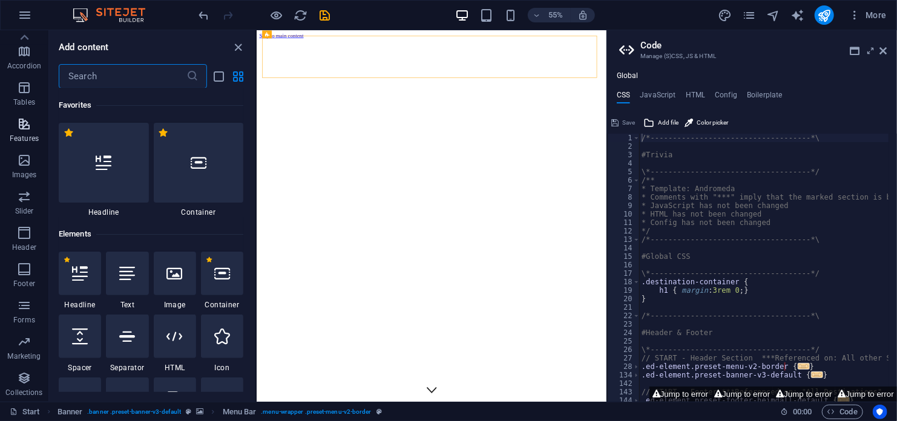
scroll to position [0, 0]
click at [26, 76] on icon "button" at bounding box center [24, 78] width 15 height 15
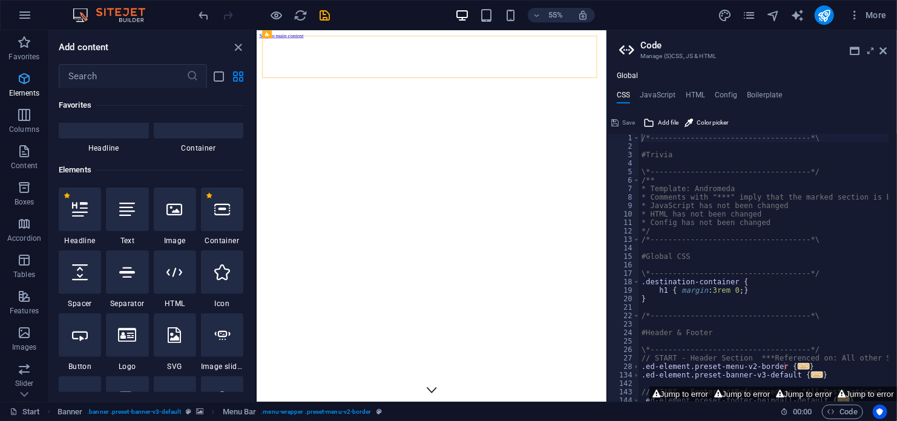
scroll to position [128, 0]
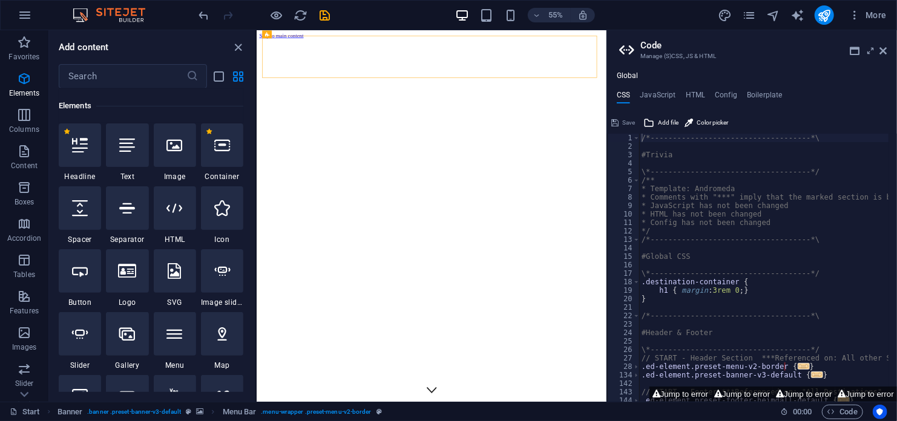
click at [893, 47] on aside "Code Manage (S)CSS, JS & HTML Global CSS JavaScript HTML Config Boilerplate /*-…" at bounding box center [752, 216] width 291 height 372
drag, startPoint x: 237, startPoint y: 47, endPoint x: 208, endPoint y: 18, distance: 41.1
click at [237, 47] on icon "close panel" at bounding box center [239, 48] width 14 height 14
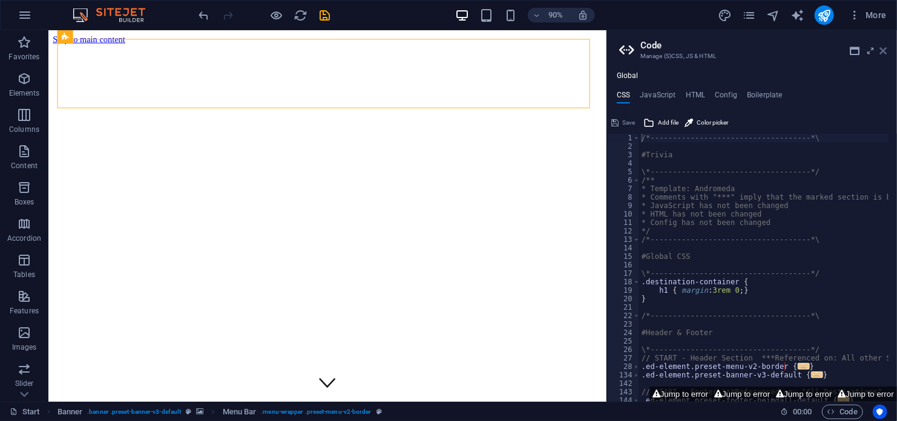
click at [885, 47] on icon at bounding box center [883, 51] width 7 height 10
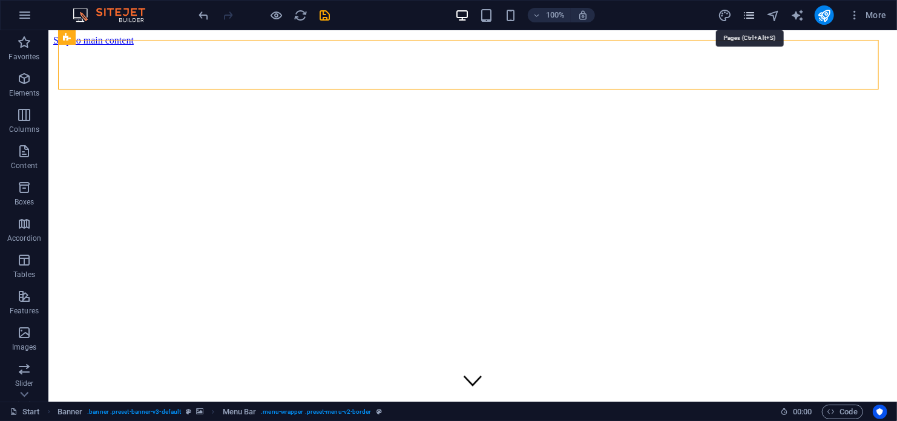
click at [752, 13] on icon "pages" at bounding box center [749, 15] width 14 height 14
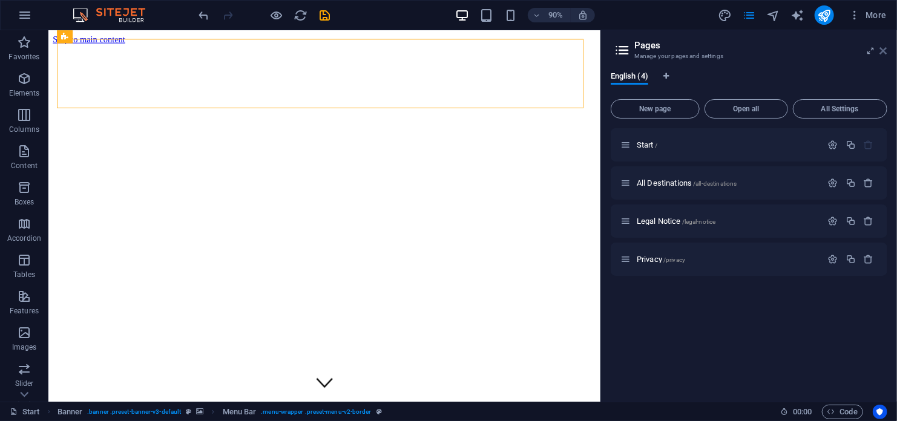
click at [882, 49] on icon at bounding box center [883, 51] width 7 height 10
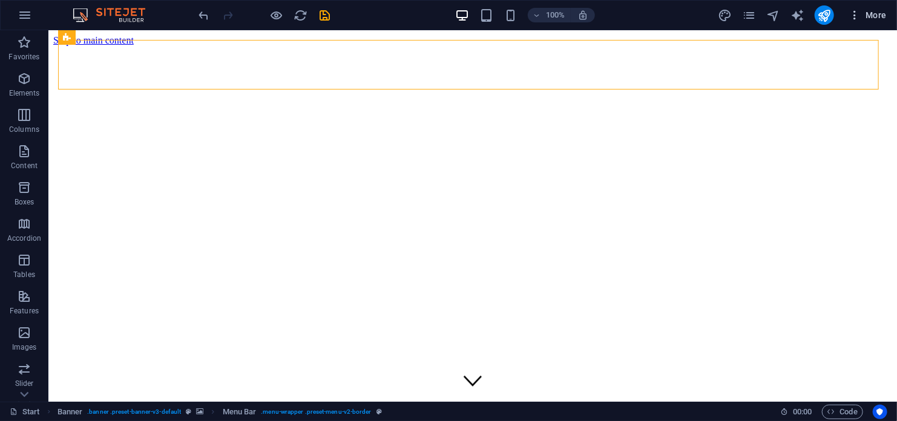
click at [854, 15] on icon "button" at bounding box center [855, 15] width 12 height 12
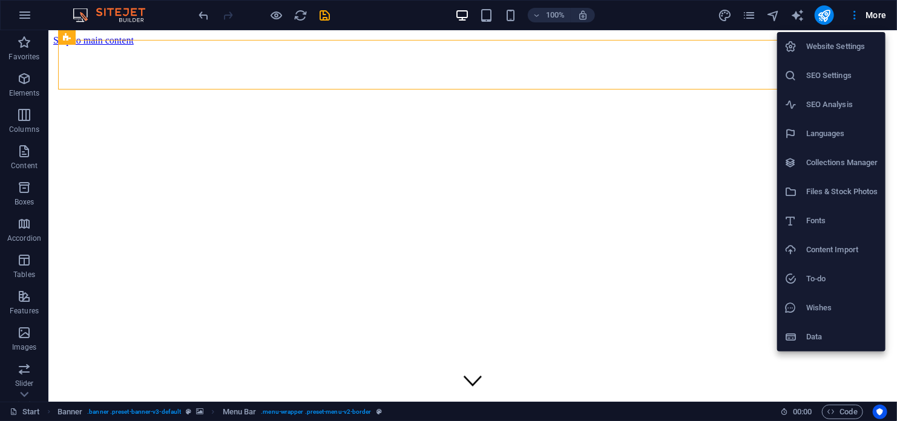
click at [681, 9] on div at bounding box center [448, 210] width 897 height 421
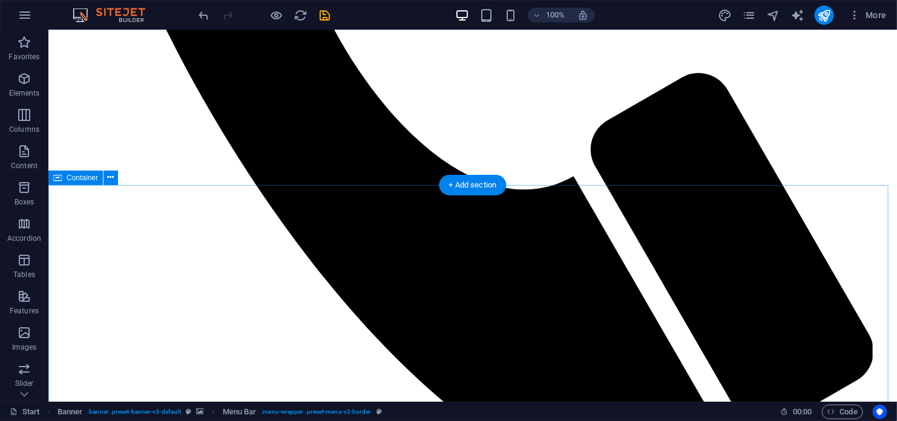
scroll to position [1271, 0]
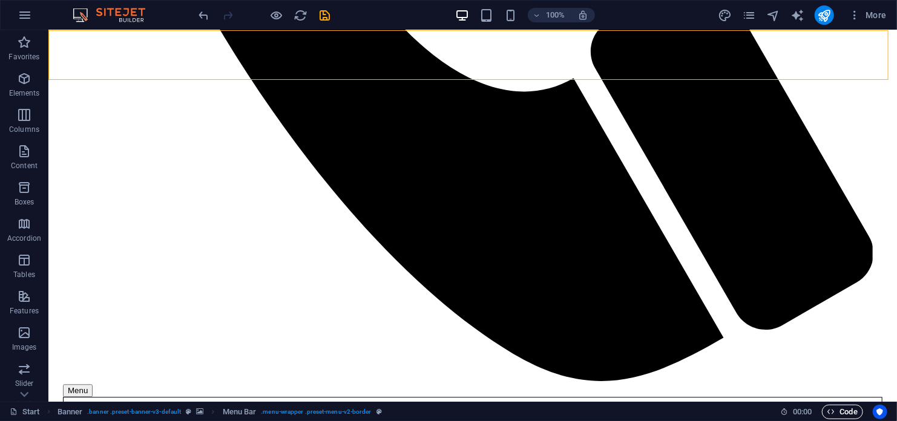
click at [842, 412] on span "Code" at bounding box center [843, 412] width 30 height 15
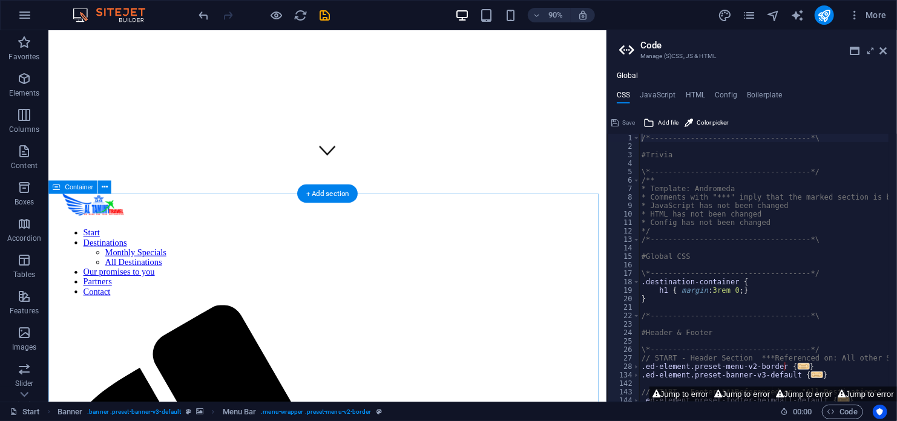
scroll to position [0, 0]
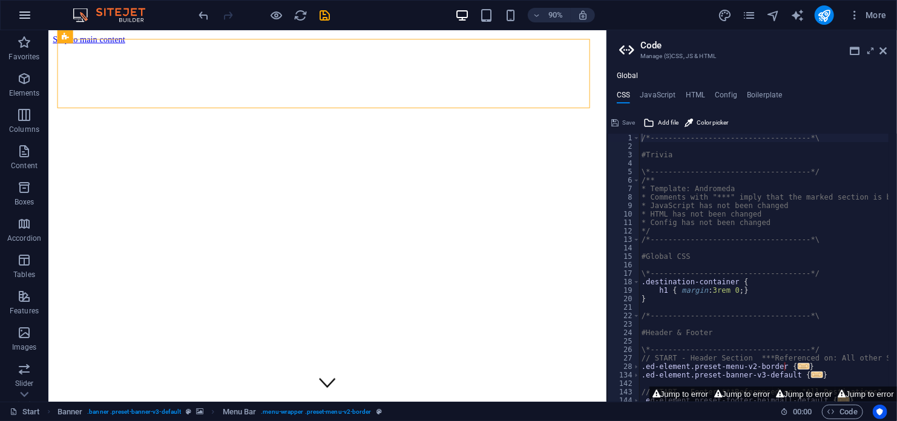
click at [25, 14] on icon "button" at bounding box center [25, 15] width 15 height 15
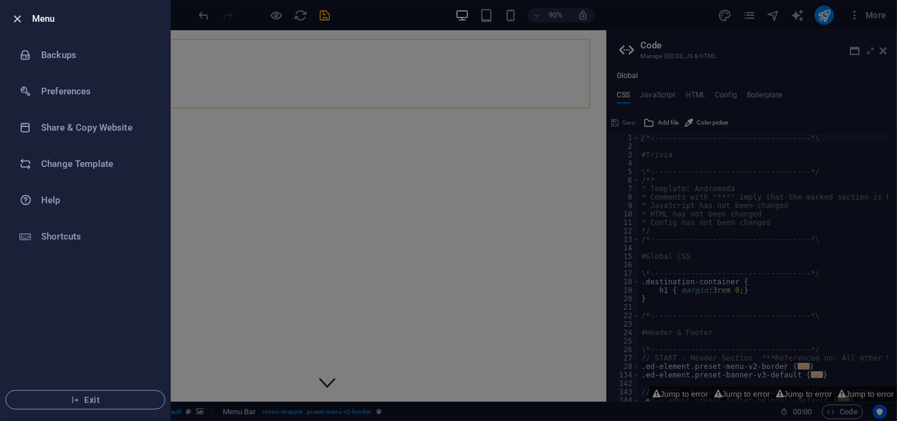
click at [19, 15] on icon "button" at bounding box center [18, 19] width 14 height 14
